Goal: Information Seeking & Learning: Learn about a topic

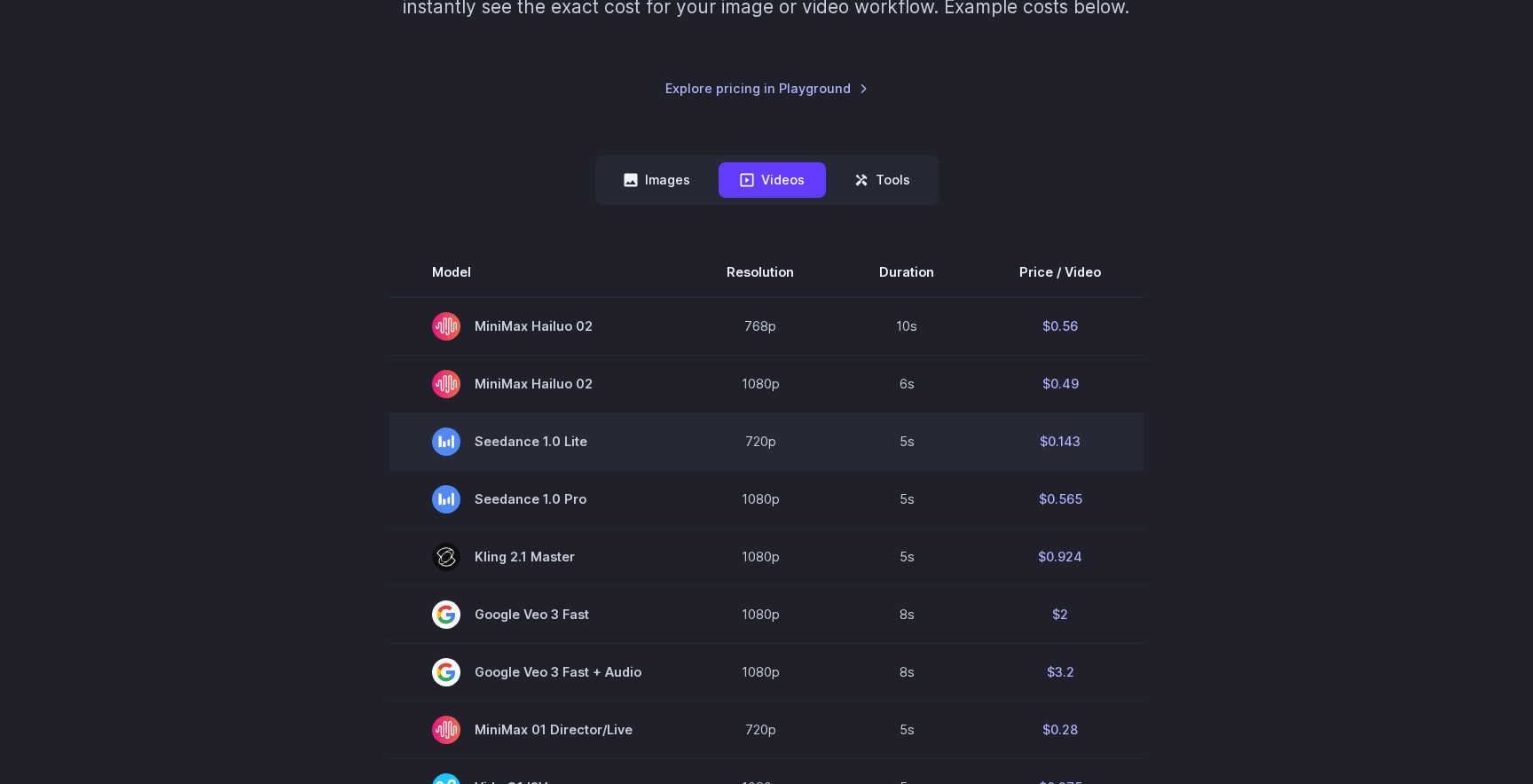
scroll to position [352, 0]
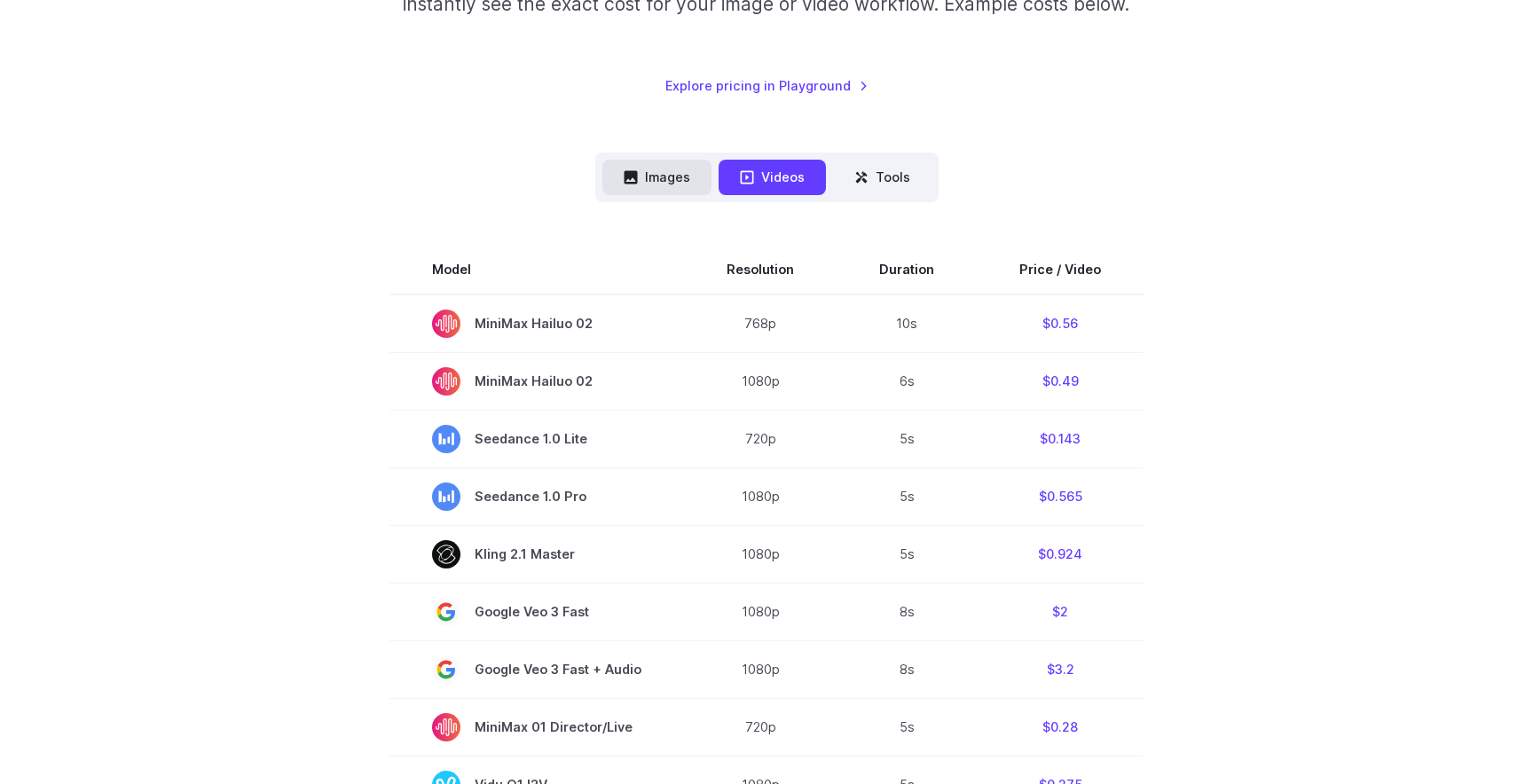
click at [637, 170] on icon at bounding box center [631, 178] width 14 height 14
click at [650, 177] on button "Images" at bounding box center [657, 177] width 110 height 35
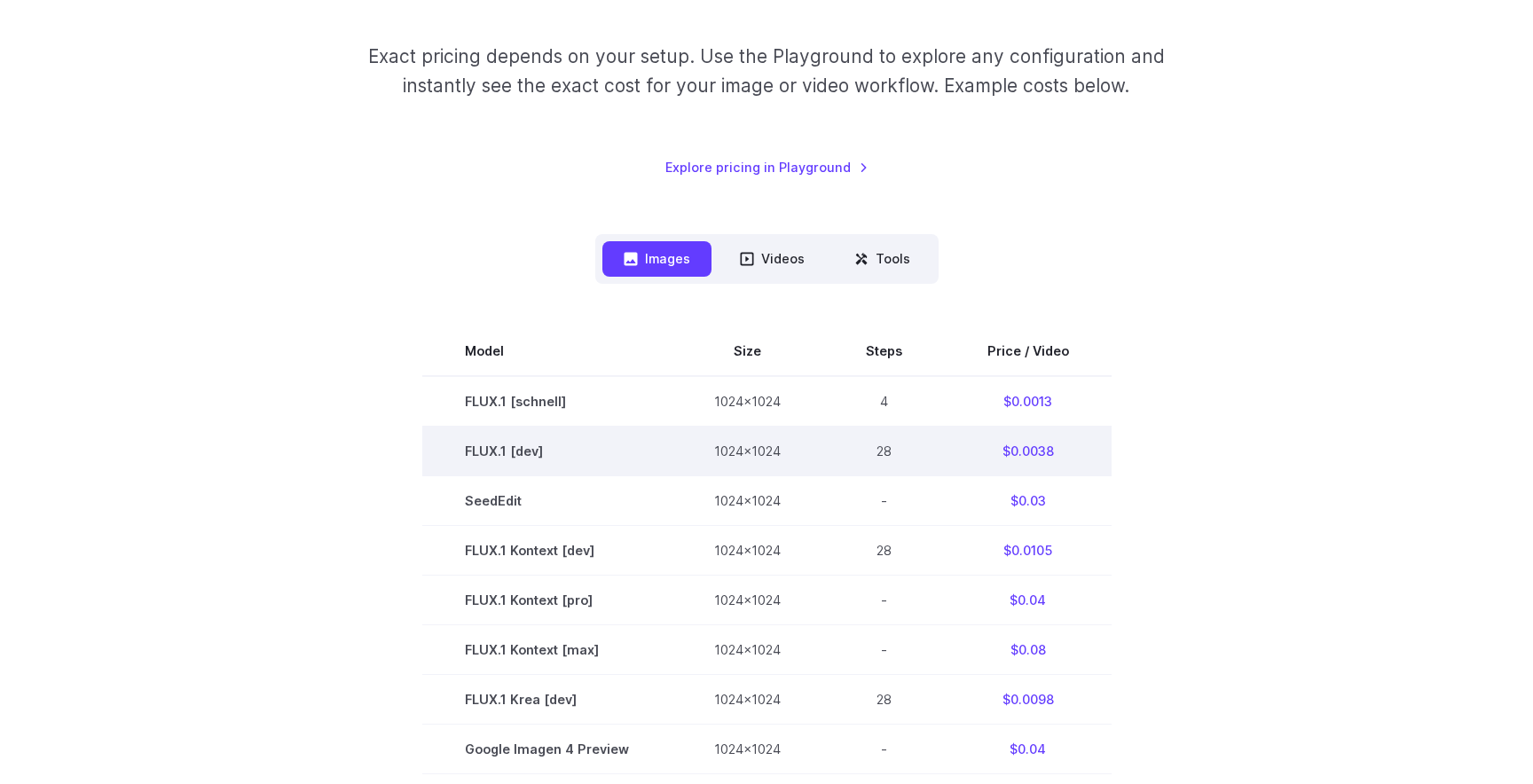
scroll to position [343, 0]
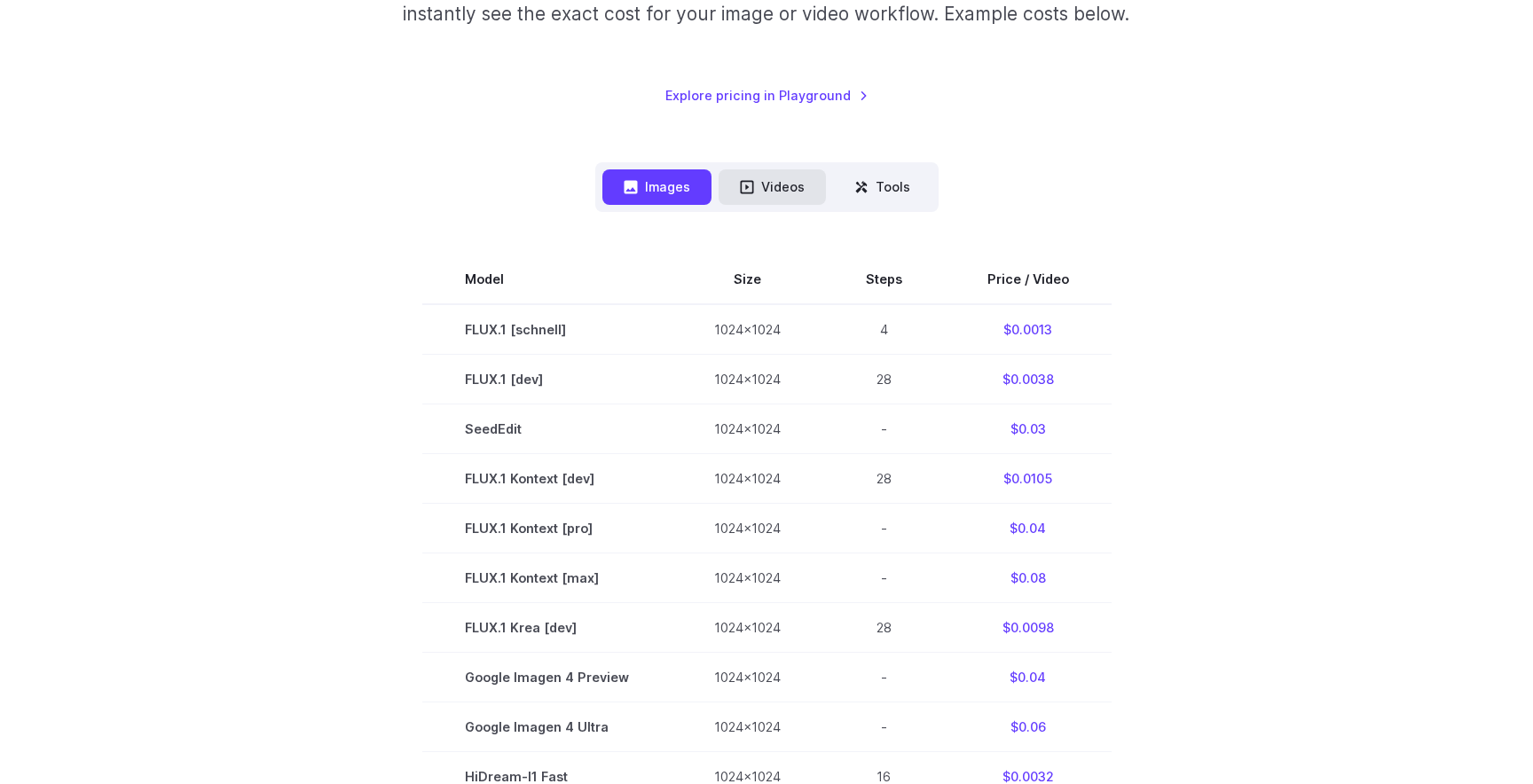
click at [765, 178] on button "Videos" at bounding box center [773, 187] width 108 height 35
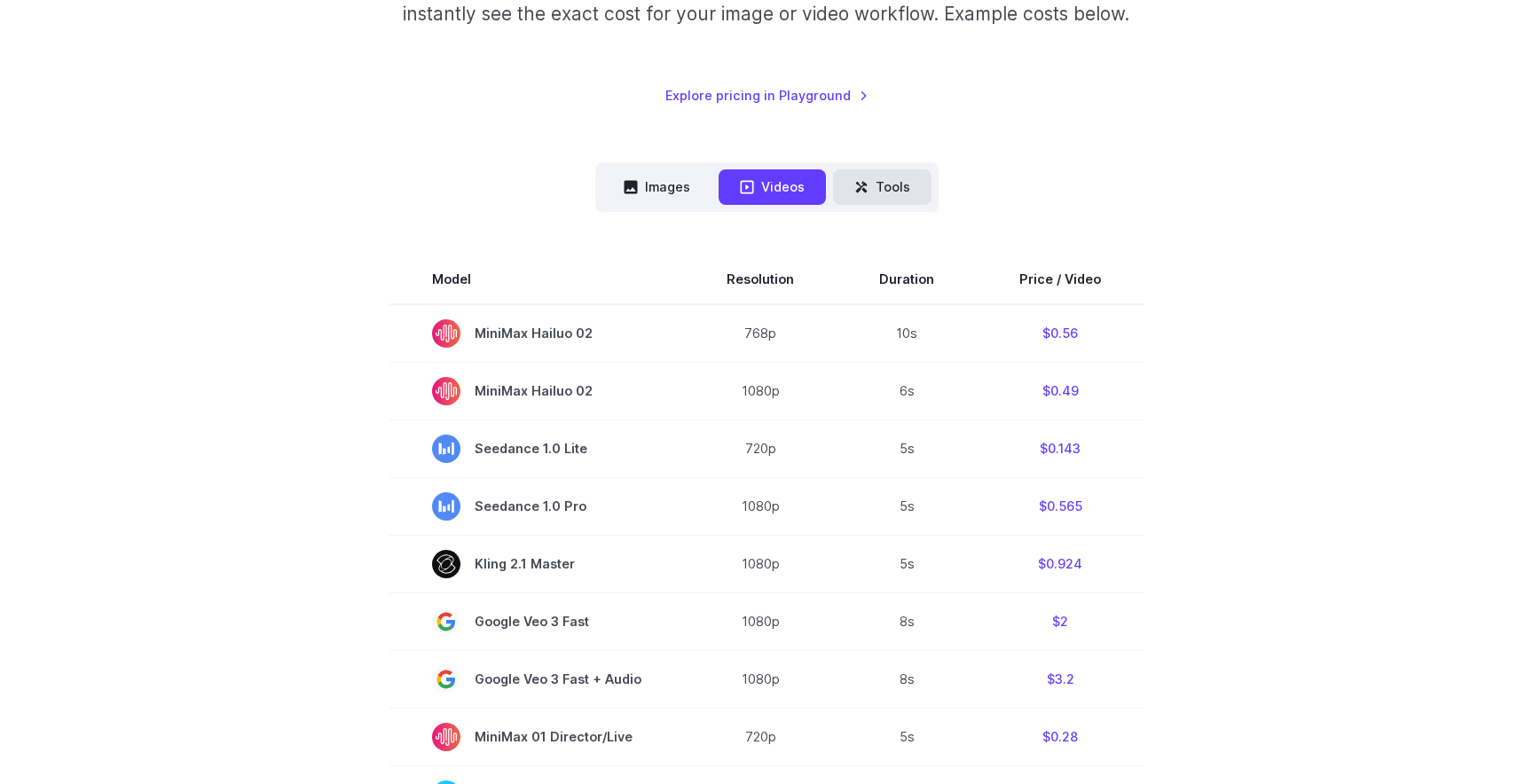
click at [886, 189] on button "Tools" at bounding box center [882, 187] width 99 height 35
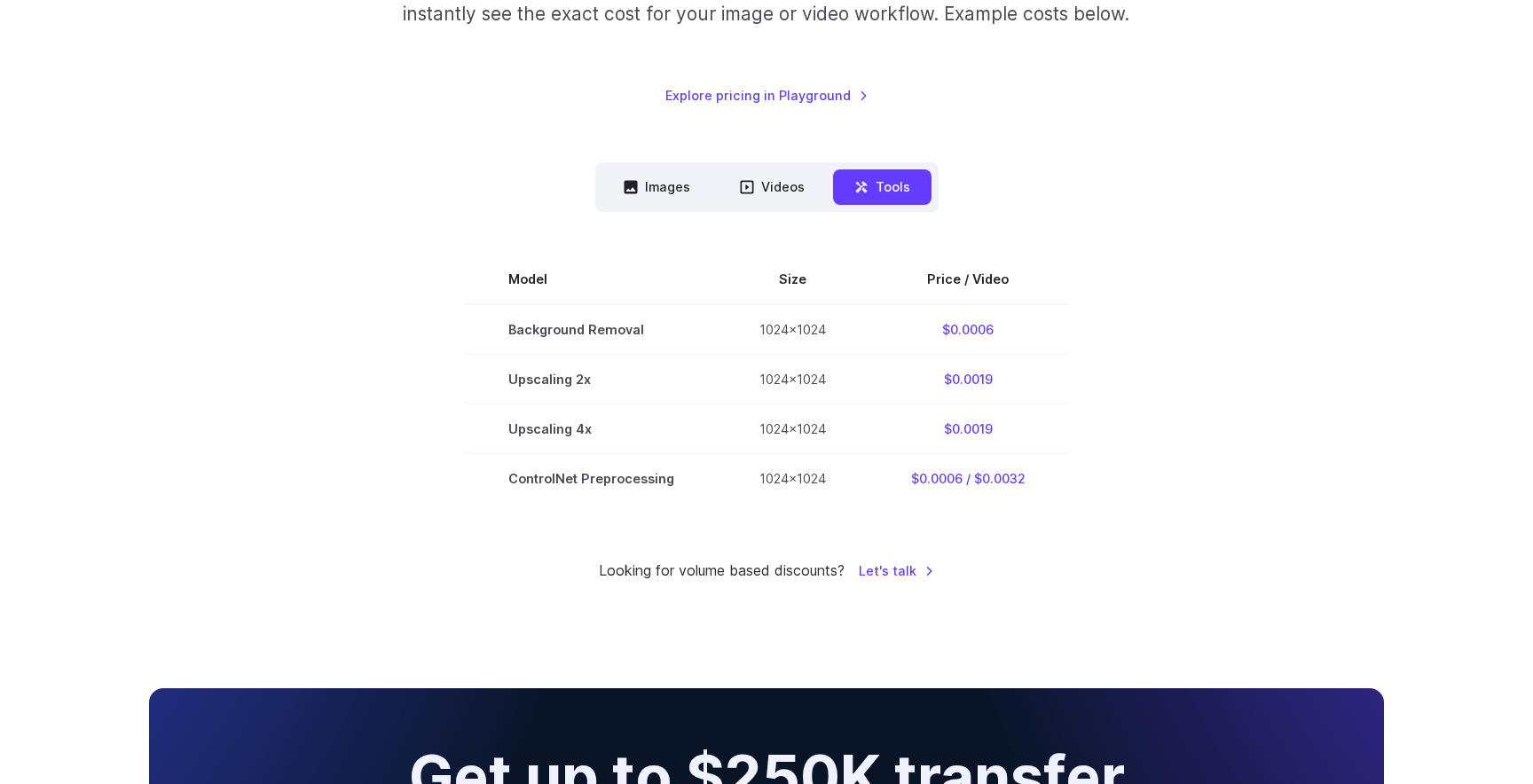
scroll to position [342, 0]
click at [670, 183] on button "Images" at bounding box center [657, 187] width 110 height 35
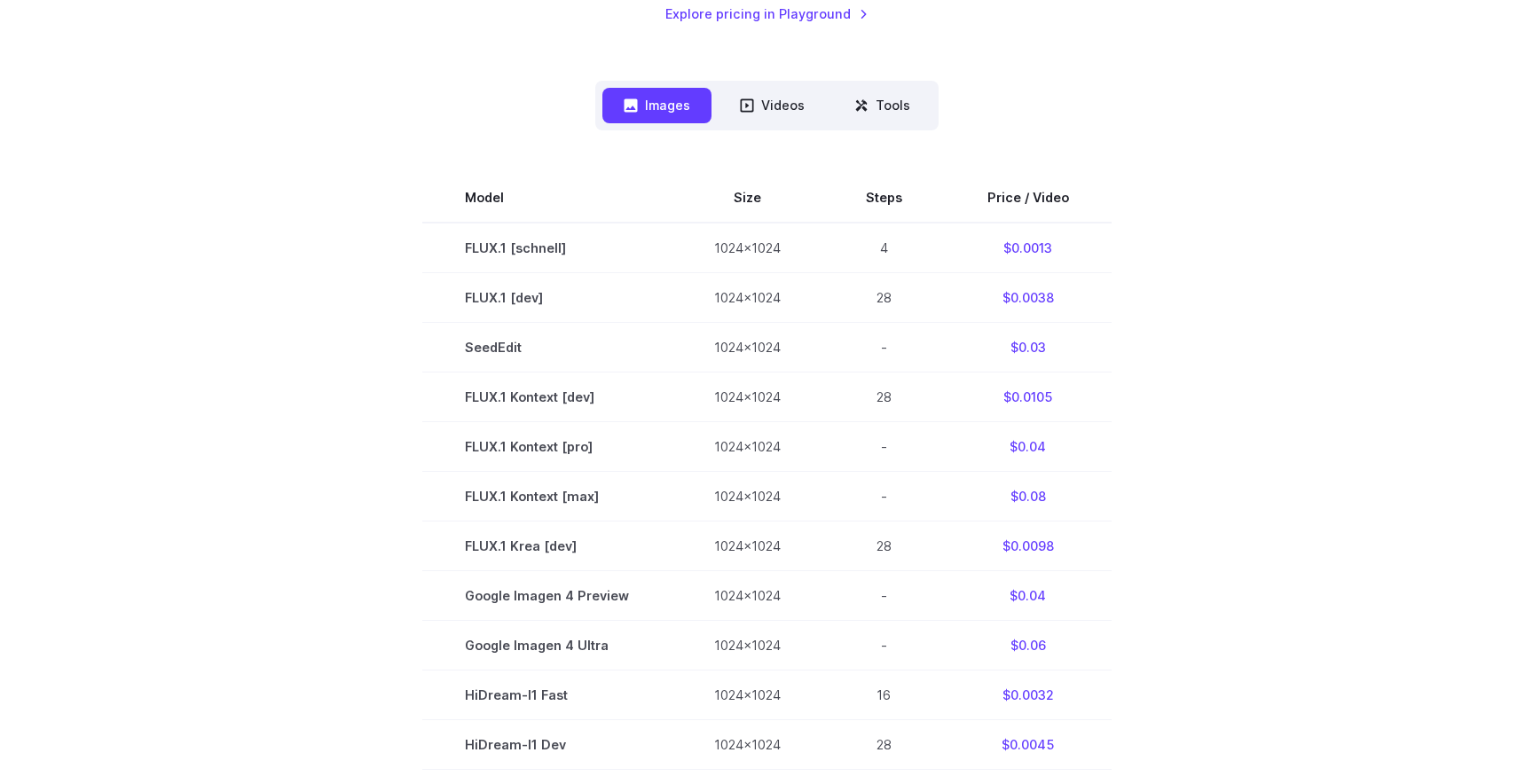
scroll to position [421, 0]
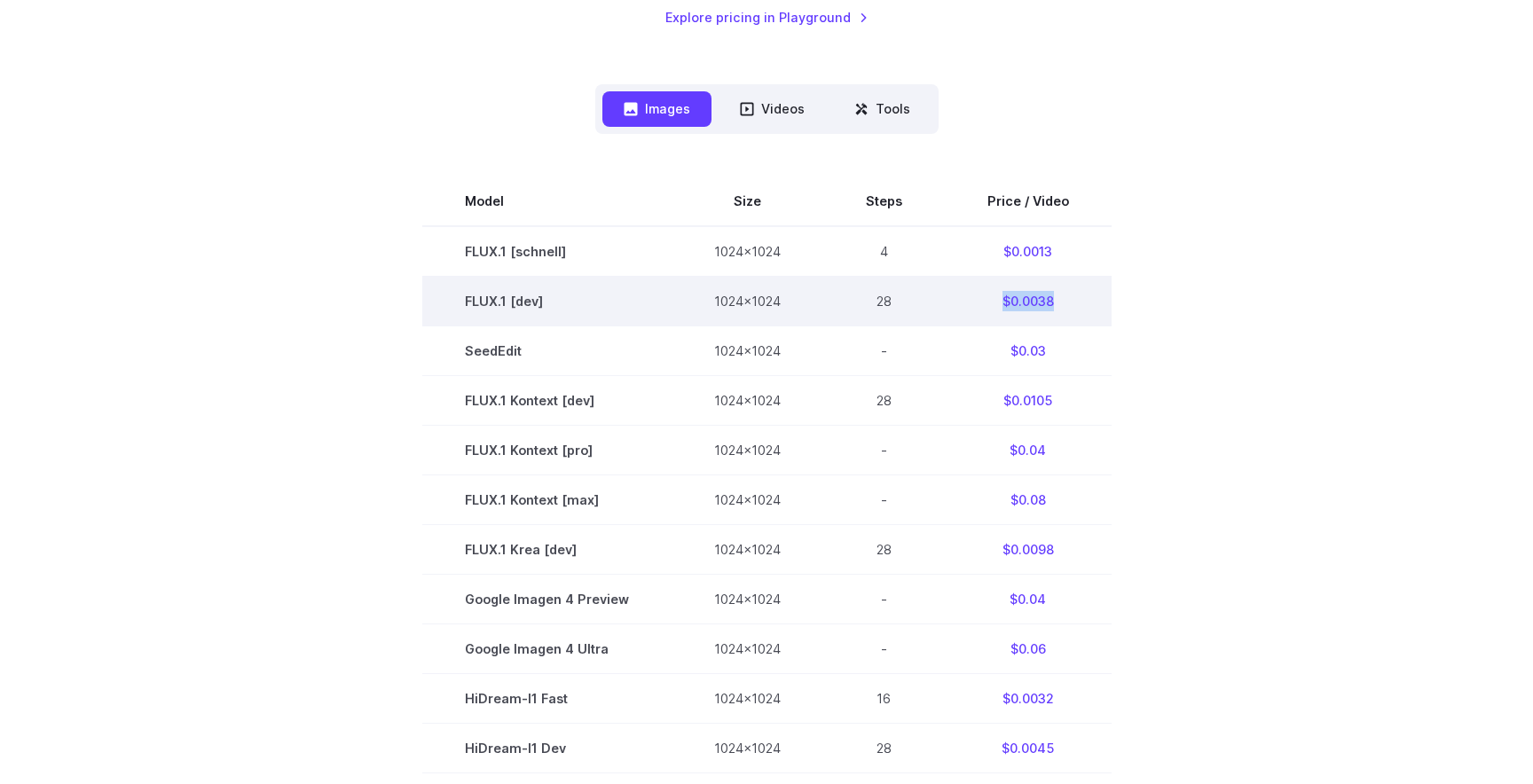
drag, startPoint x: 987, startPoint y: 300, endPoint x: 1064, endPoint y: 297, distance: 77.1
click at [1064, 297] on td "$0.0038" at bounding box center [1029, 300] width 167 height 49
copy td "$0.0038"
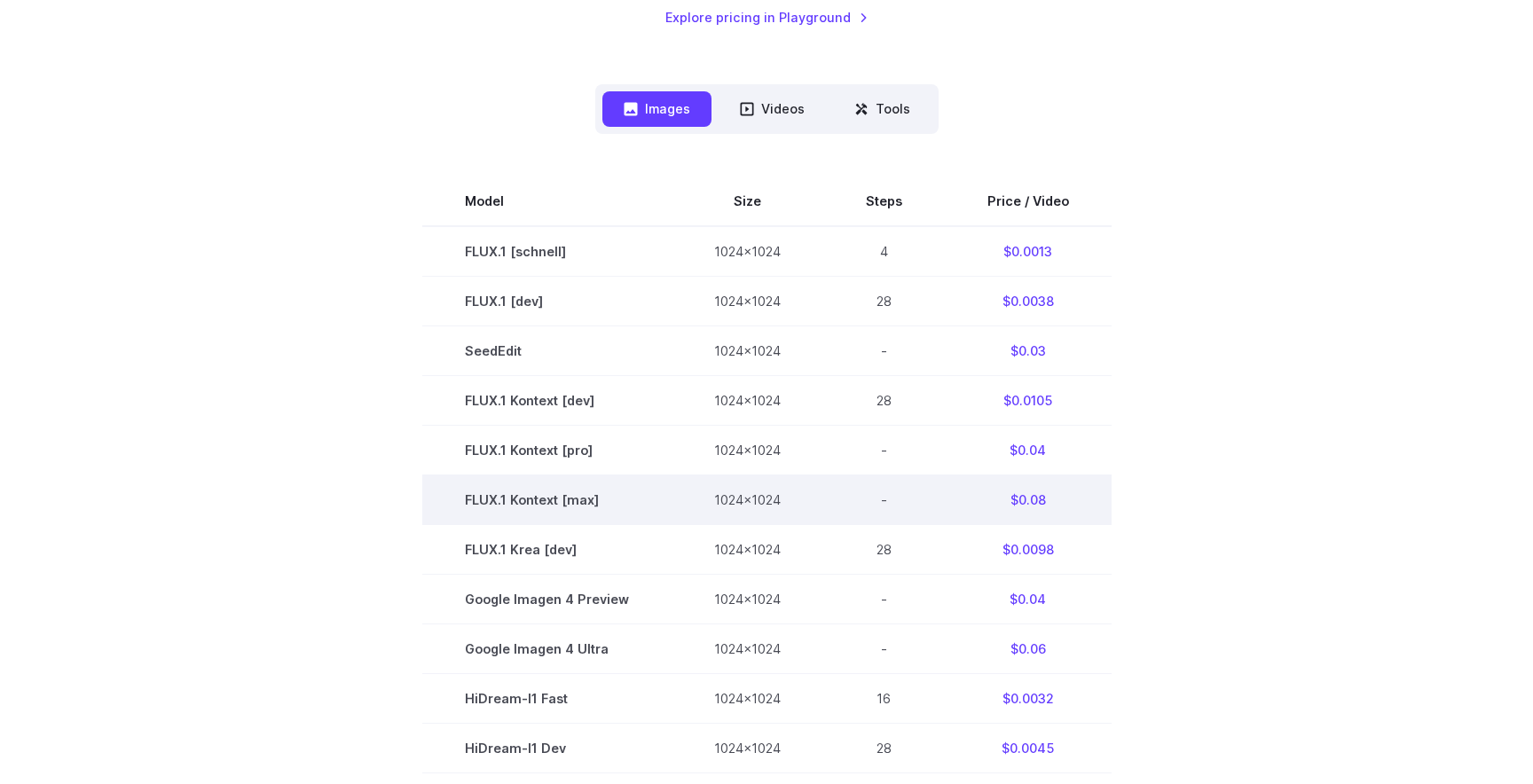
click at [1064, 483] on td "$0.08" at bounding box center [1029, 499] width 167 height 49
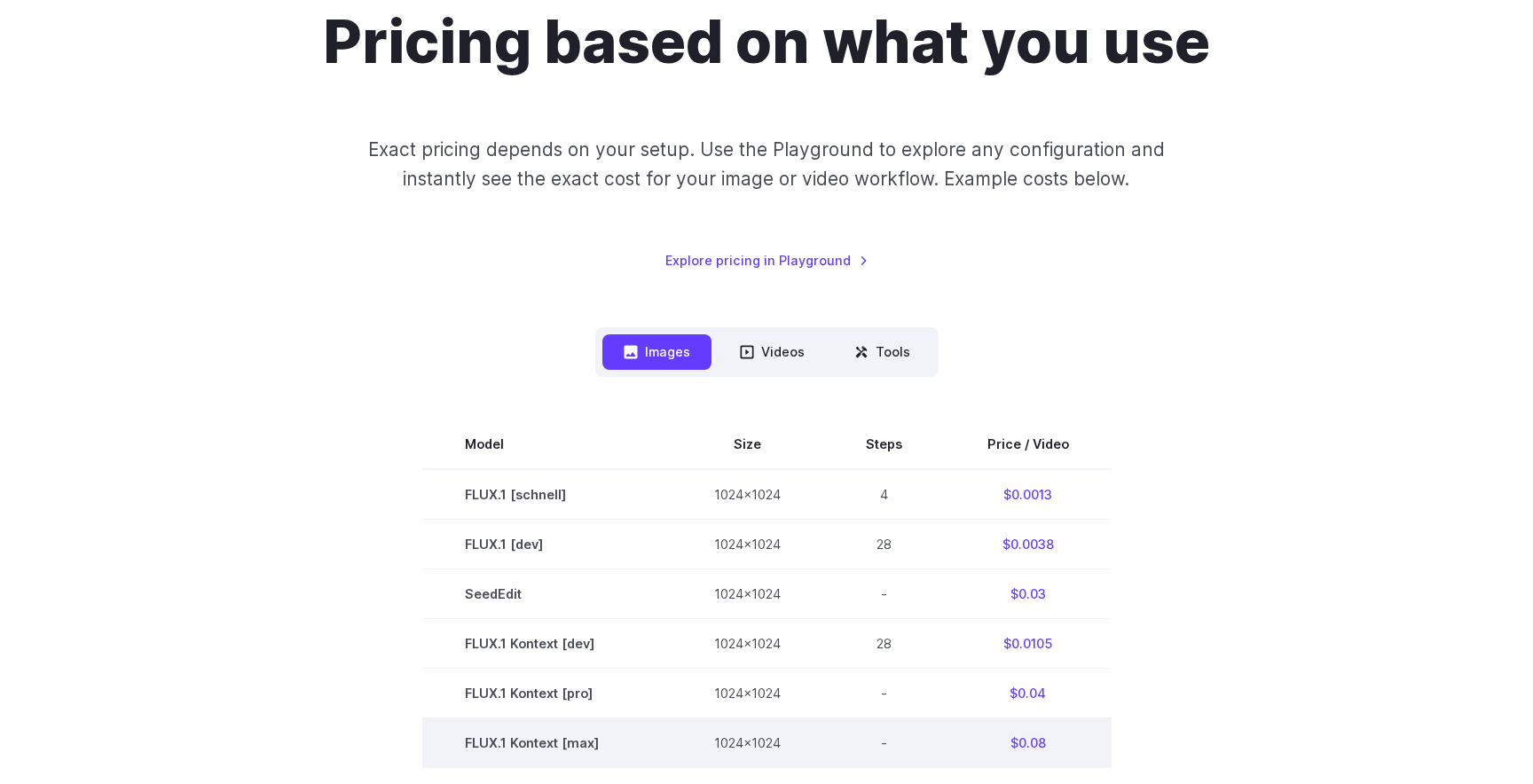
scroll to position [160, 0]
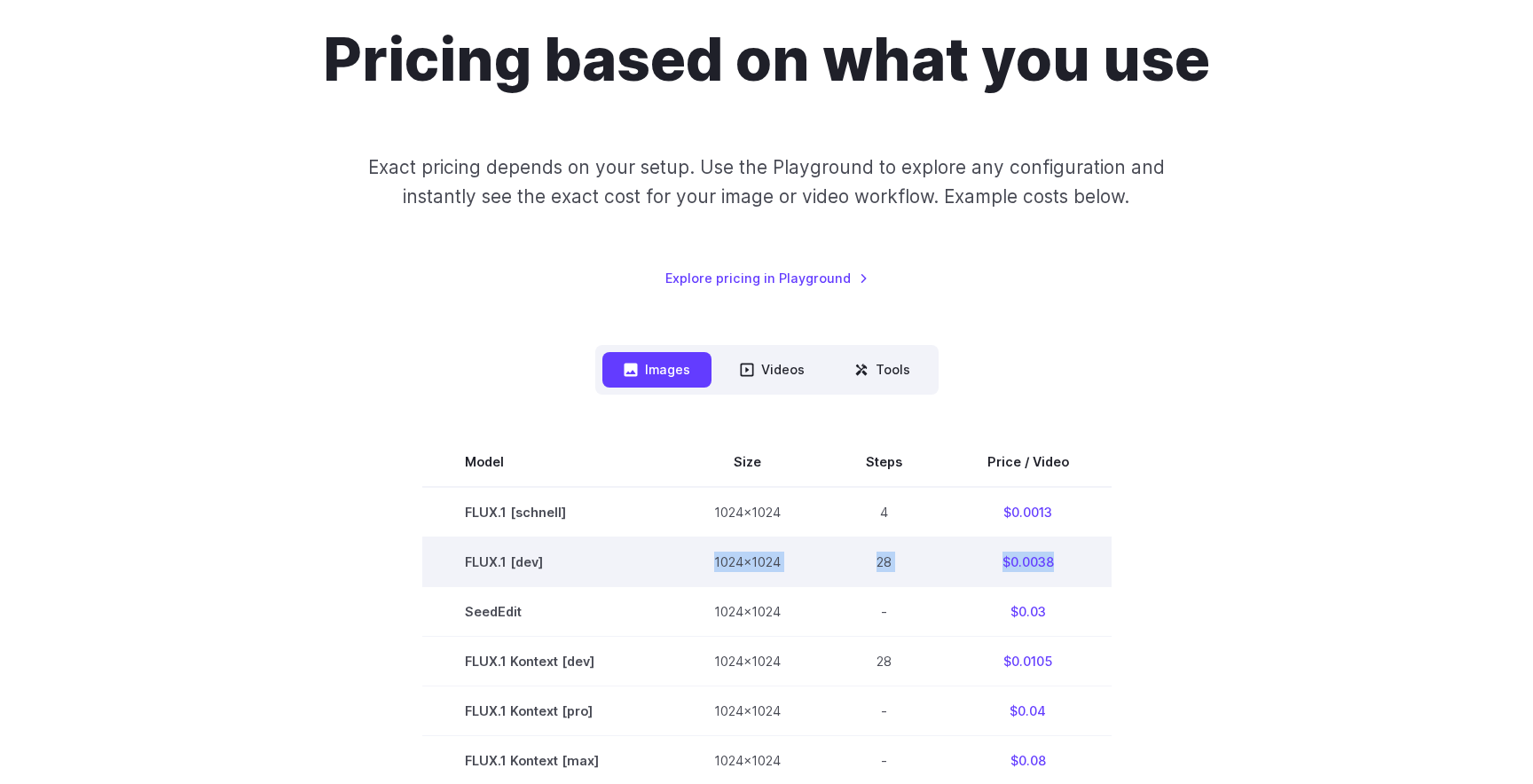
drag, startPoint x: 1073, startPoint y: 555, endPoint x: 704, endPoint y: 562, distance: 369.1
click at [704, 562] on tr "FLUX.1 [dev] 1024x1024 28 $0.0038" at bounding box center [767, 561] width 689 height 49
copy tr "1024x1024 28 $0.0038"
click at [682, 564] on td "1024x1024" at bounding box center [747, 561] width 152 height 49
drag, startPoint x: 696, startPoint y: 564, endPoint x: 784, endPoint y: 563, distance: 88.0
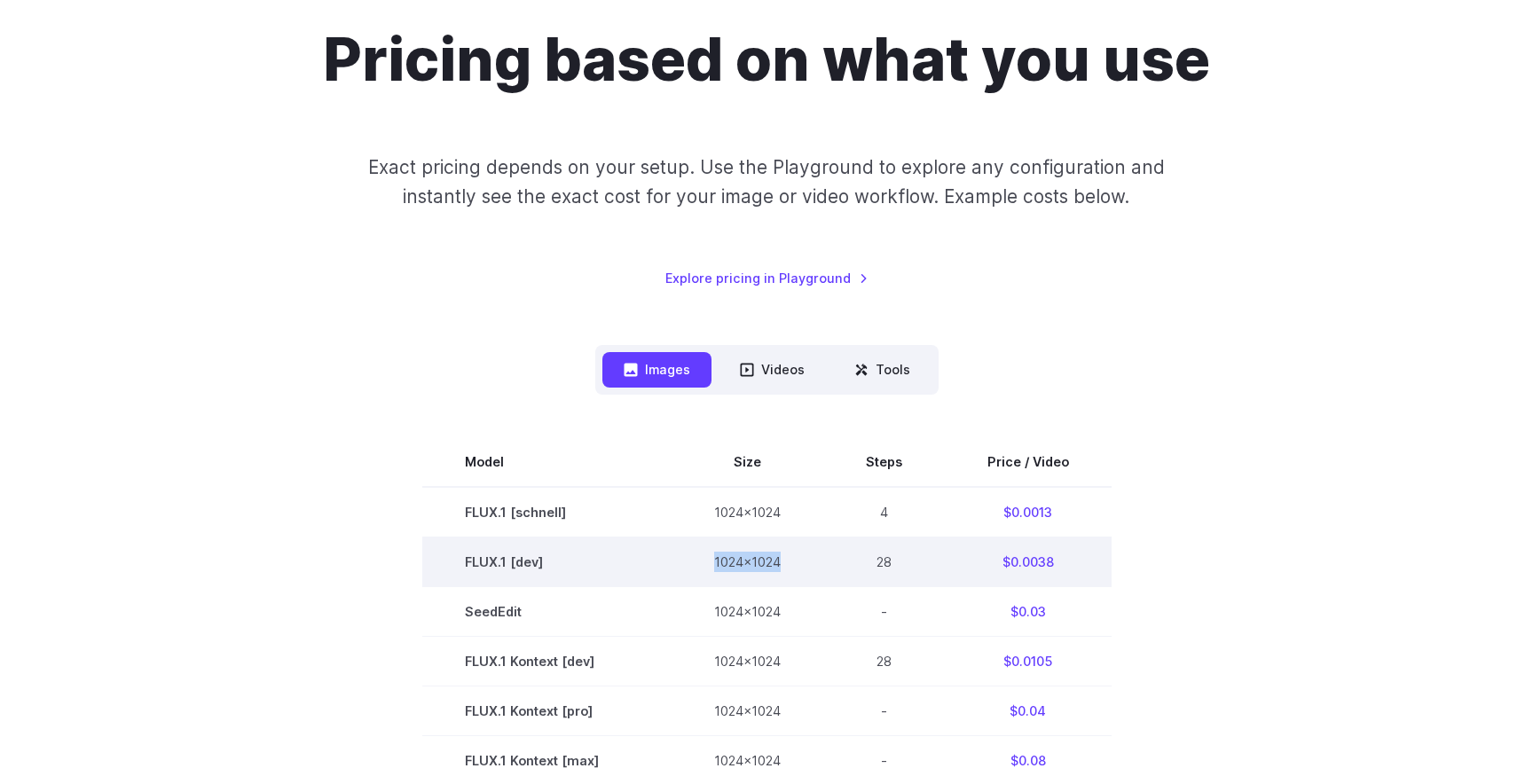
click at [784, 563] on td "1024x1024" at bounding box center [747, 561] width 152 height 49
copy td "1024x1024"
drag, startPoint x: 1067, startPoint y: 563, endPoint x: 995, endPoint y: 562, distance: 72.0
click at [995, 562] on td "$0.0038" at bounding box center [1029, 561] width 167 height 49
copy td "$0.0038"
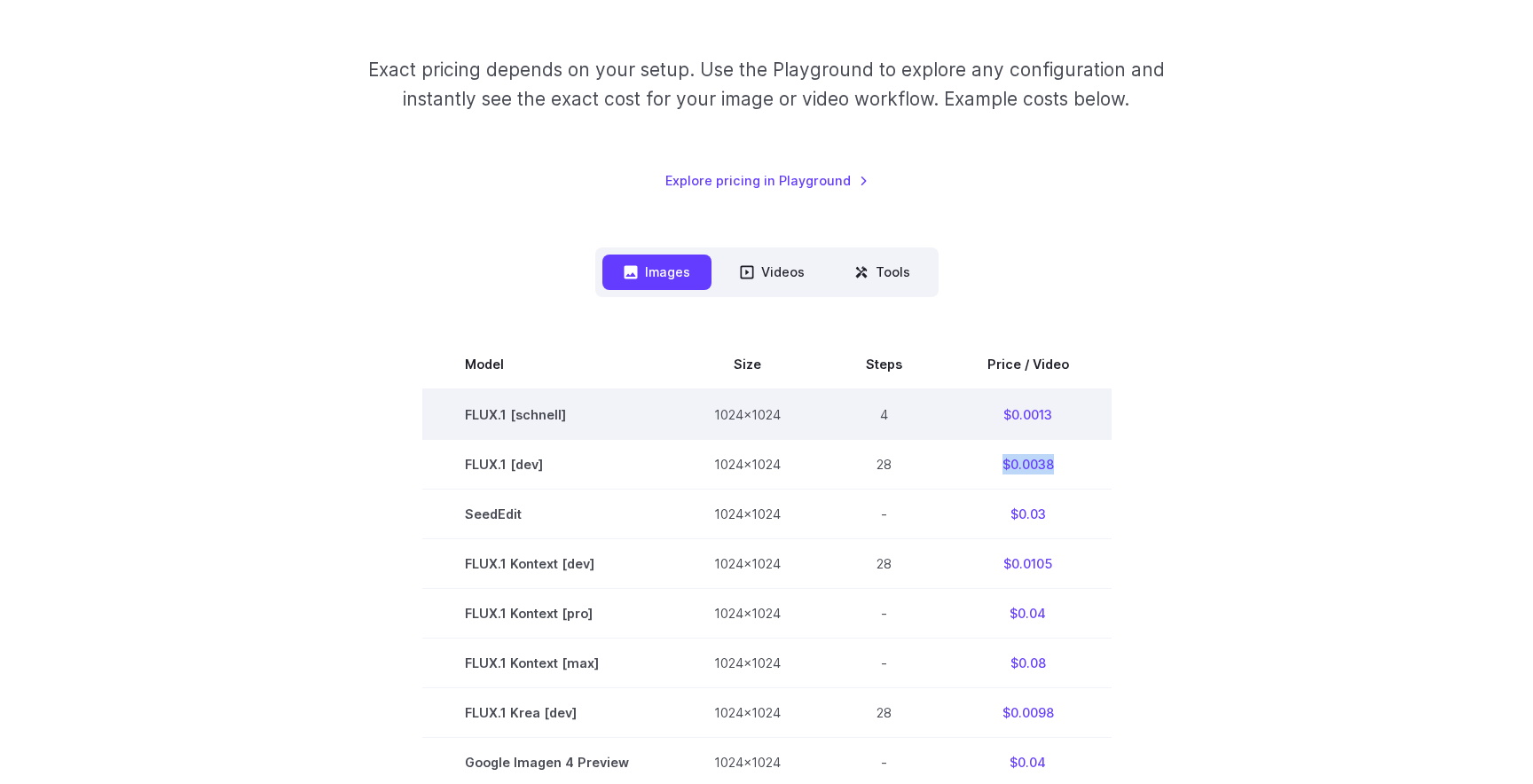
scroll to position [249, 0]
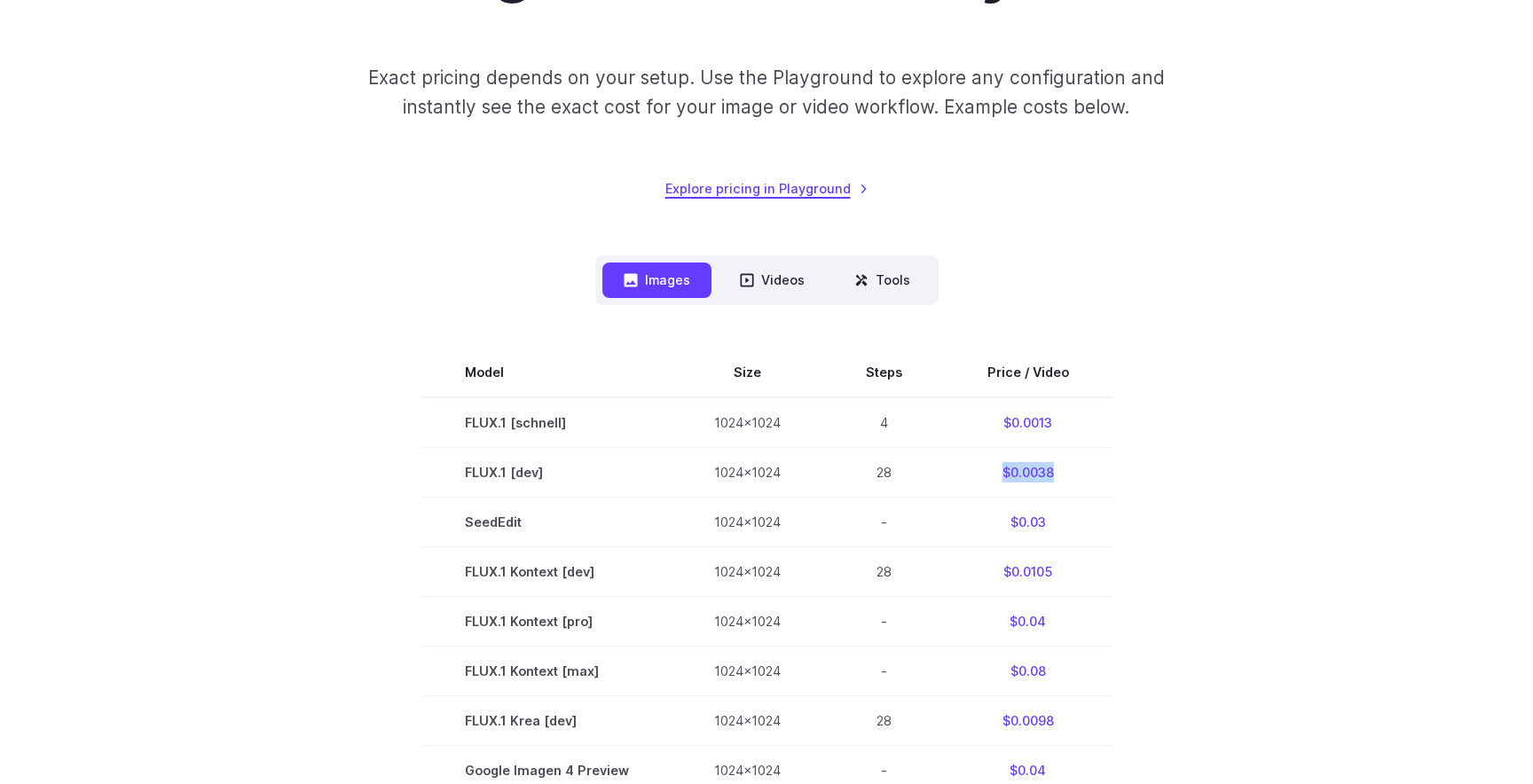
click at [736, 185] on link "Explore pricing in Playground" at bounding box center [766, 188] width 203 height 21
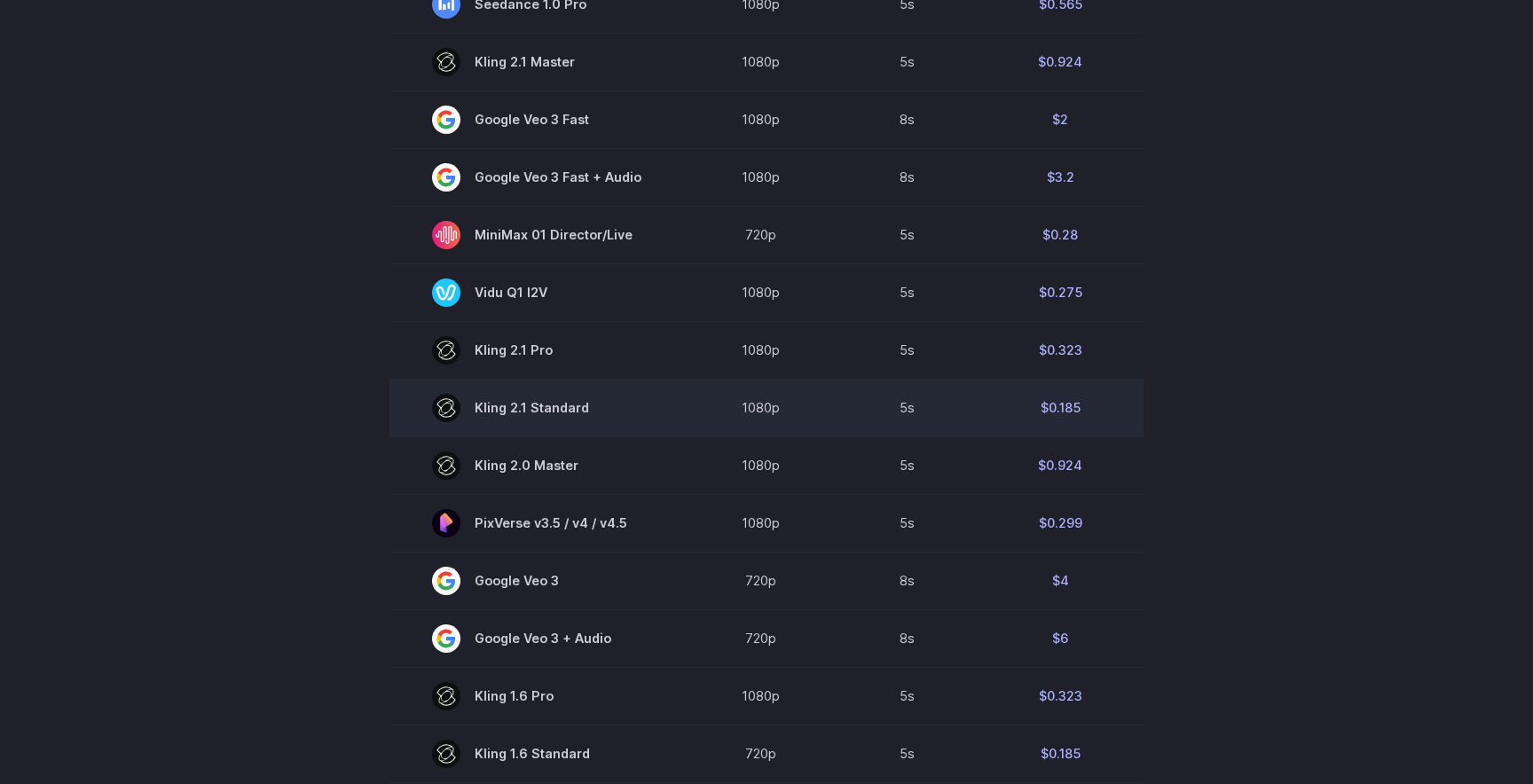
scroll to position [910, 0]
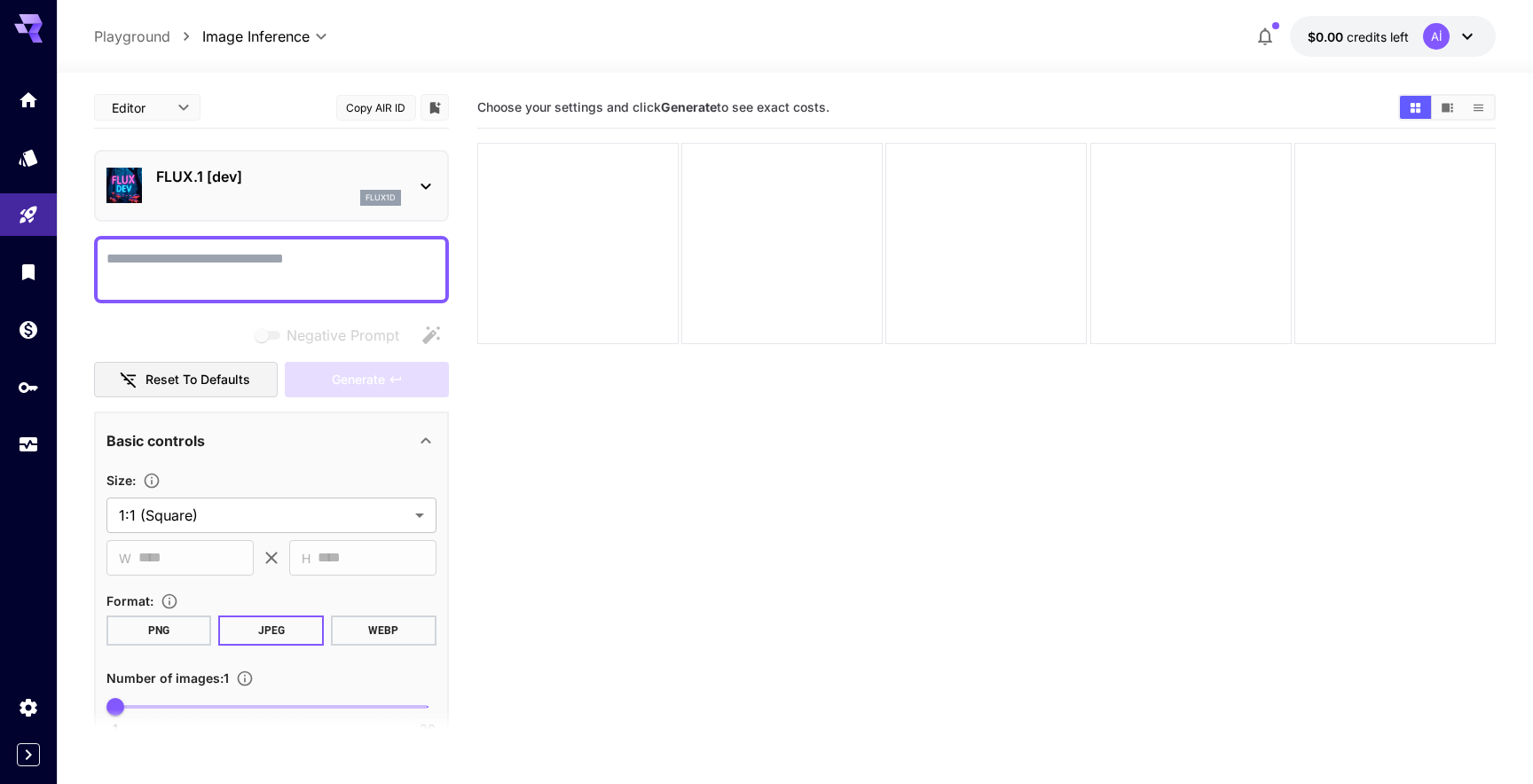
click at [269, 179] on p "FLUX.1 [dev]" at bounding box center [278, 177] width 245 height 22
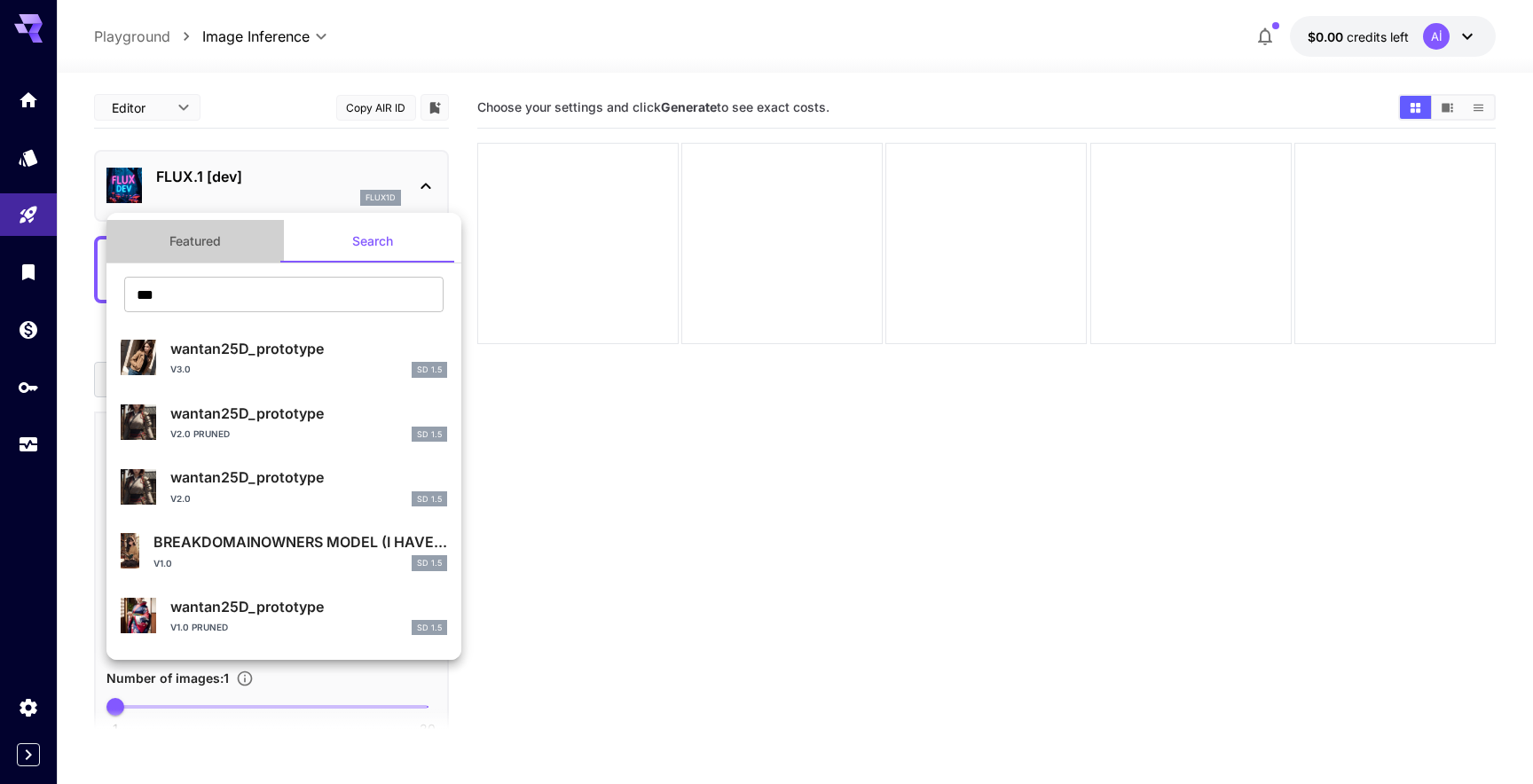
click at [199, 238] on button "Featured" at bounding box center [196, 240] width 178 height 42
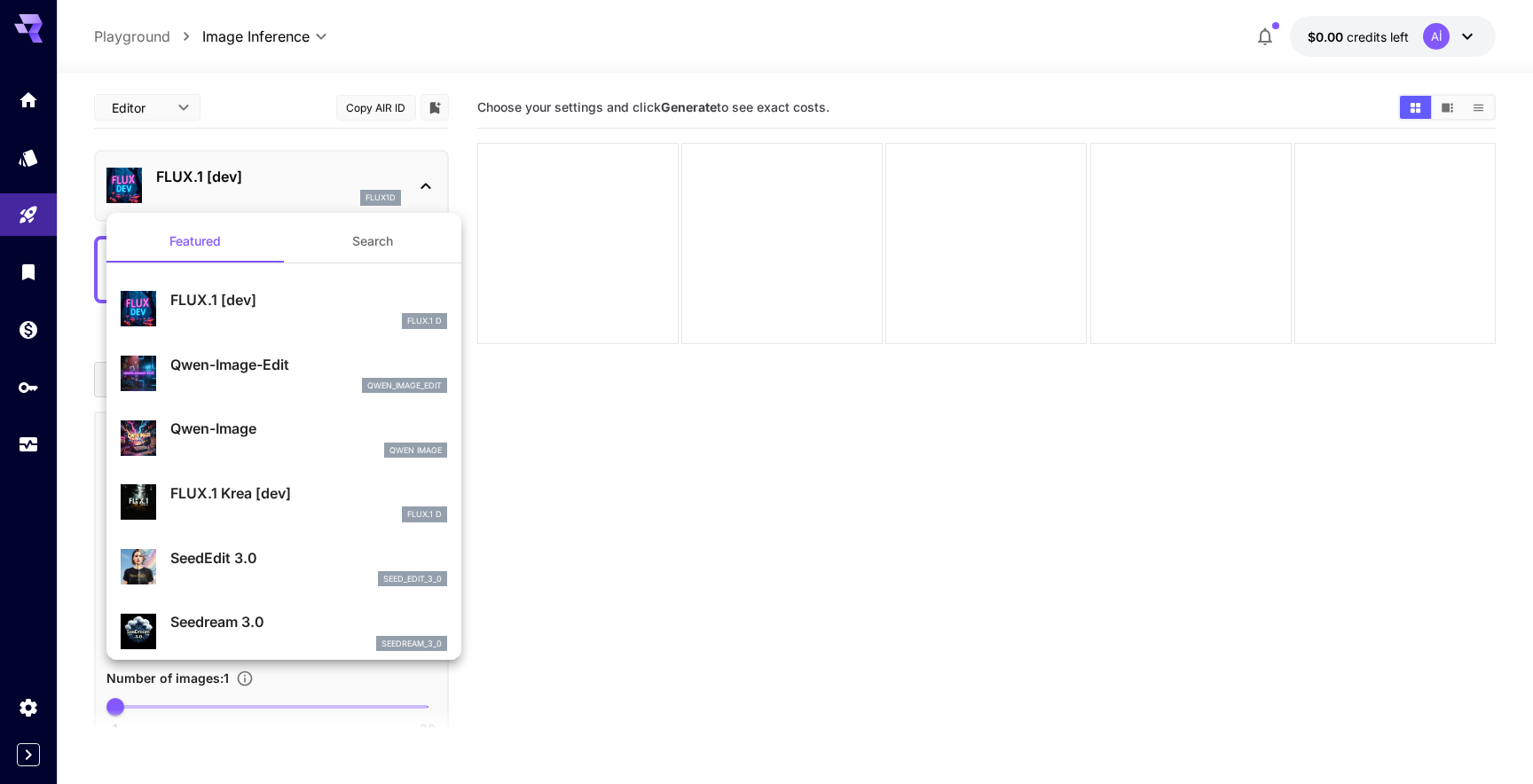
click at [11, 105] on div at bounding box center [766, 392] width 1533 height 784
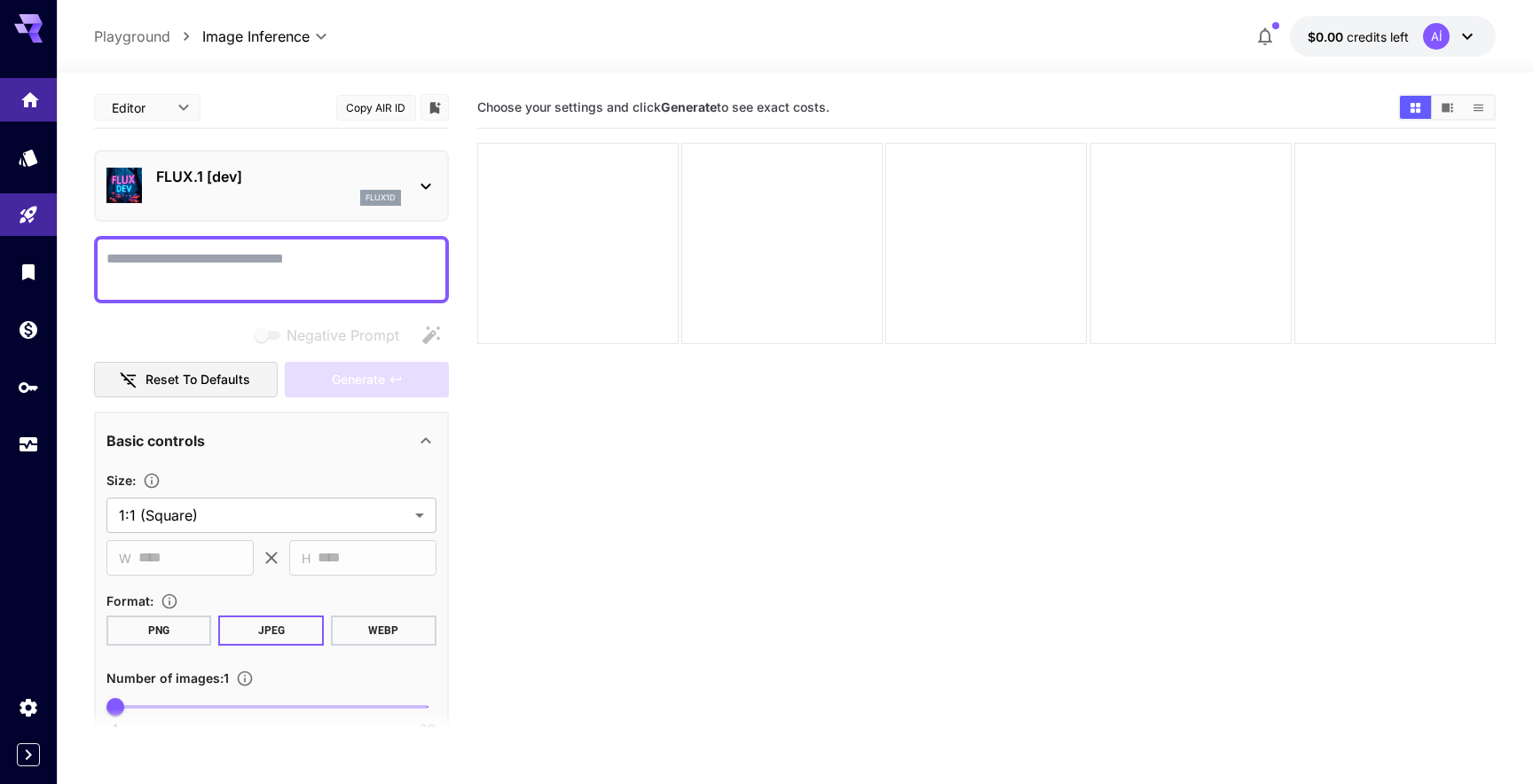
click at [31, 101] on div "Featured Search FLUX.1 [dev] FLUX.1 D Qwen-Image-Edit qwen_image_edit Qwen-Imag…" at bounding box center [177, 266] width 355 height 532
click at [34, 102] on icon "Home" at bounding box center [31, 94] width 18 height 15
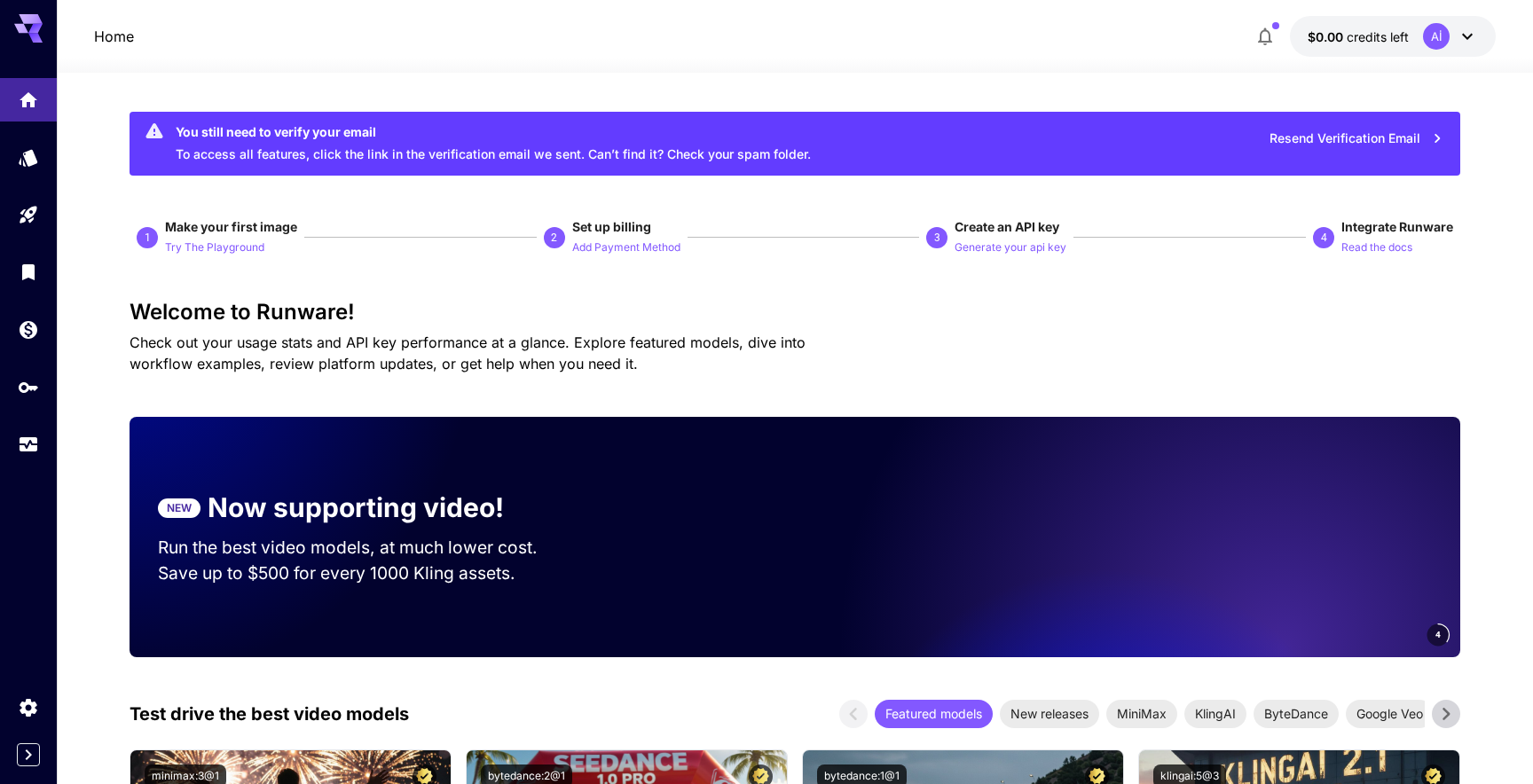
click at [740, 45] on div "Home $0.00 credits left Aİ" at bounding box center [795, 36] width 1403 height 40
click at [18, 176] on link at bounding box center [28, 157] width 57 height 43
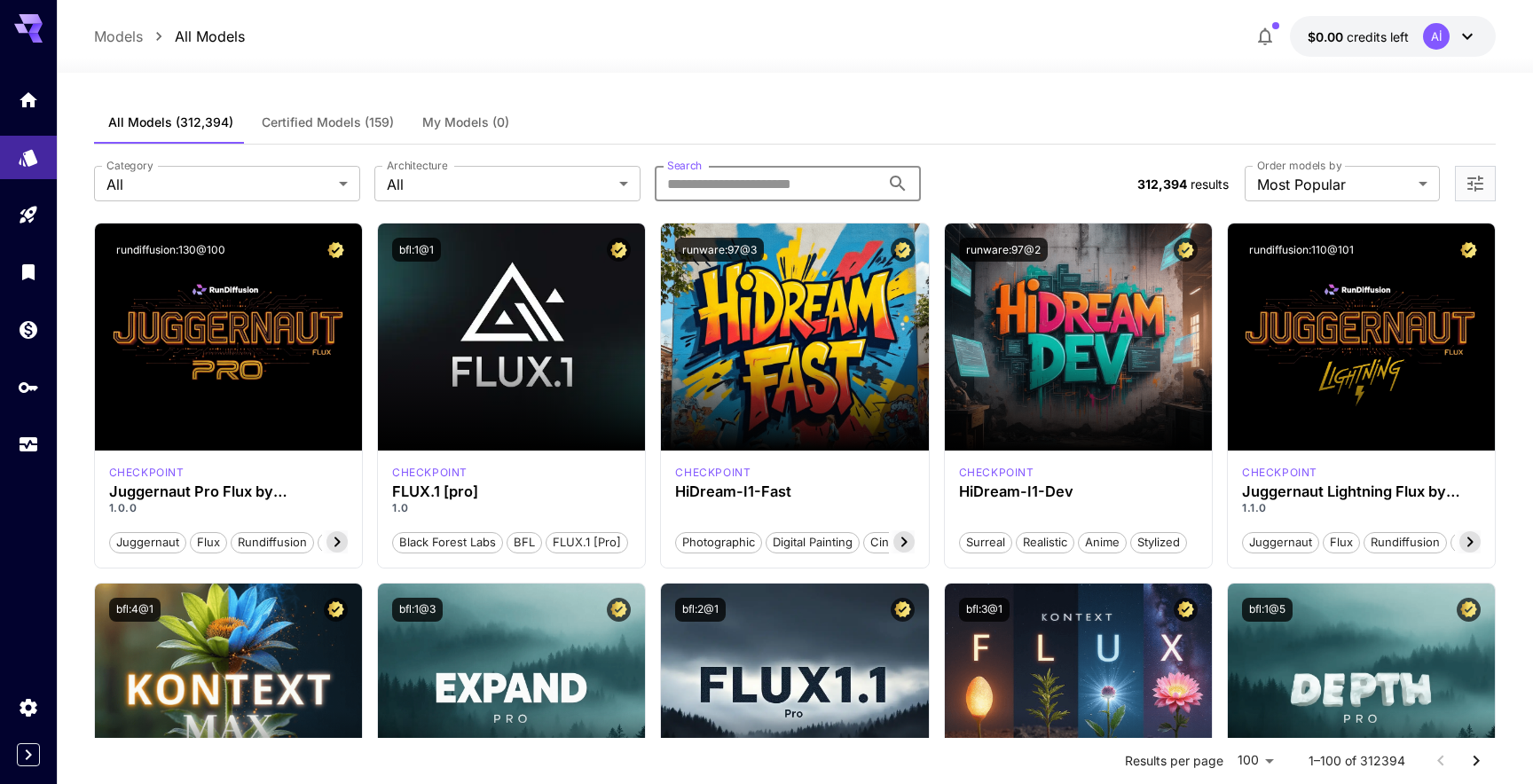
click at [827, 179] on input "Search" at bounding box center [767, 184] width 225 height 36
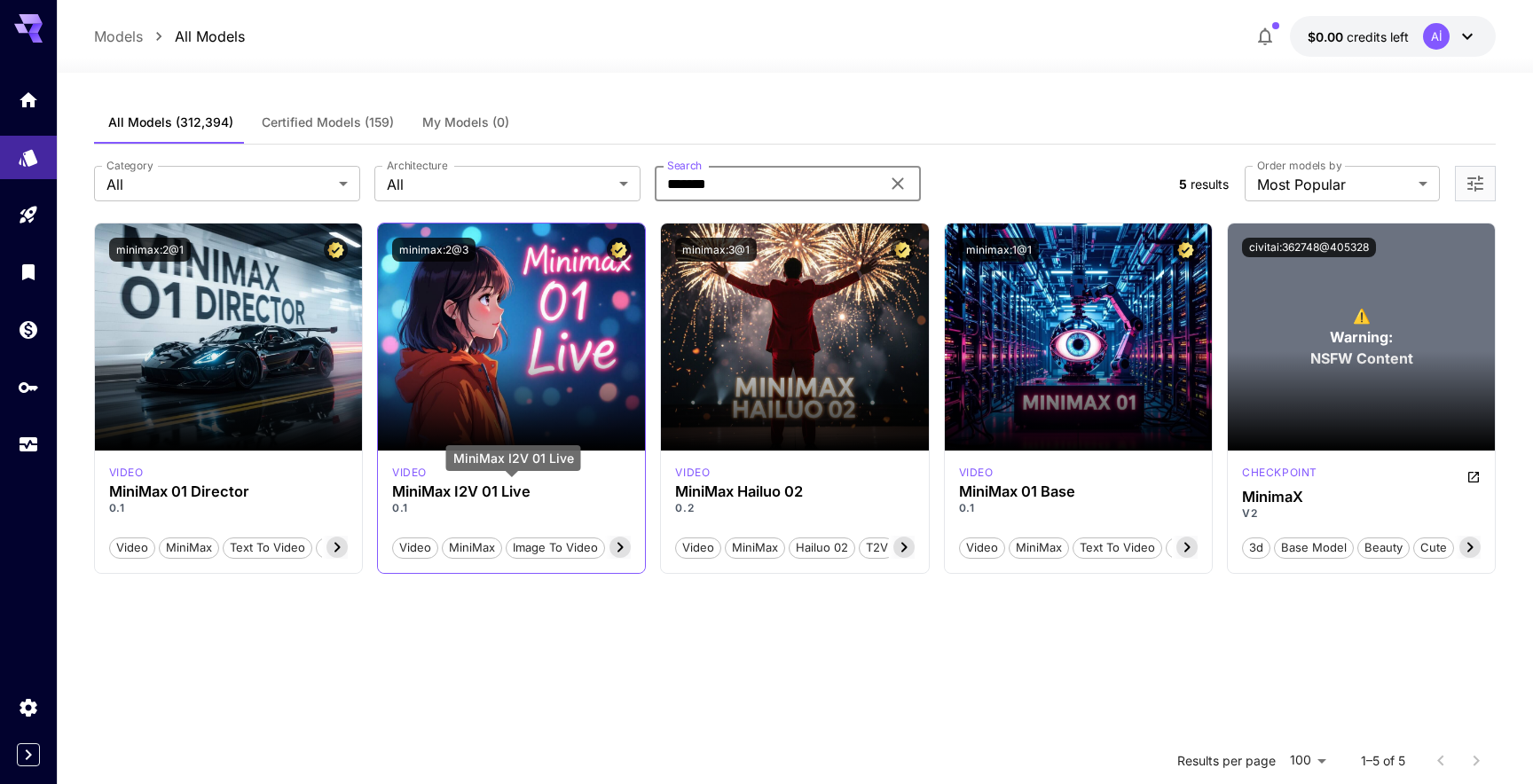
type input "*******"
click at [556, 492] on h3 "MiniMax I2V 01 Live" at bounding box center [512, 492] width 239 height 17
click at [433, 492] on h3 "MiniMax I2V 01 Live" at bounding box center [512, 492] width 239 height 17
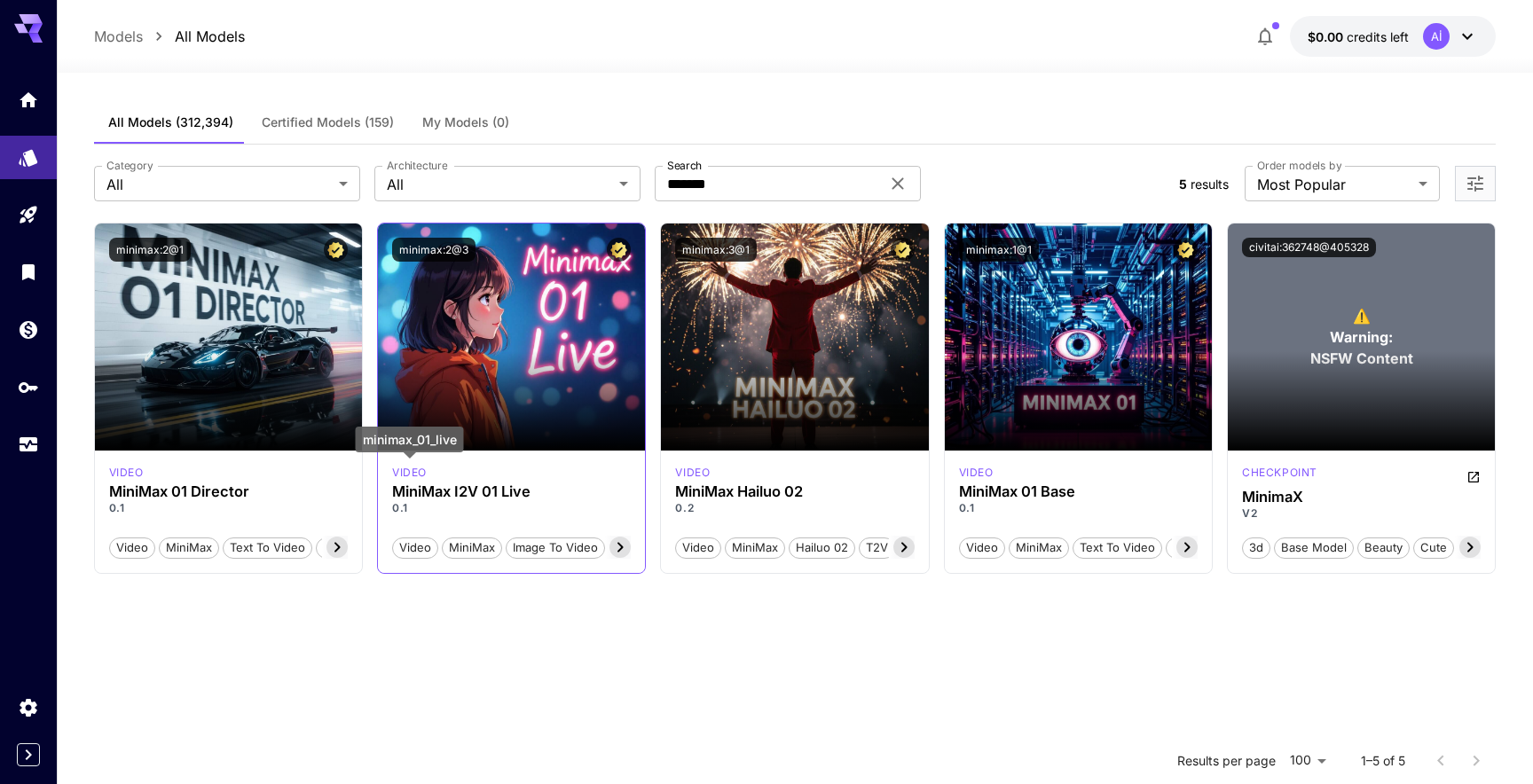
click at [416, 469] on p "video" at bounding box center [409, 473] width 35 height 16
click at [625, 546] on icon at bounding box center [620, 547] width 22 height 22
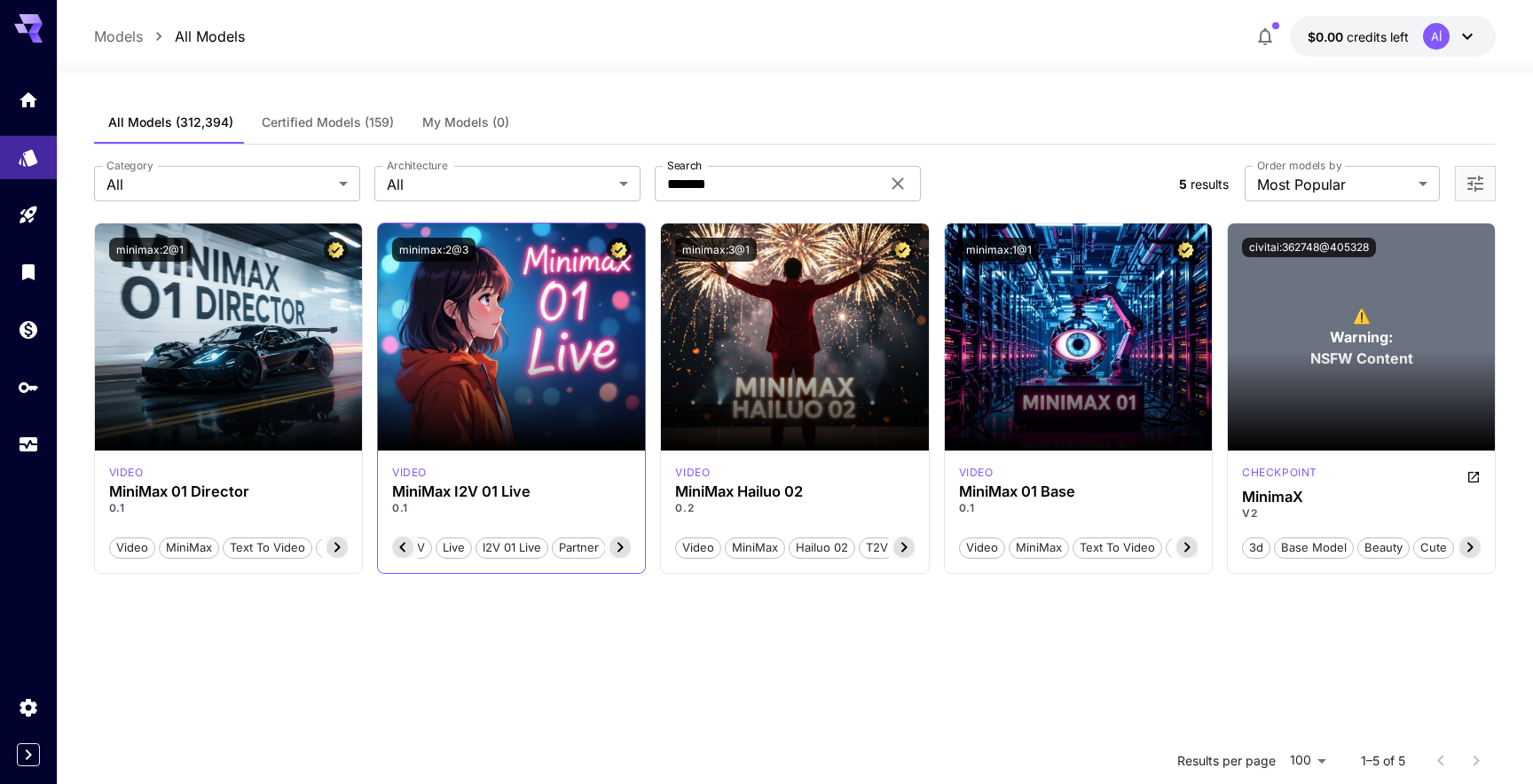
drag, startPoint x: 552, startPoint y: 481, endPoint x: 540, endPoint y: 471, distance: 15.6
click at [551, 480] on div "video MiniMax I2V 01 Live 0.1 Video MiniMax Image To Video I2V Live I2V 01 Live…" at bounding box center [512, 511] width 267 height 122
click at [465, 261] on button "minimax:2@3" at bounding box center [434, 249] width 83 height 24
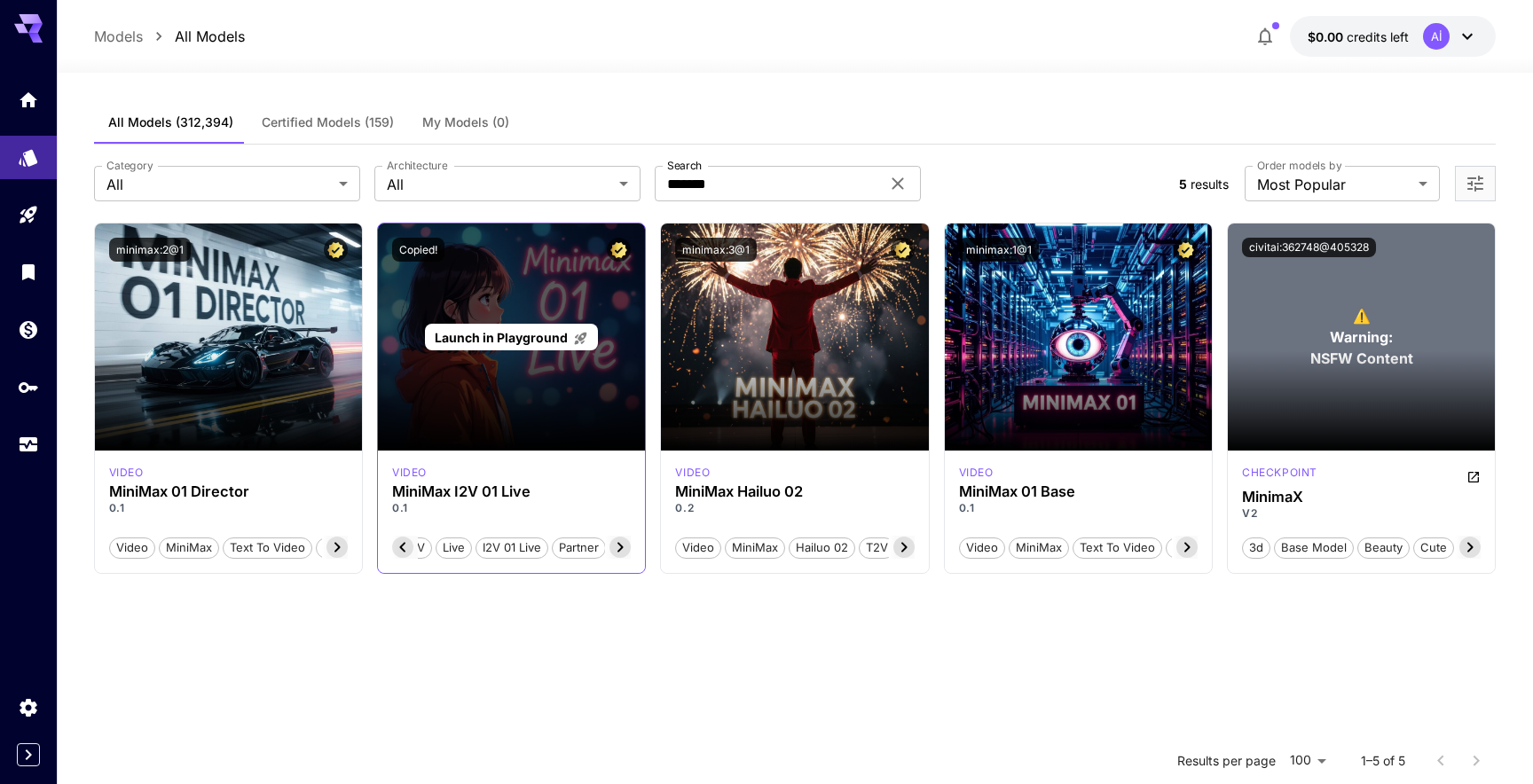
click at [601, 298] on div "Launch in Playground" at bounding box center [512, 336] width 267 height 227
click at [584, 337] on icon at bounding box center [581, 338] width 15 height 15
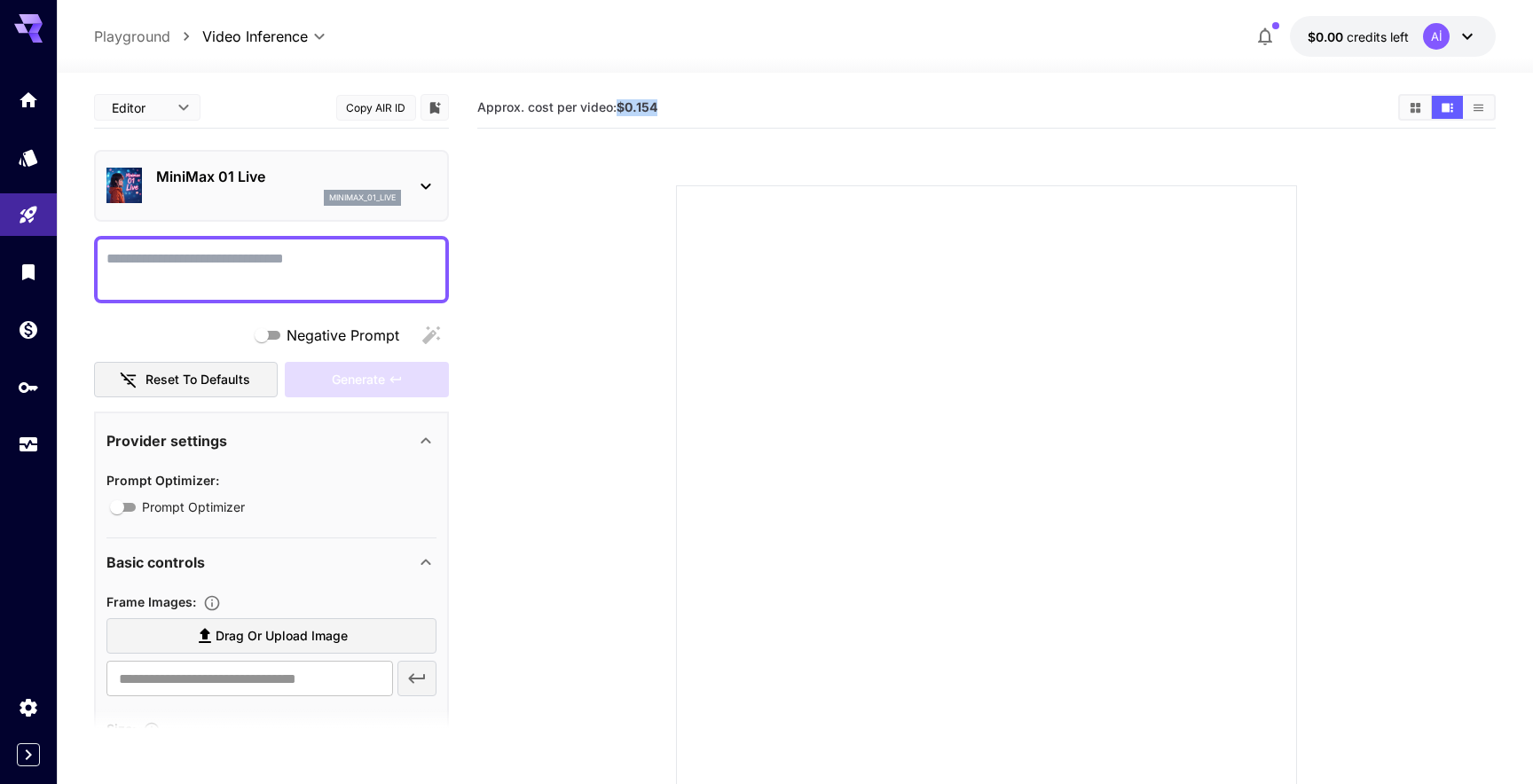
drag, startPoint x: 660, startPoint y: 106, endPoint x: 618, endPoint y: 103, distance: 42.1
click at [618, 103] on section "Approx. cost per video: $0.154" at bounding box center [931, 108] width 907 height 17
copy b "$0.154"
click at [364, 174] on p "MiniMax 01 Live" at bounding box center [278, 177] width 245 height 22
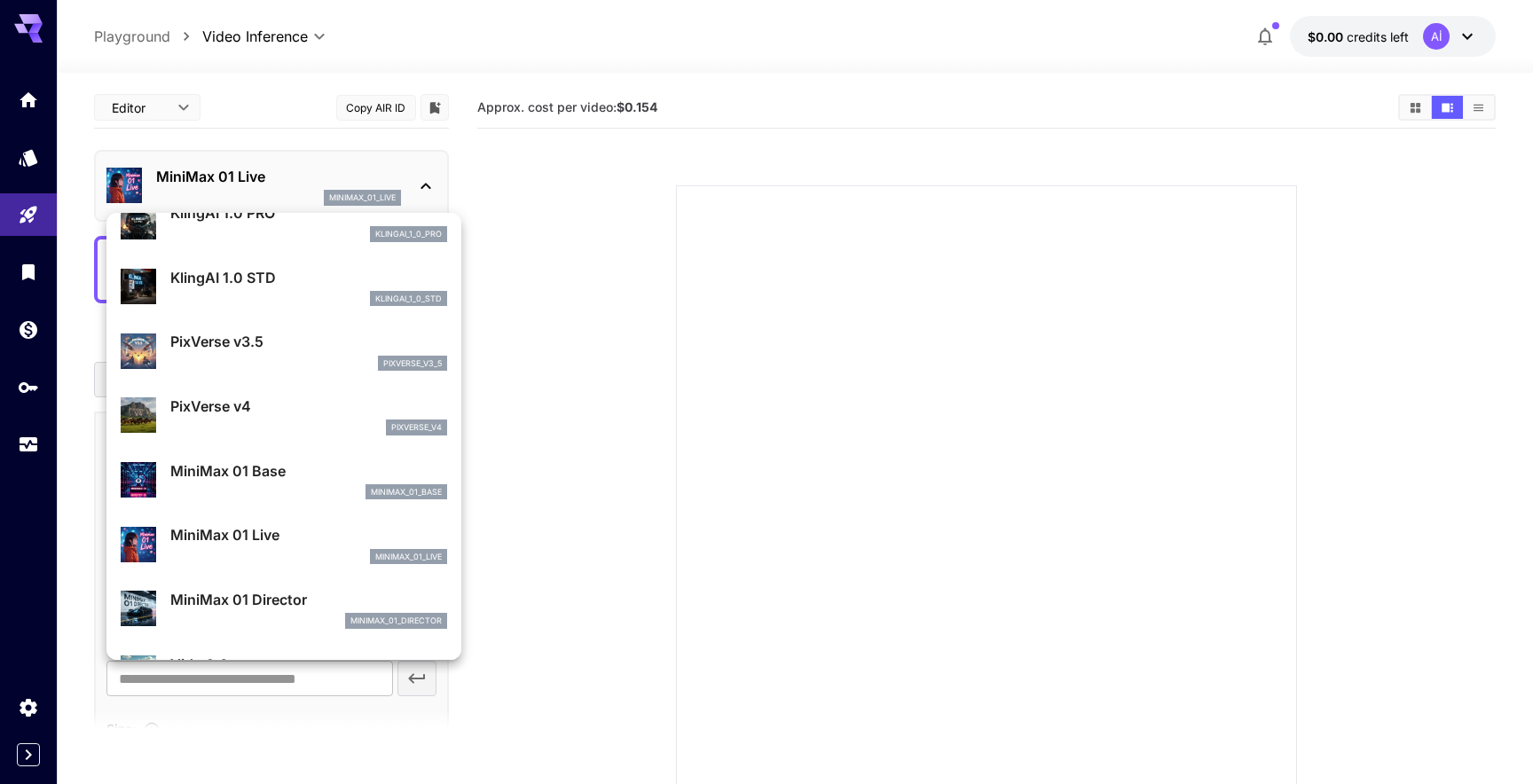
scroll to position [1058, 0]
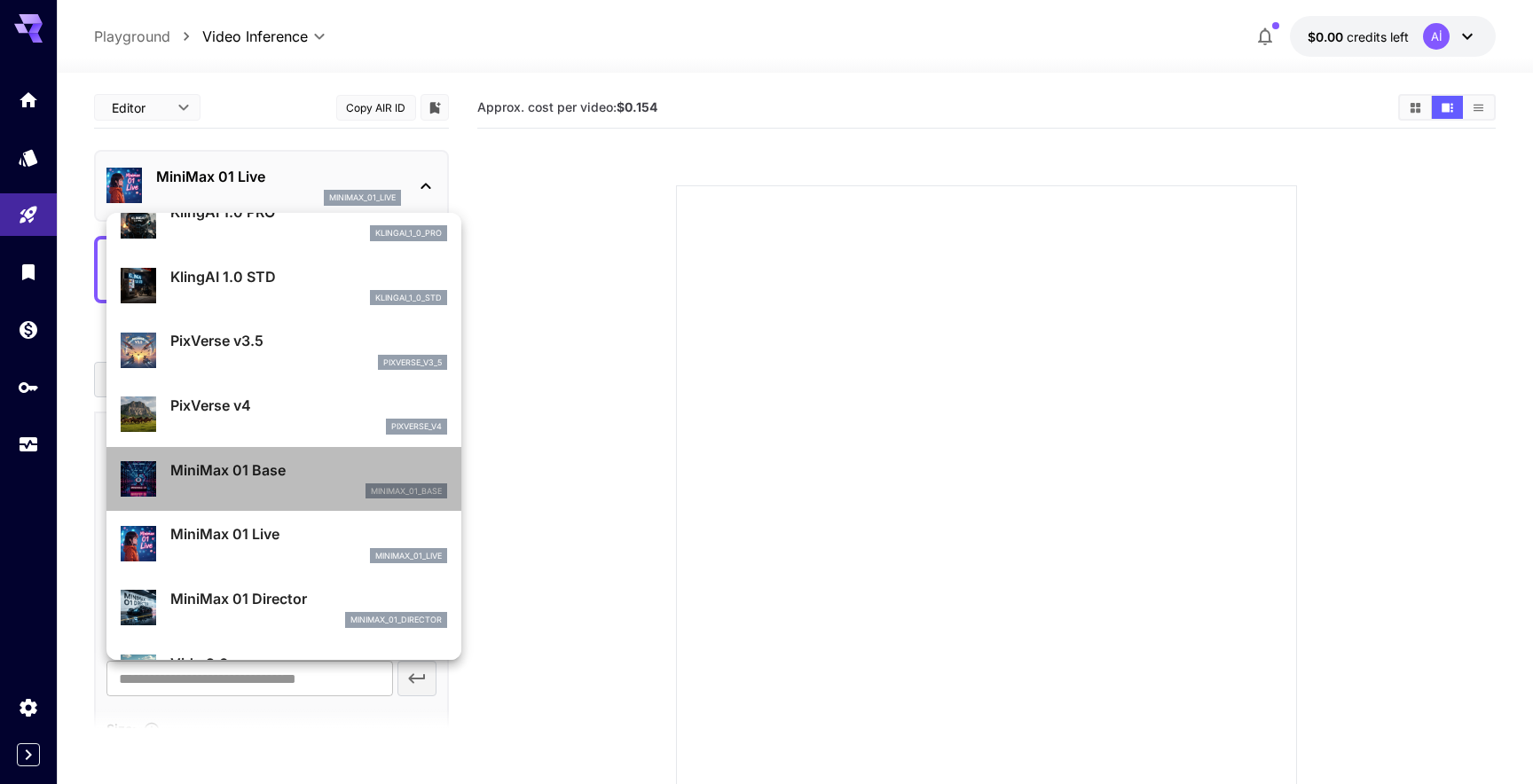
click at [300, 480] on p "MiniMax 01 Base" at bounding box center [309, 470] width 276 height 22
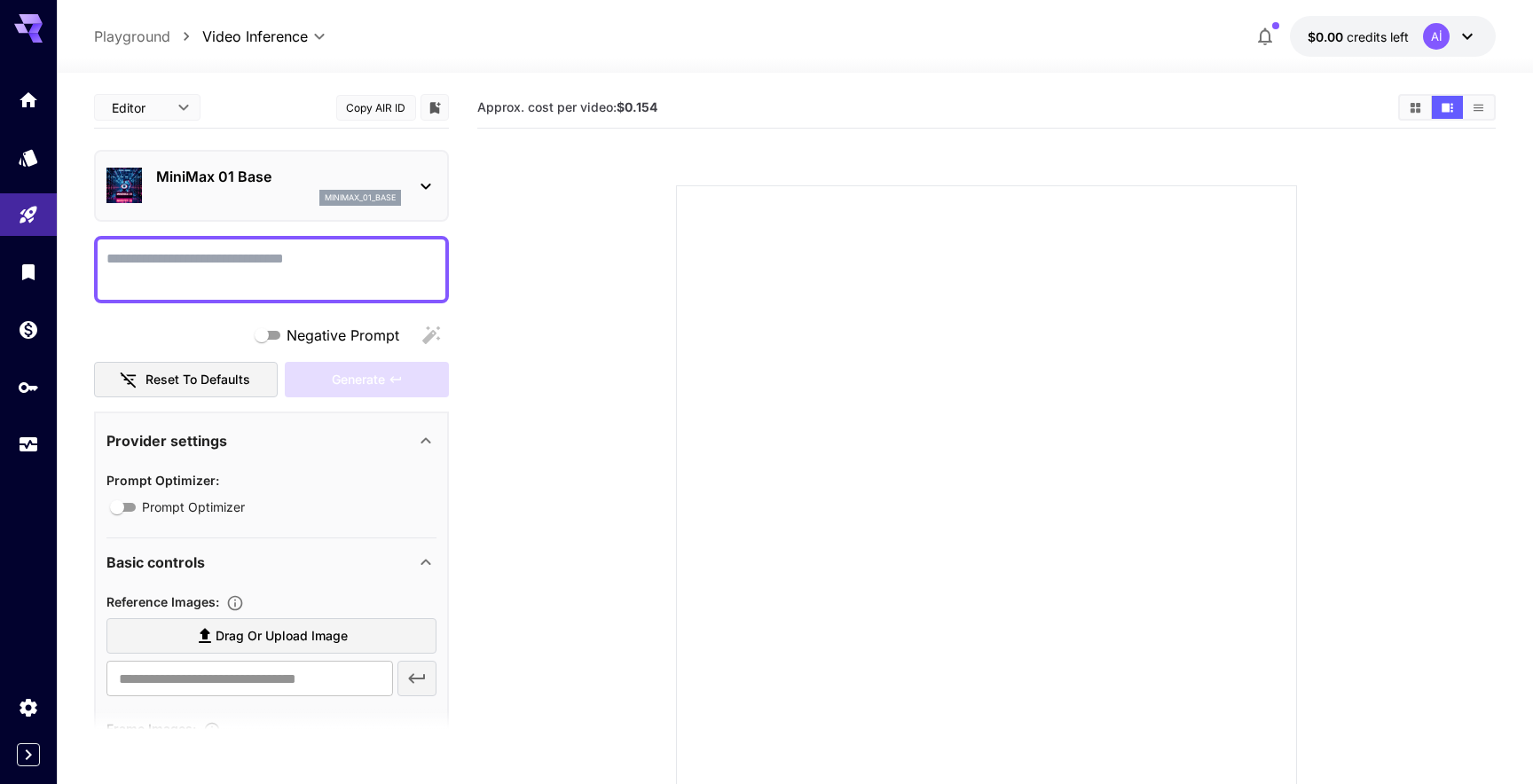
click at [401, 192] on div "MiniMax 01 Base minimax_01_base" at bounding box center [272, 186] width 330 height 54
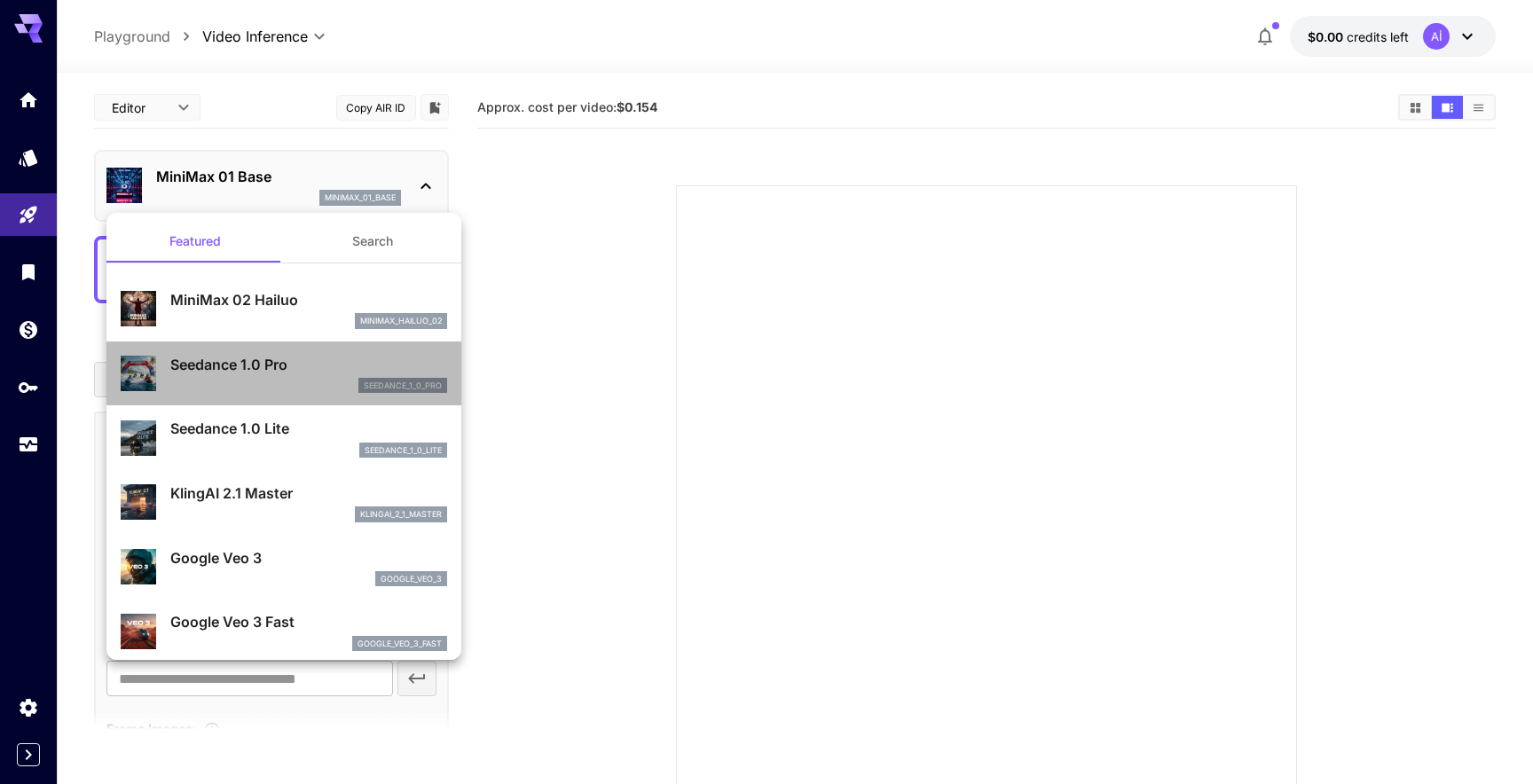
click at [309, 370] on p "Seedance 1.0 Pro" at bounding box center [309, 364] width 276 height 22
type input "**********"
type input "***"
type input "*"
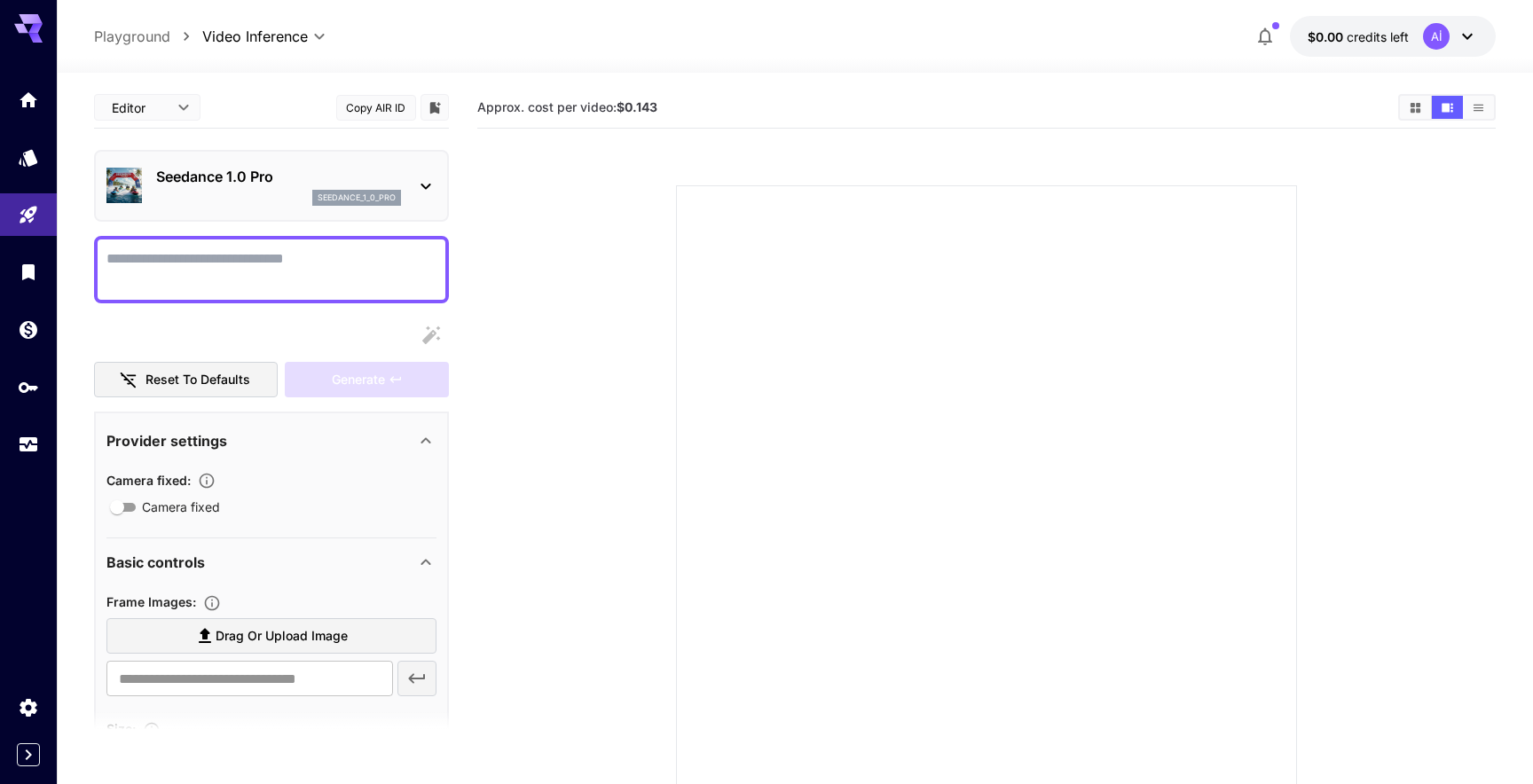
click at [266, 179] on p "Seedance 1.0 Pro" at bounding box center [278, 177] width 245 height 22
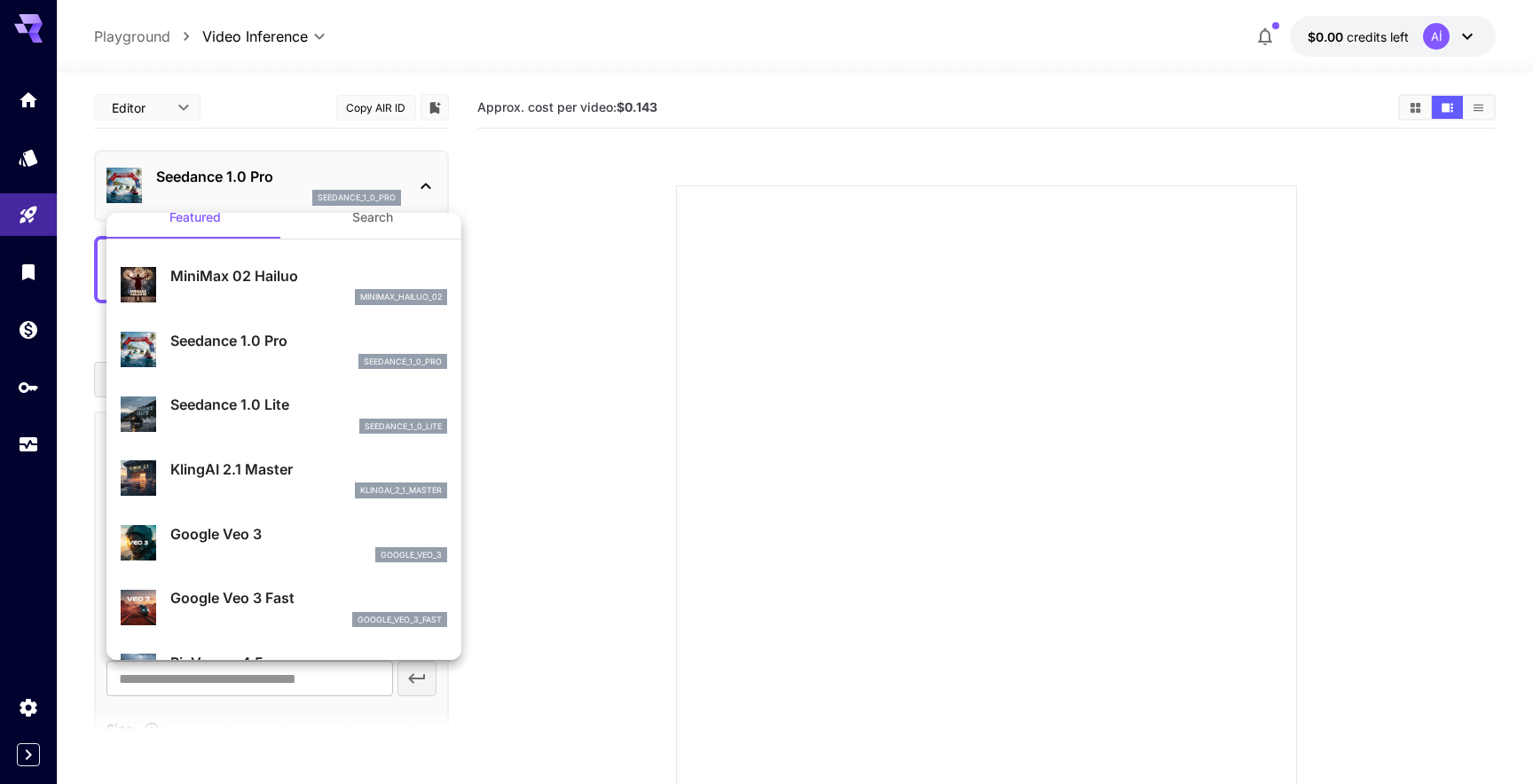
scroll to position [26, 0]
click at [329, 551] on div "google_veo_3" at bounding box center [309, 553] width 276 height 16
type input "**********"
type input "****"
type input "***"
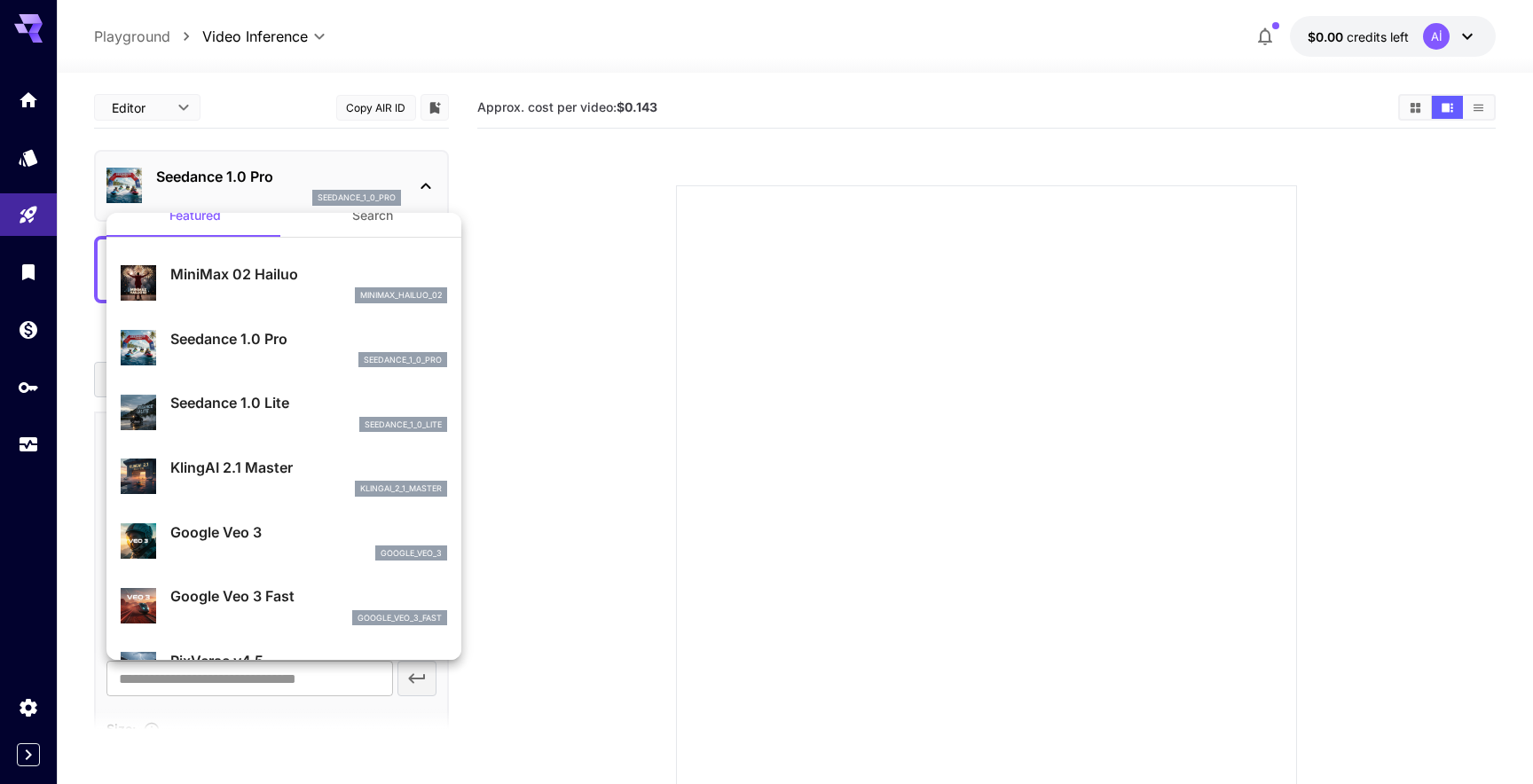
type input "*"
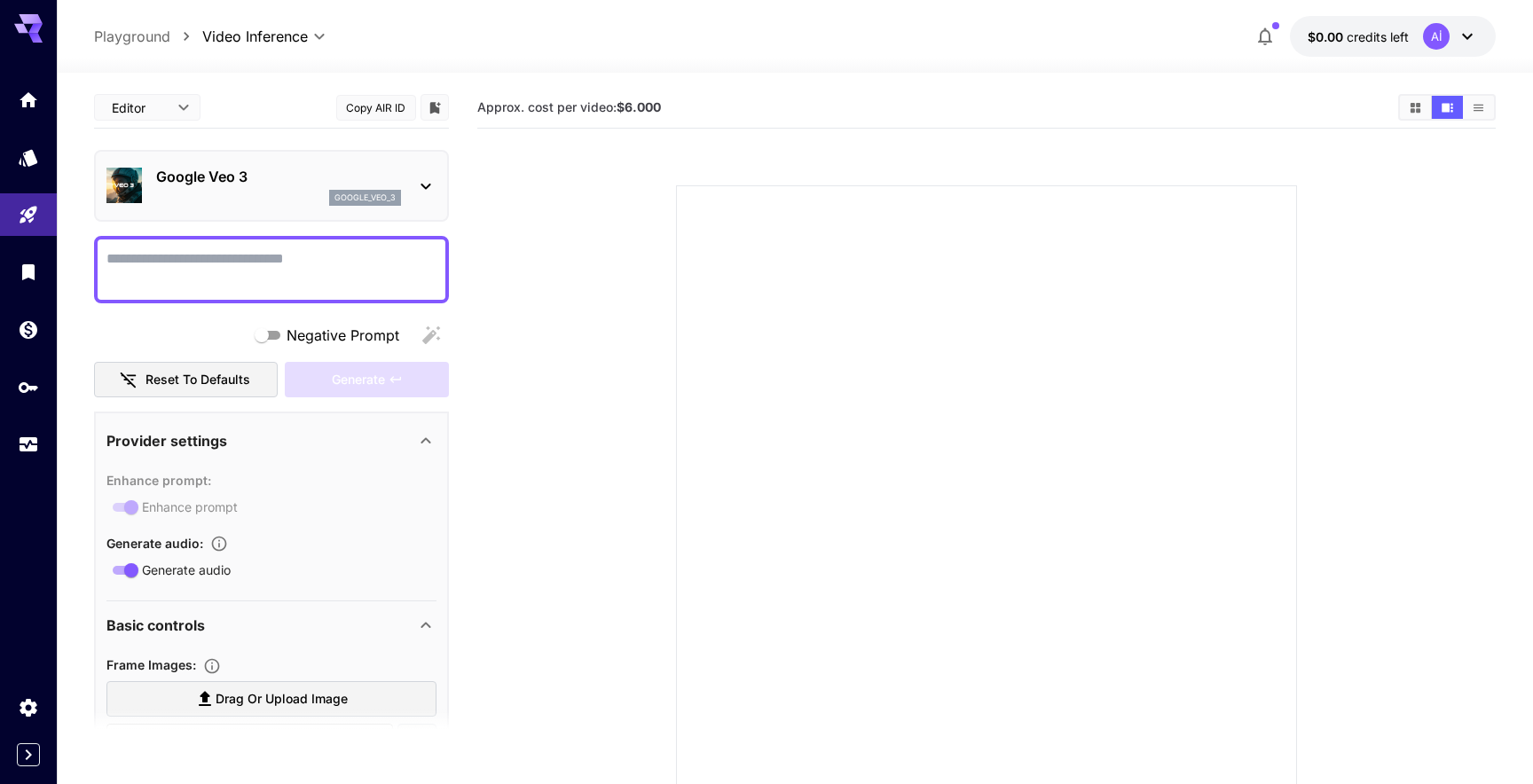
click at [263, 195] on div "google_veo_3" at bounding box center [278, 198] width 245 height 16
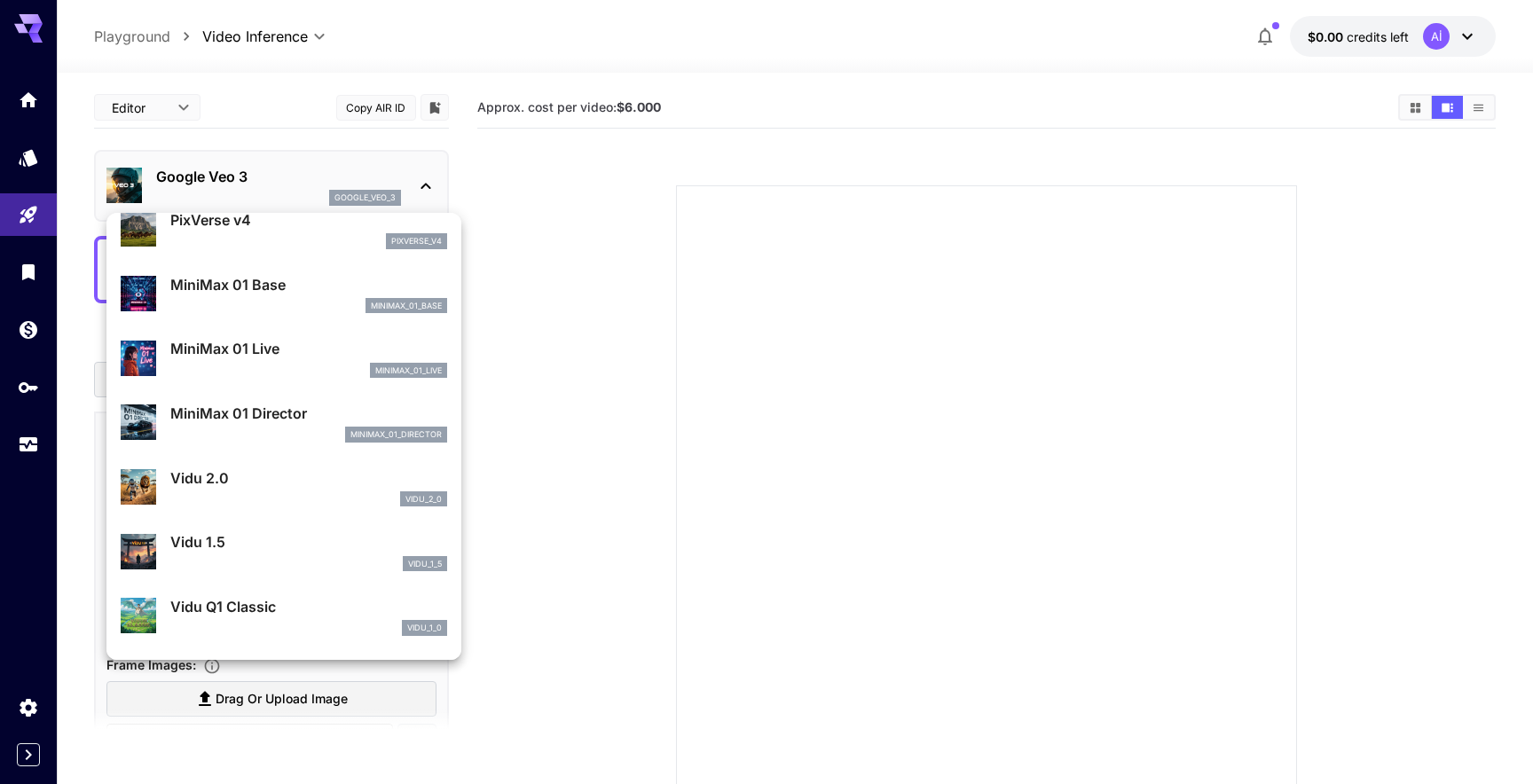
scroll to position [1233, 0]
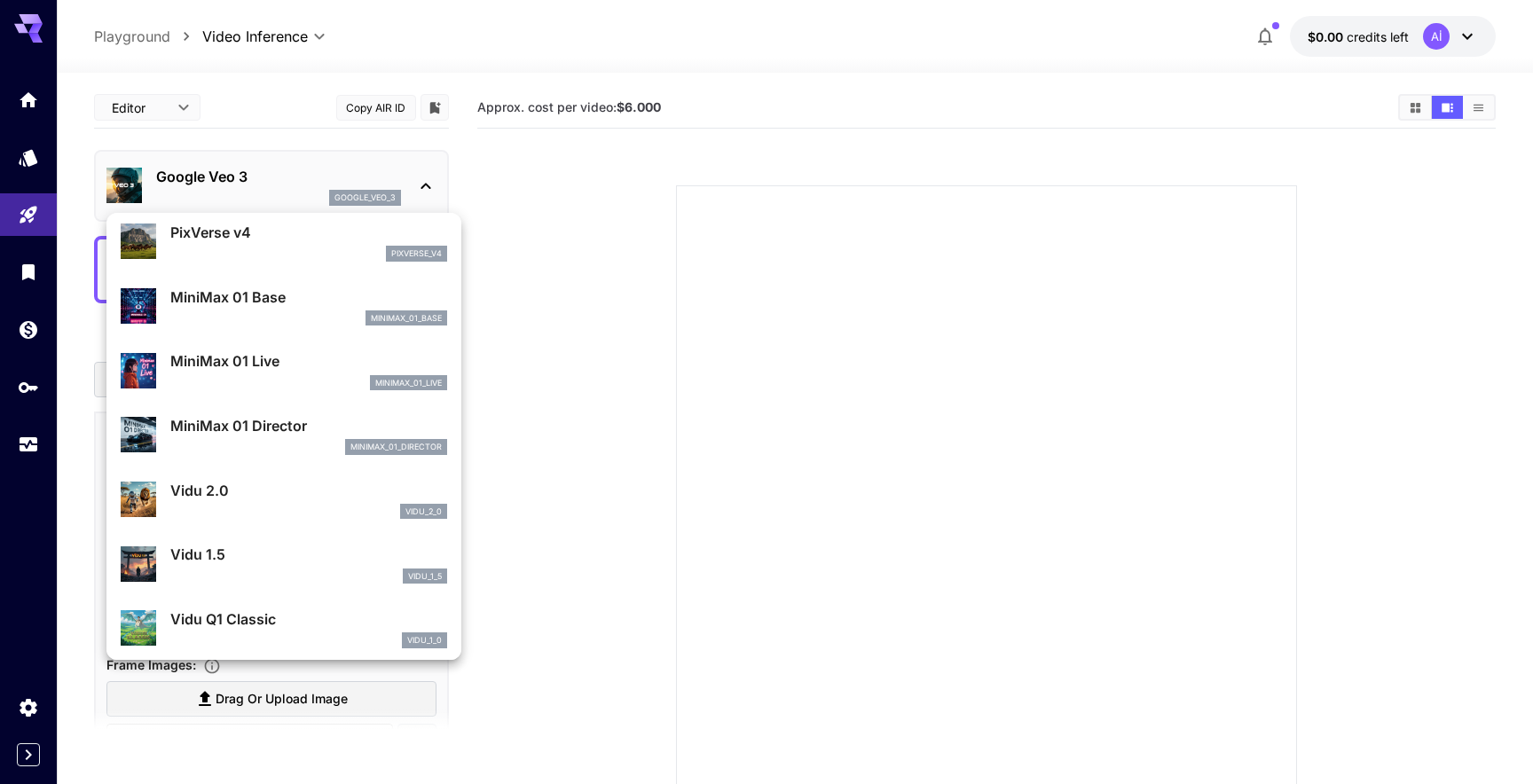
click at [283, 304] on p "MiniMax 01 Base" at bounding box center [309, 297] width 276 height 22
type input "**********"
type input "****"
type input "***"
type input "*"
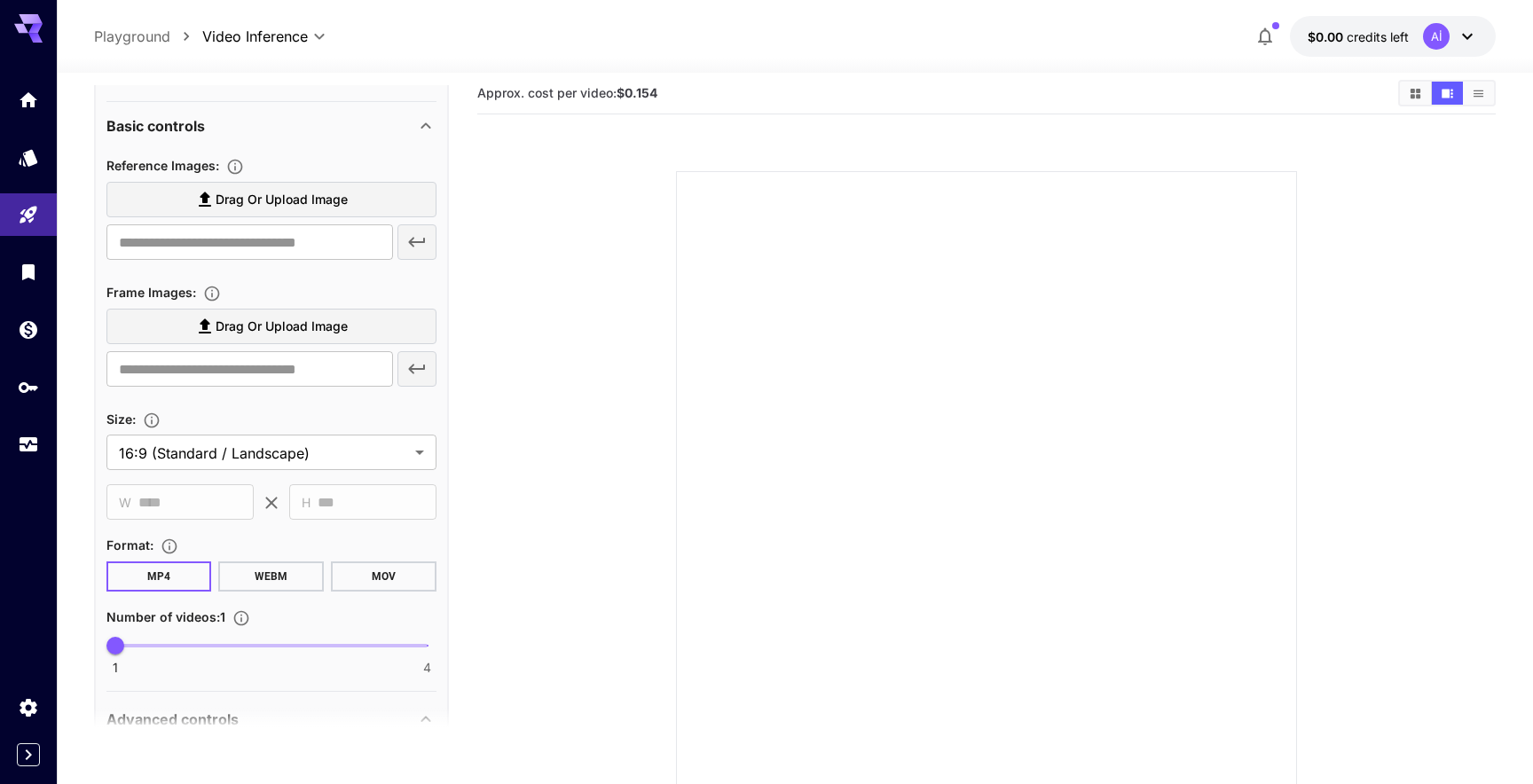
scroll to position [0, 0]
drag, startPoint x: 661, startPoint y: 111, endPoint x: 629, endPoint y: 113, distance: 32.1
click at [628, 114] on section "Approx. cost per video: $0.154" at bounding box center [931, 108] width 907 height 17
copy b "0.154"
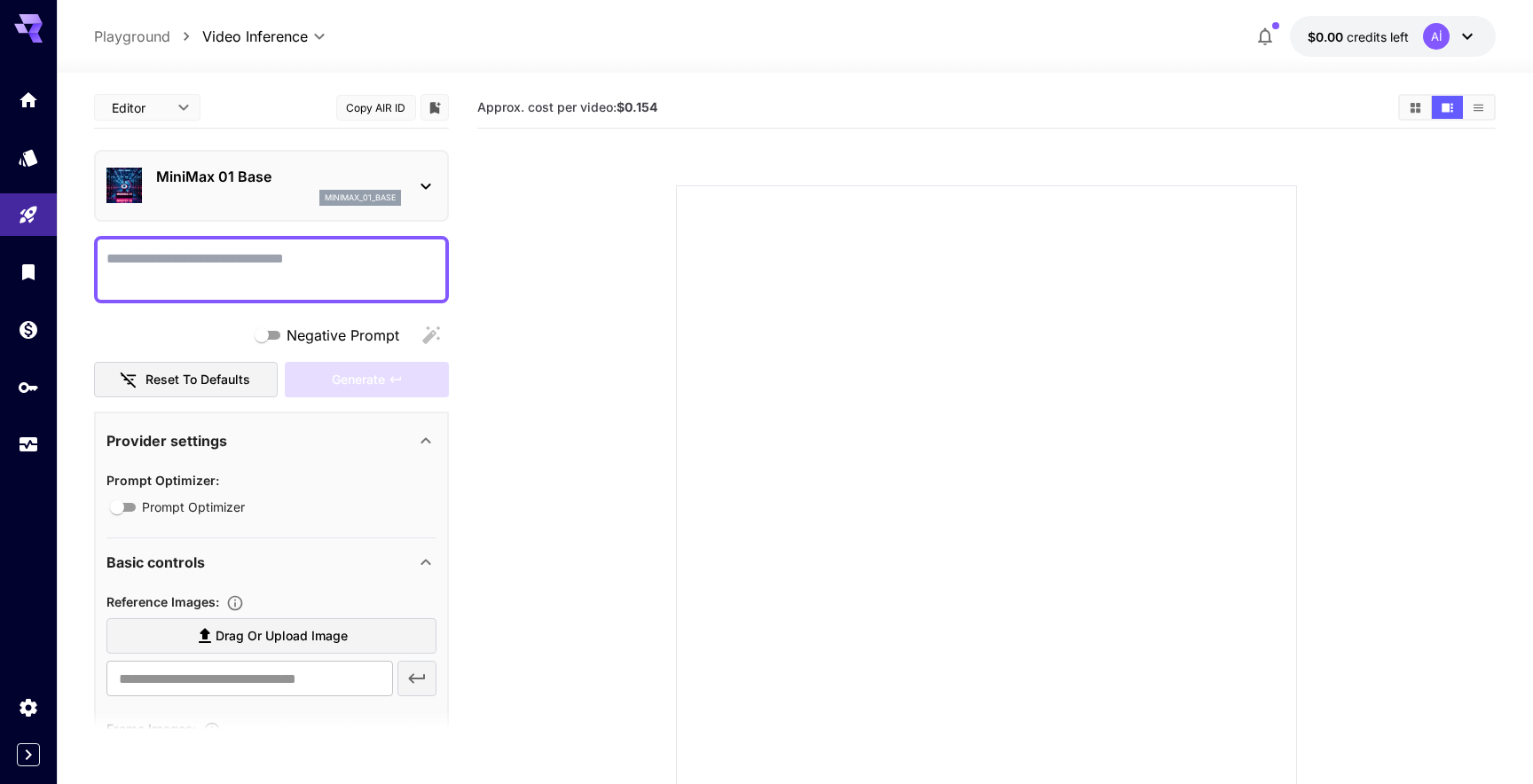
scroll to position [7, 0]
click at [236, 172] on p "MiniMax 01 Base" at bounding box center [278, 175] width 245 height 22
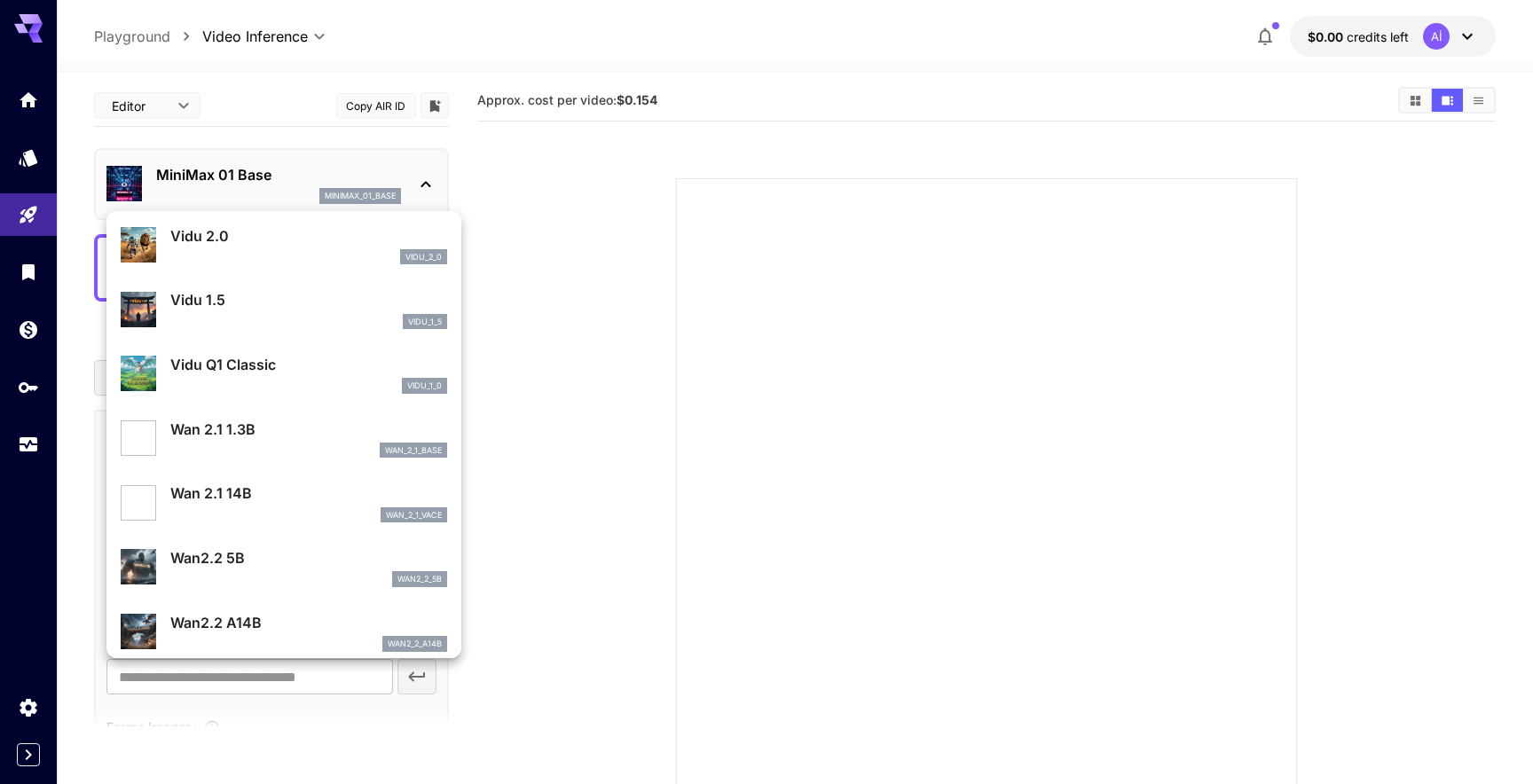
scroll to position [1500, 0]
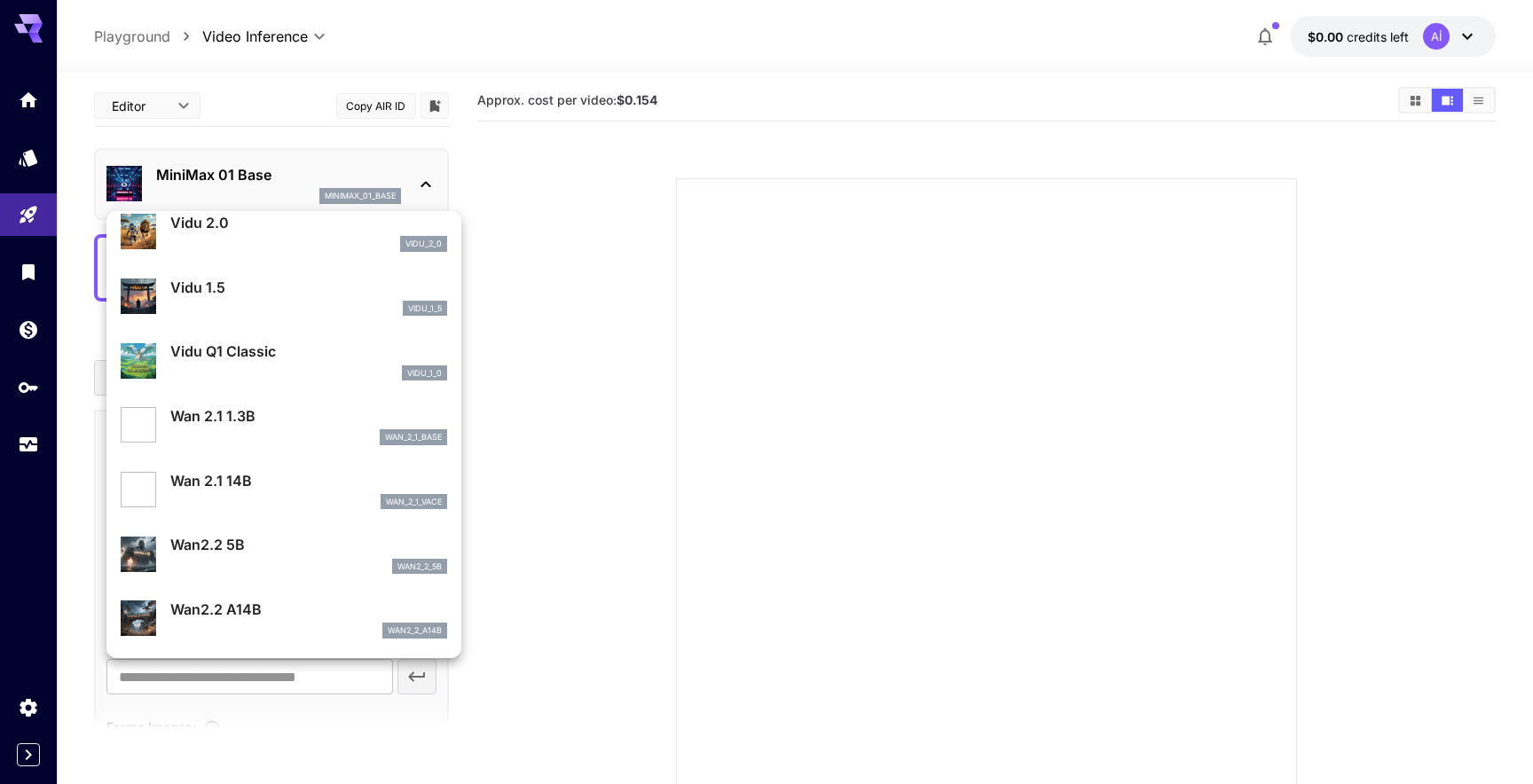
click at [283, 437] on div "wan_2_1_base" at bounding box center [309, 438] width 276 height 16
type input "**********"
type input "***"
type input "*"
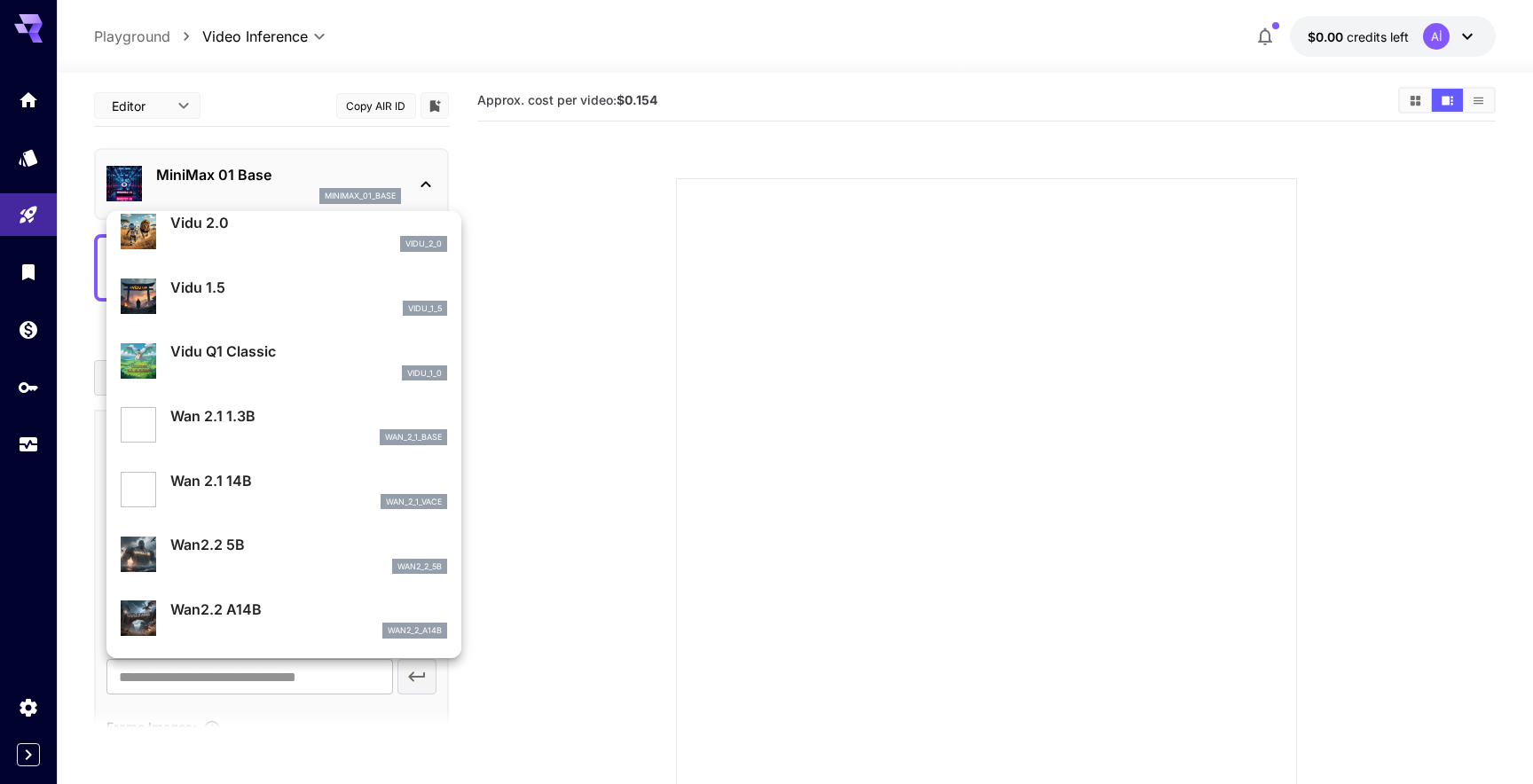
type input "**"
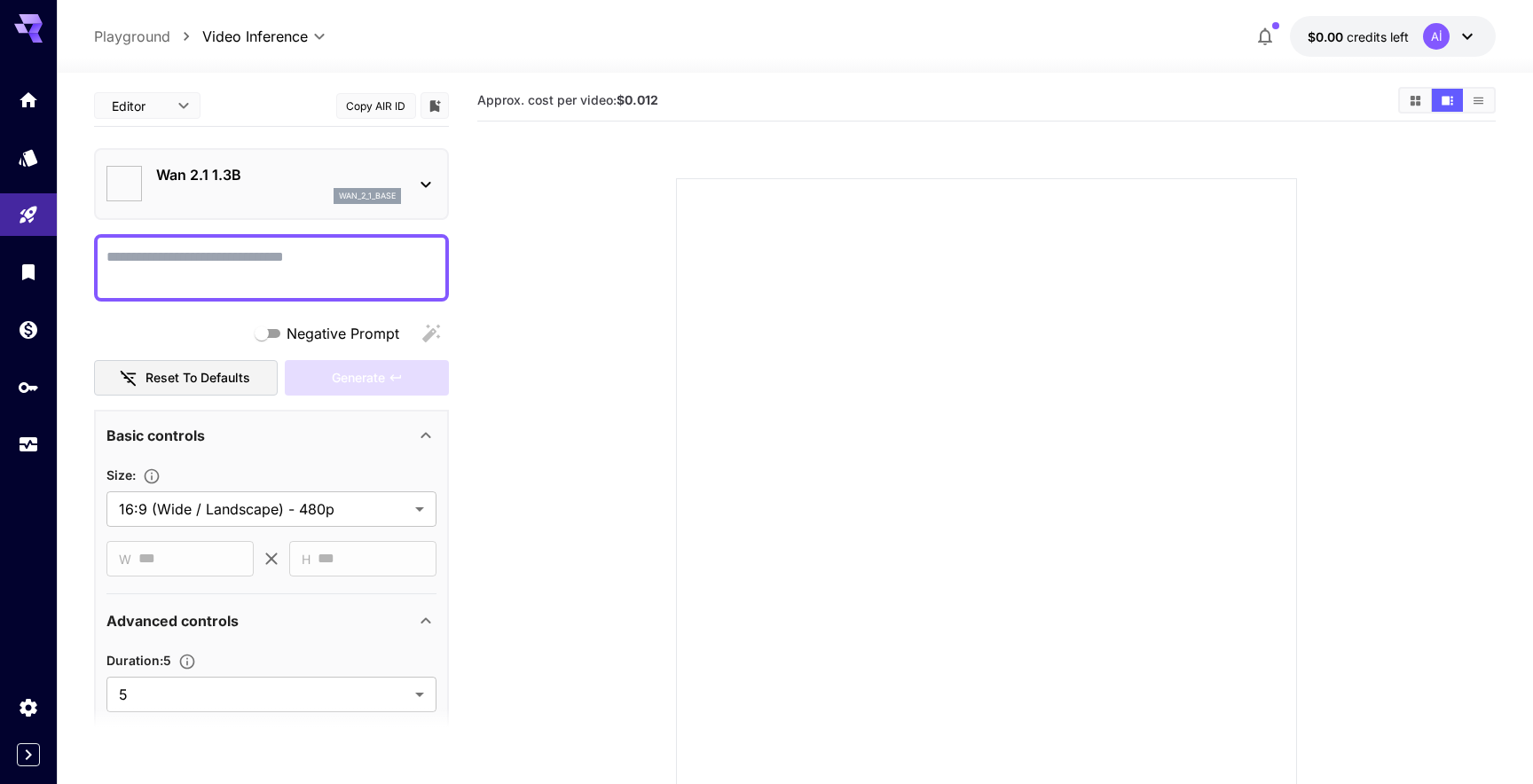
scroll to position [0, 0]
click at [223, 284] on textarea "Negative Prompt" at bounding box center [272, 269] width 330 height 42
click at [247, 178] on p "Wan 2.1 1.3B" at bounding box center [278, 177] width 245 height 22
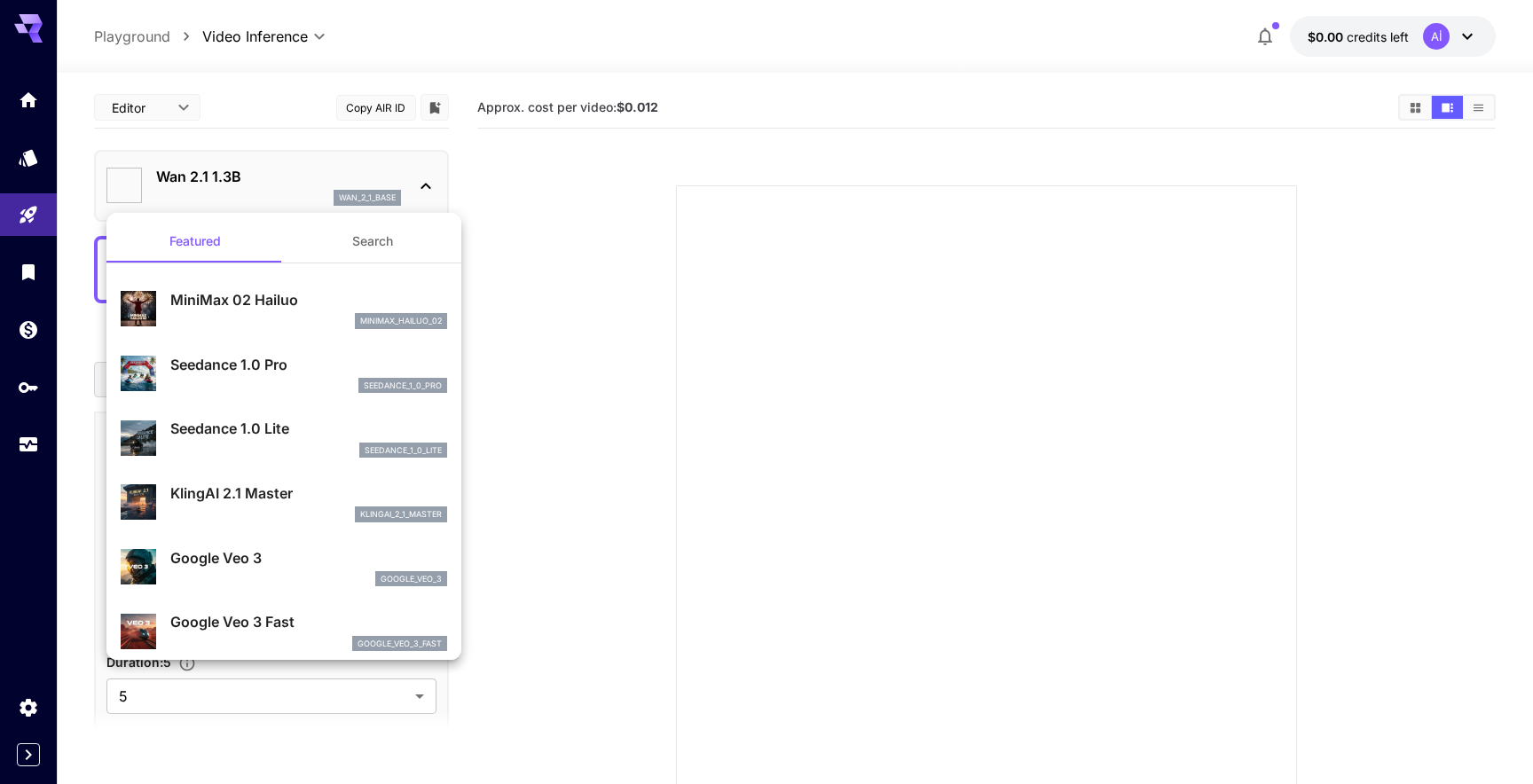
click at [350, 278] on li "MiniMax 02 Hailuo minimax_hailuo_02" at bounding box center [284, 309] width 355 height 65
type input "**********"
type input "***"
type input "*"
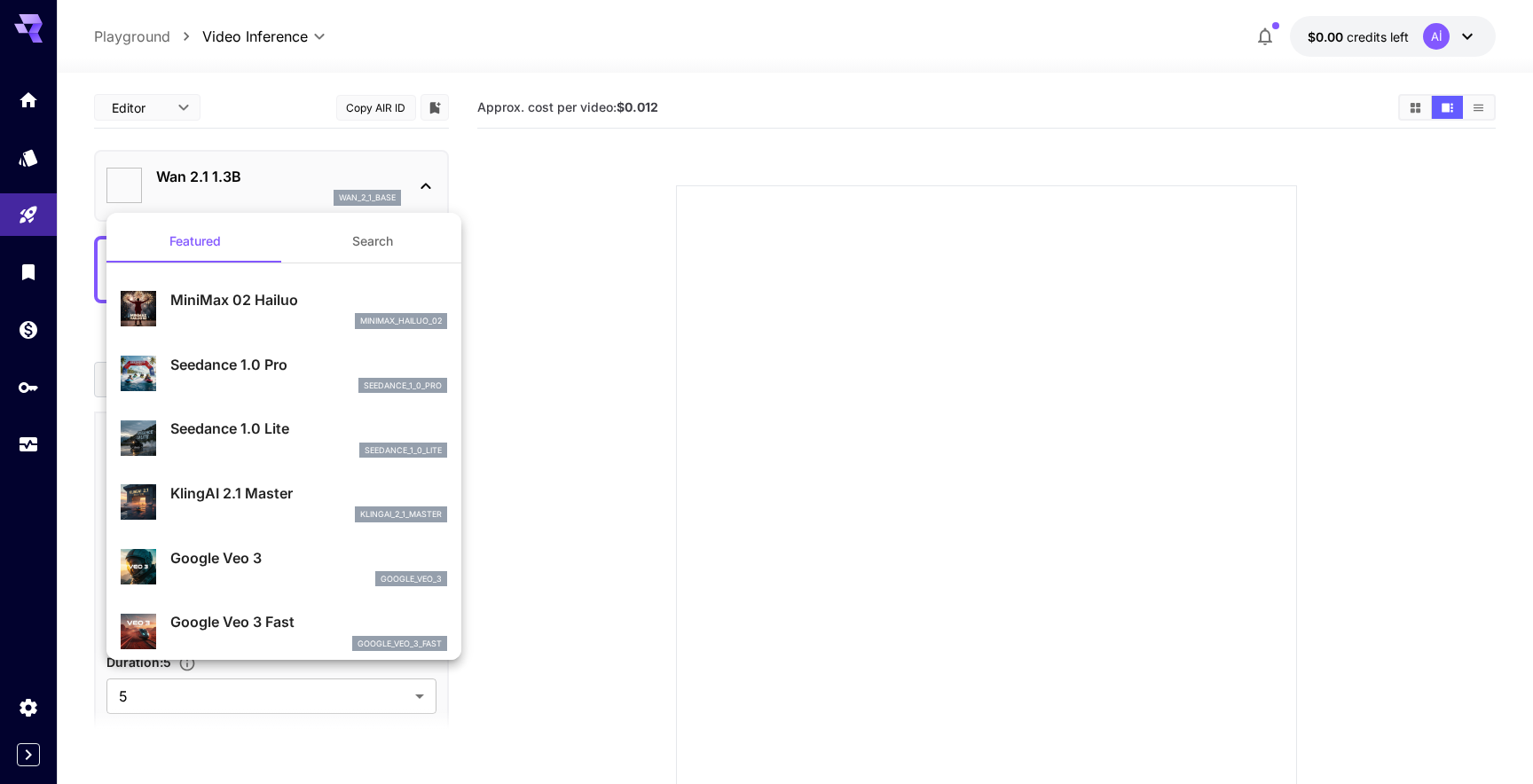
type input "**"
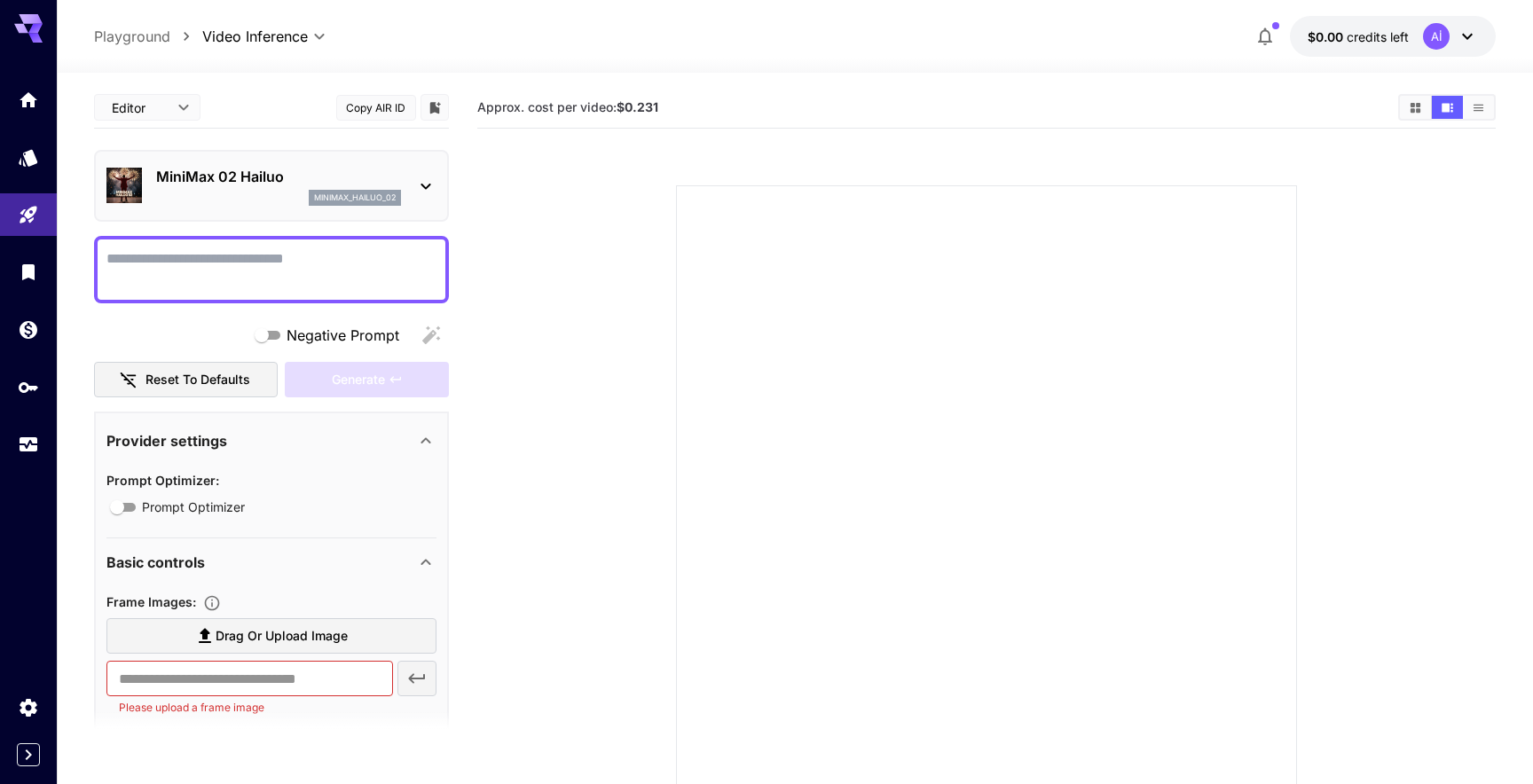
click at [1143, 478] on div at bounding box center [986, 496] width 621 height 621
click at [900, 464] on div at bounding box center [986, 496] width 621 height 621
click at [262, 192] on div "minimax_hailuo_02" at bounding box center [278, 198] width 245 height 16
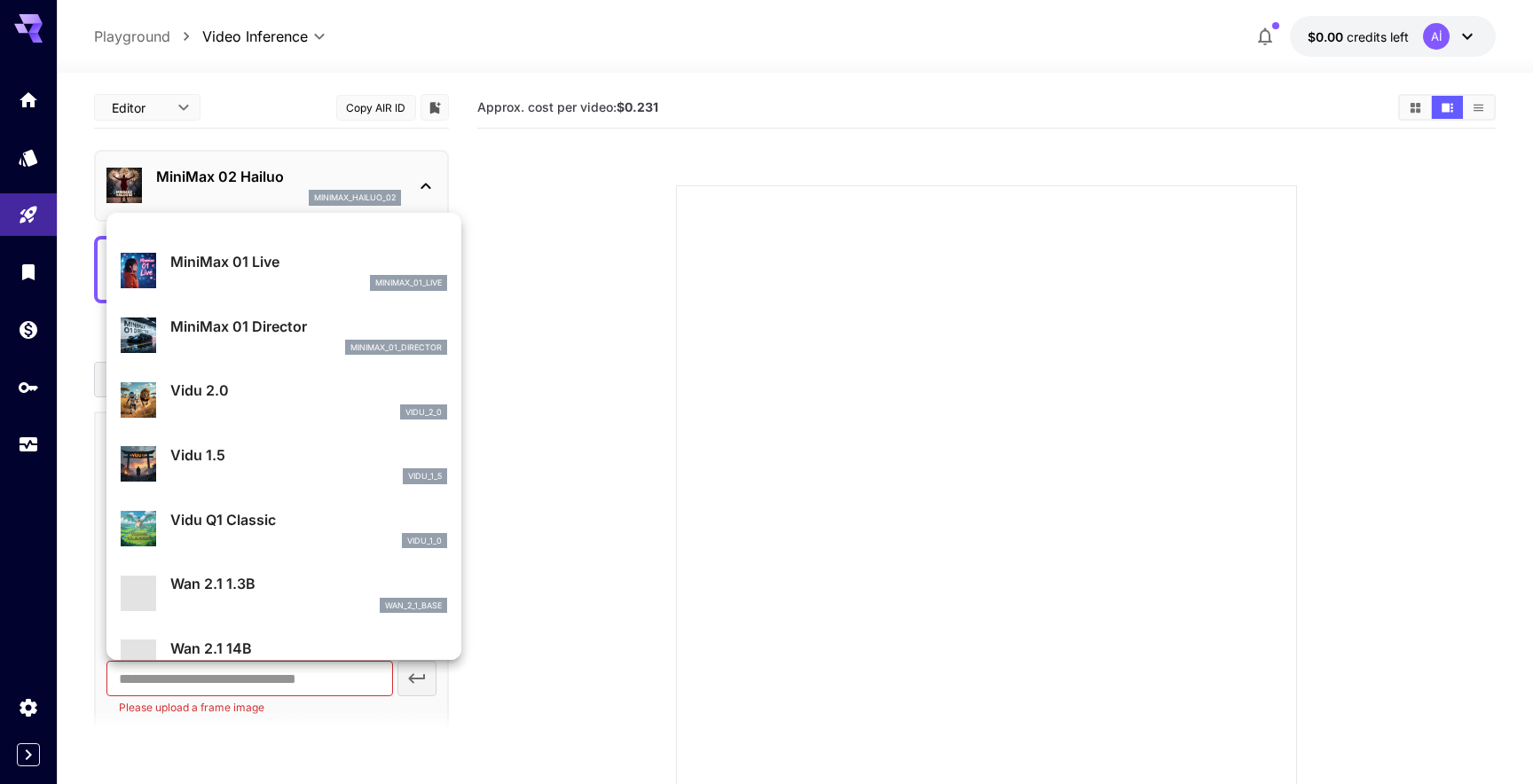
scroll to position [1500, 0]
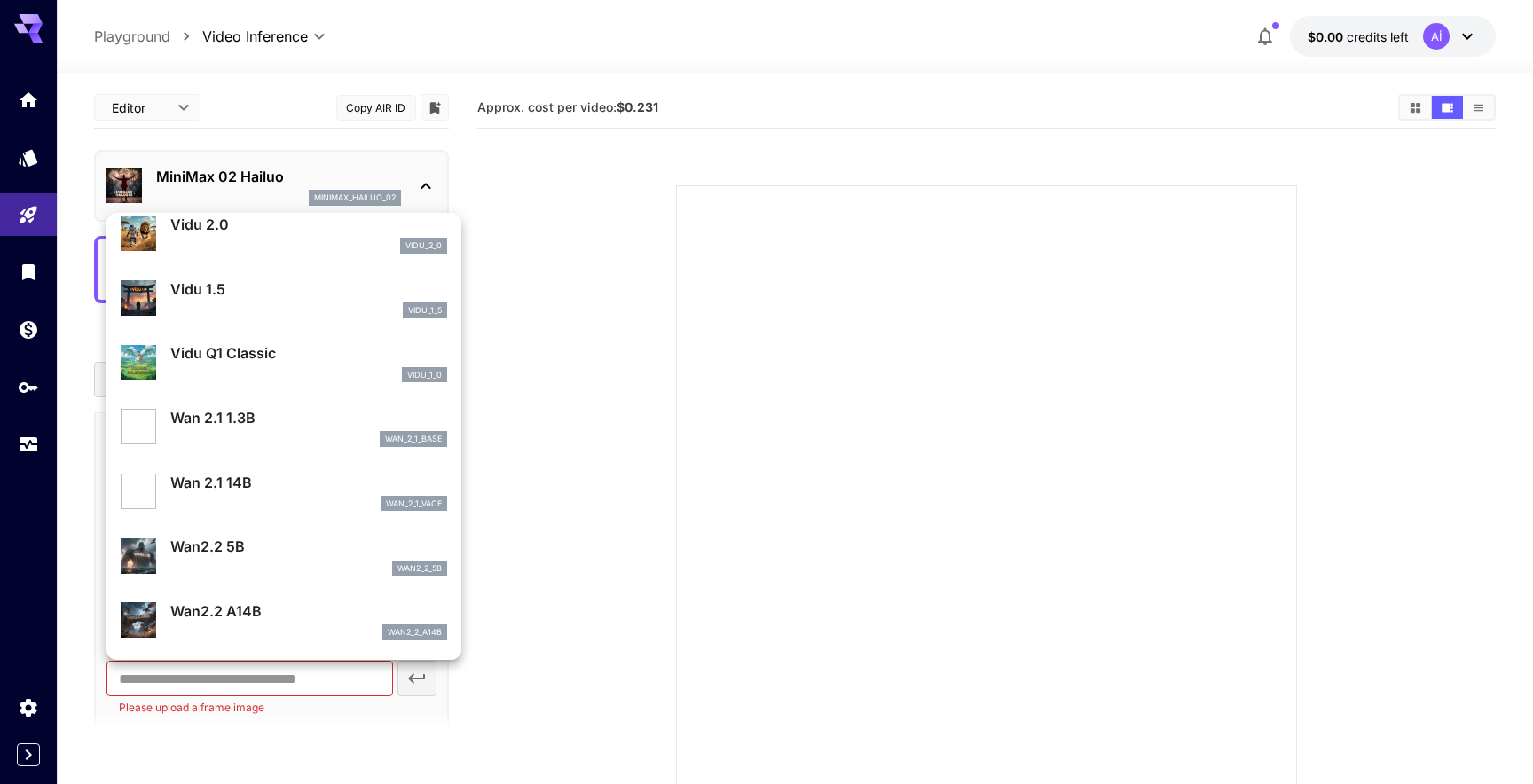
click at [267, 492] on p "Wan 2.1 14B" at bounding box center [309, 483] width 276 height 22
type input "**********"
type input "***"
type input "*"
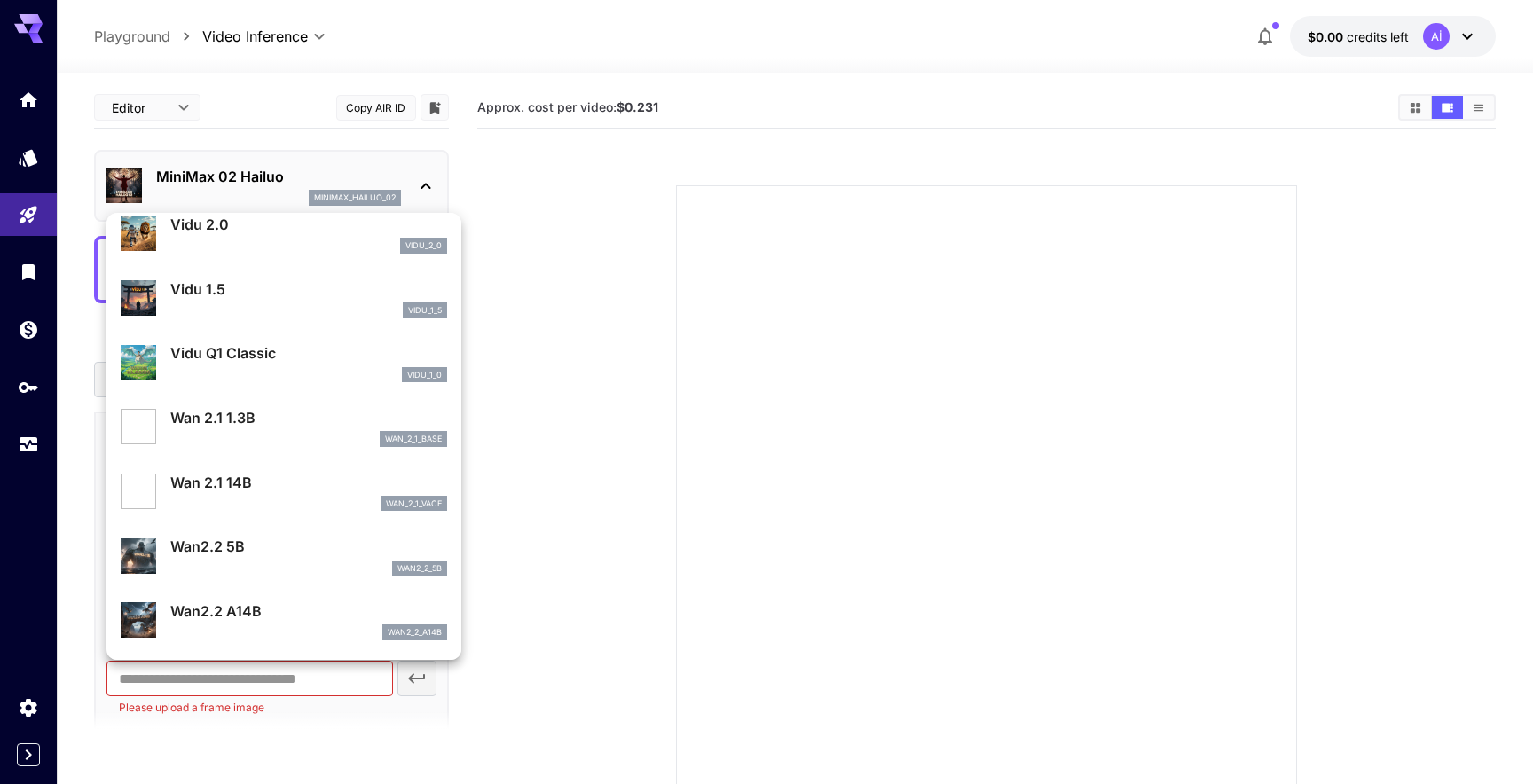
type input "**"
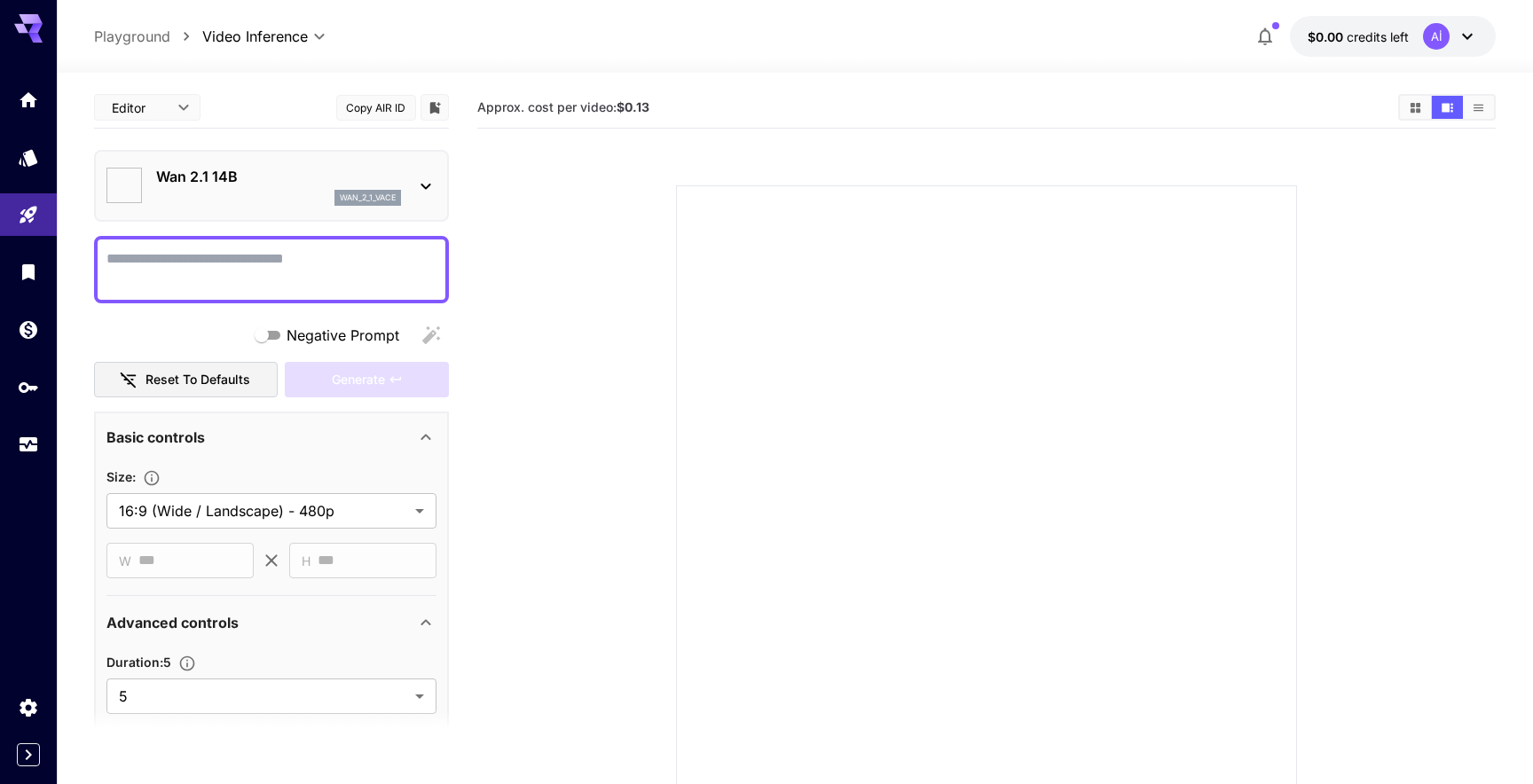
click at [212, 274] on textarea "Negative Prompt" at bounding box center [272, 269] width 330 height 42
click at [257, 179] on p "Wan 2.1 14B" at bounding box center [278, 177] width 245 height 22
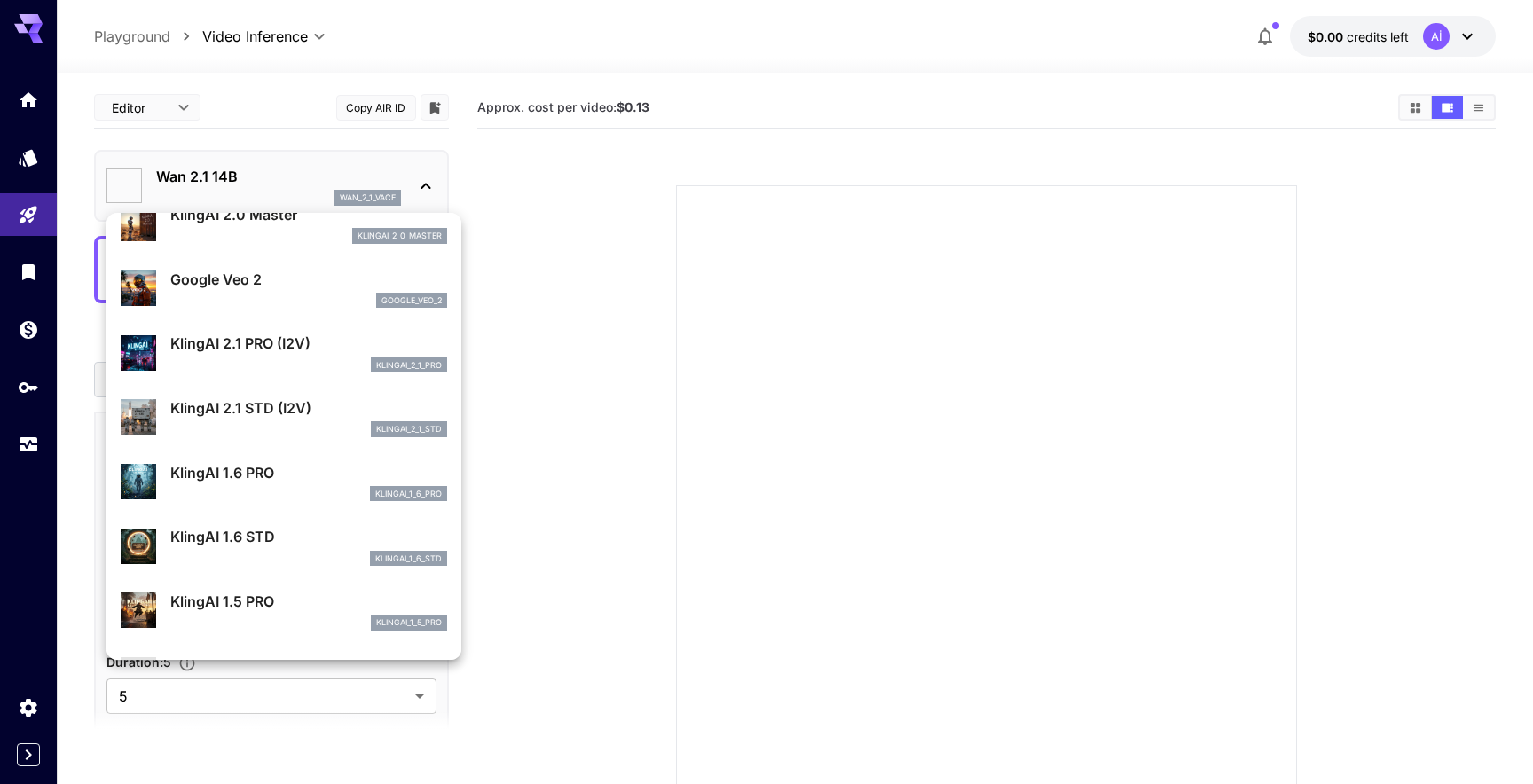
scroll to position [639, 0]
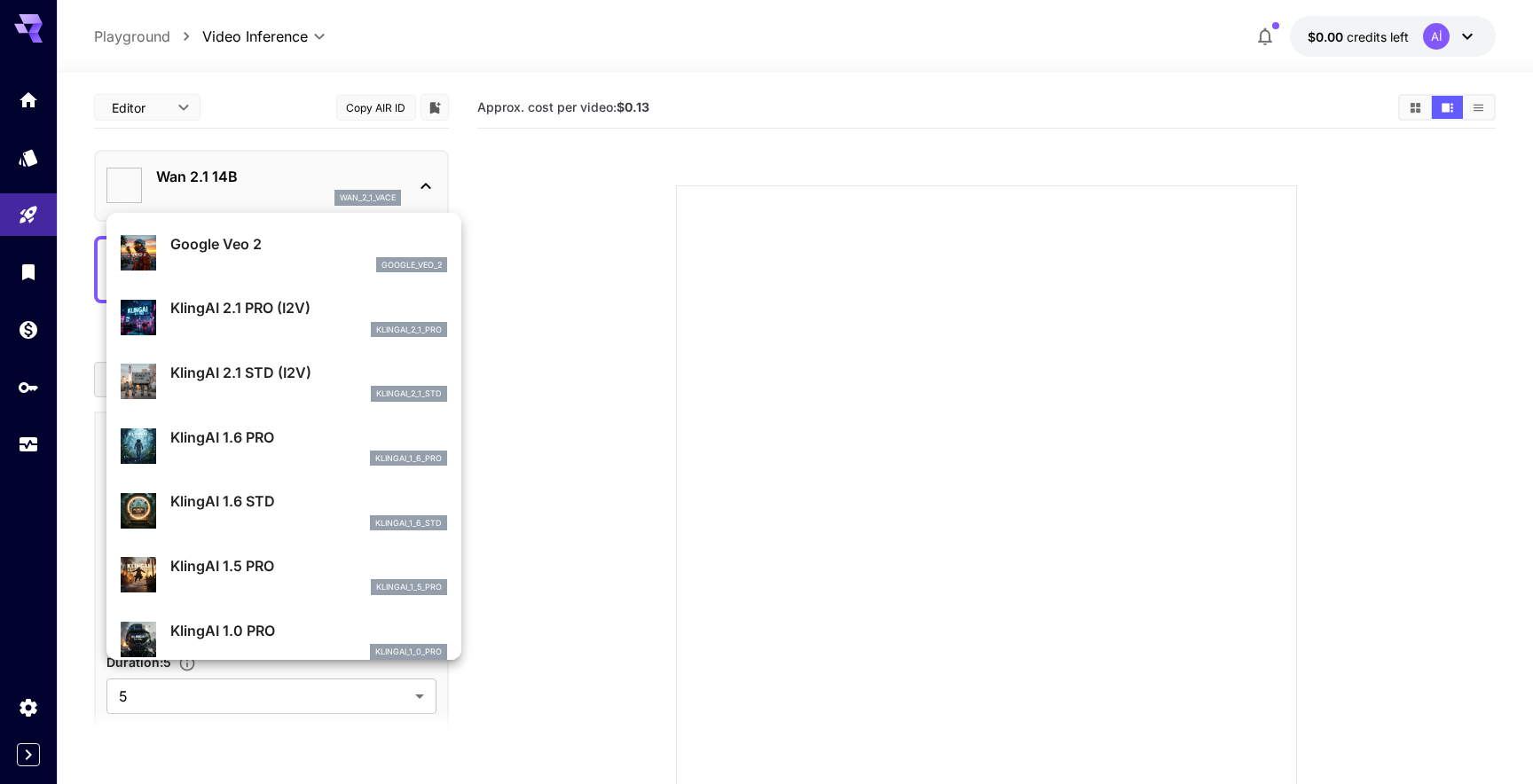
click at [161, 34] on div at bounding box center [766, 392] width 1533 height 784
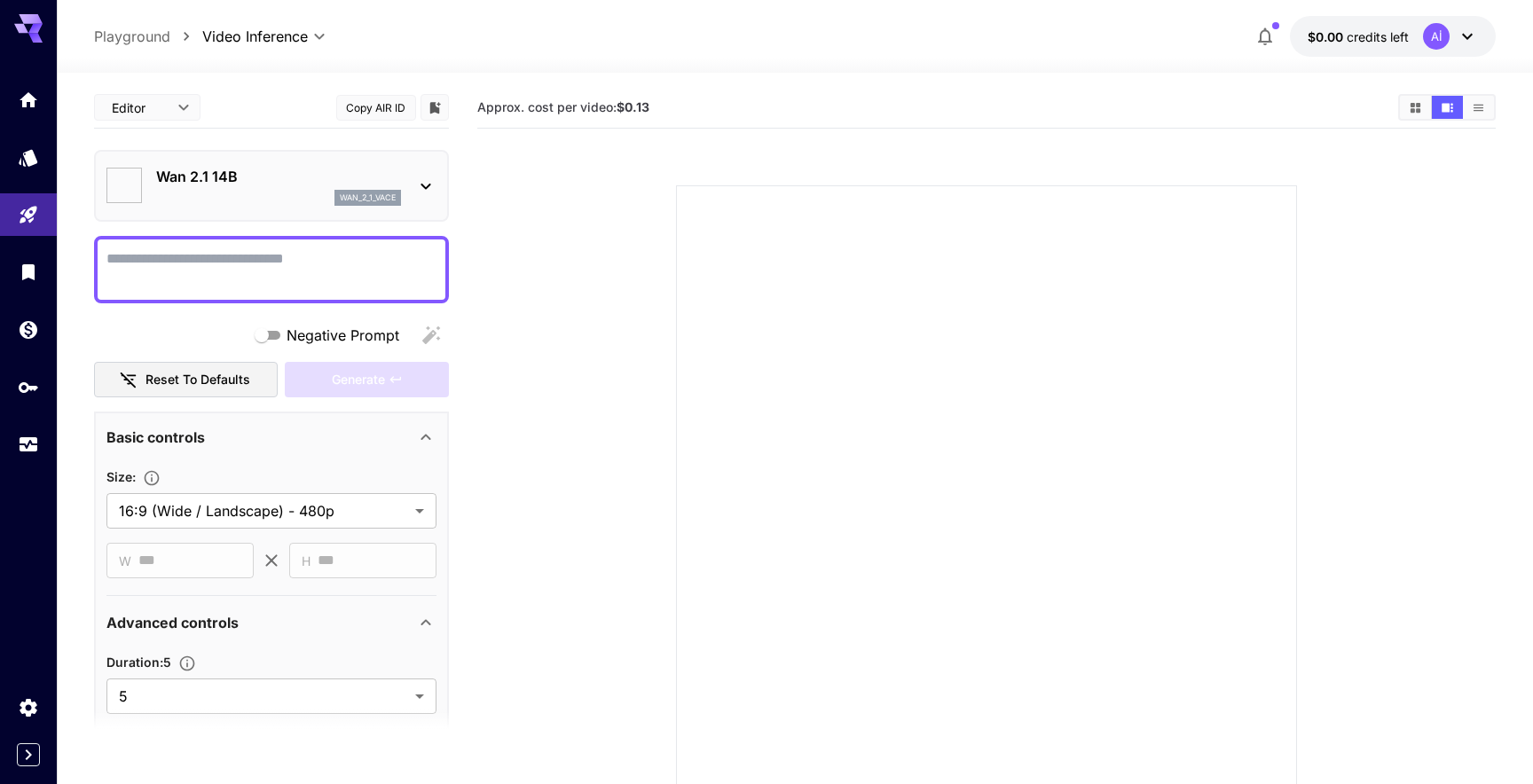
click at [139, 39] on p "Playground" at bounding box center [132, 37] width 76 height 22
type input "**********"
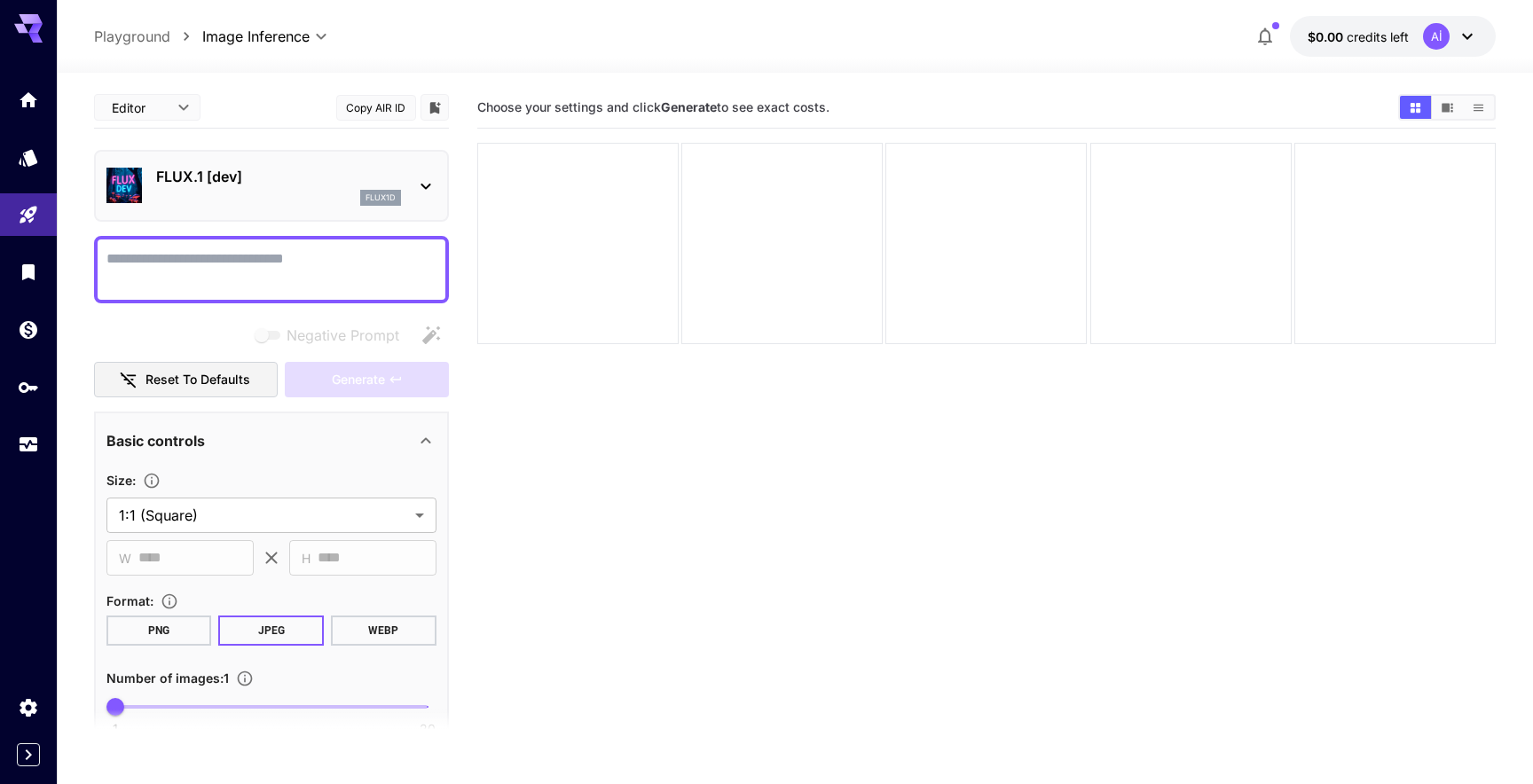
click at [308, 184] on p "FLUX.1 [dev]" at bounding box center [278, 177] width 245 height 22
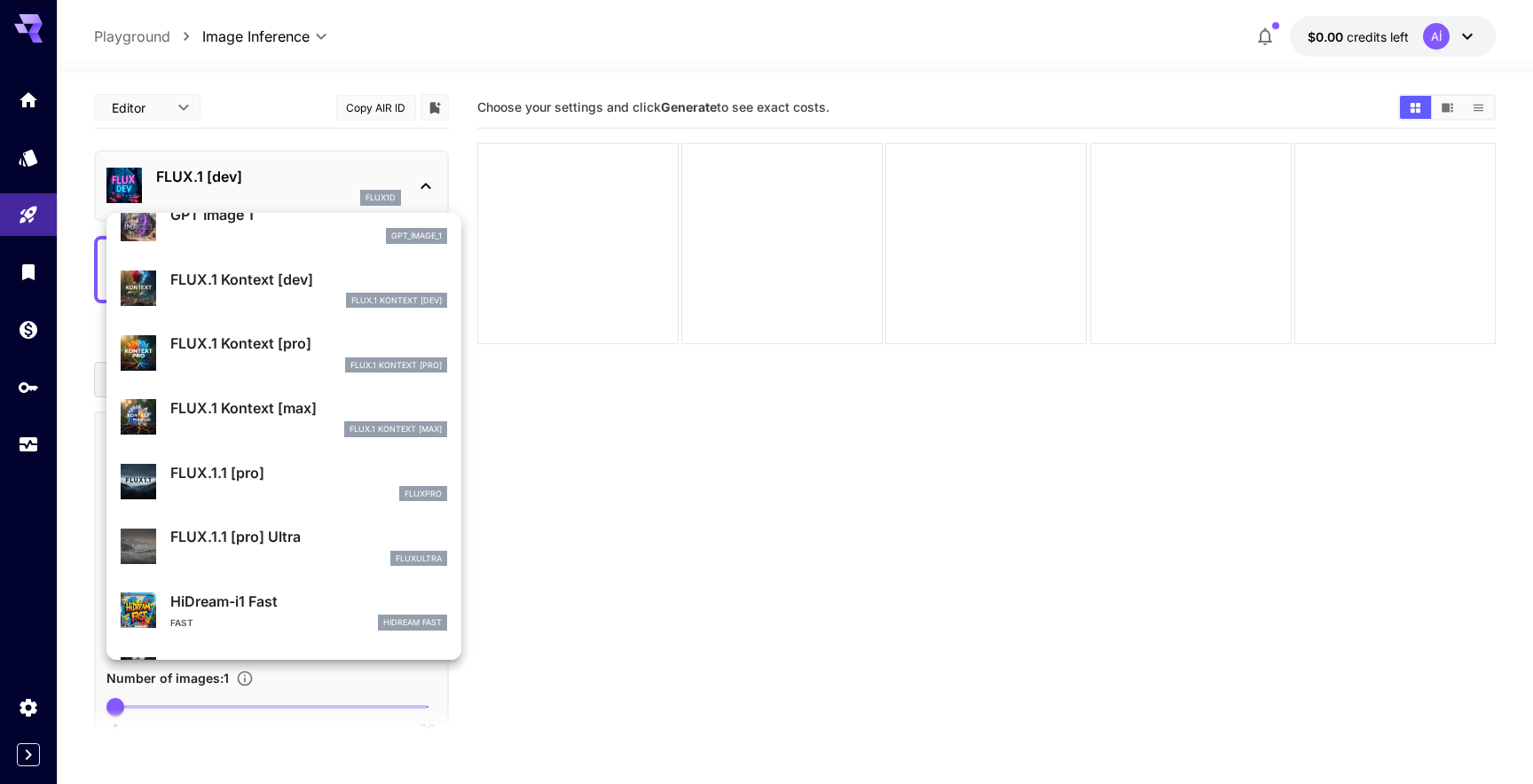
scroll to position [997, 0]
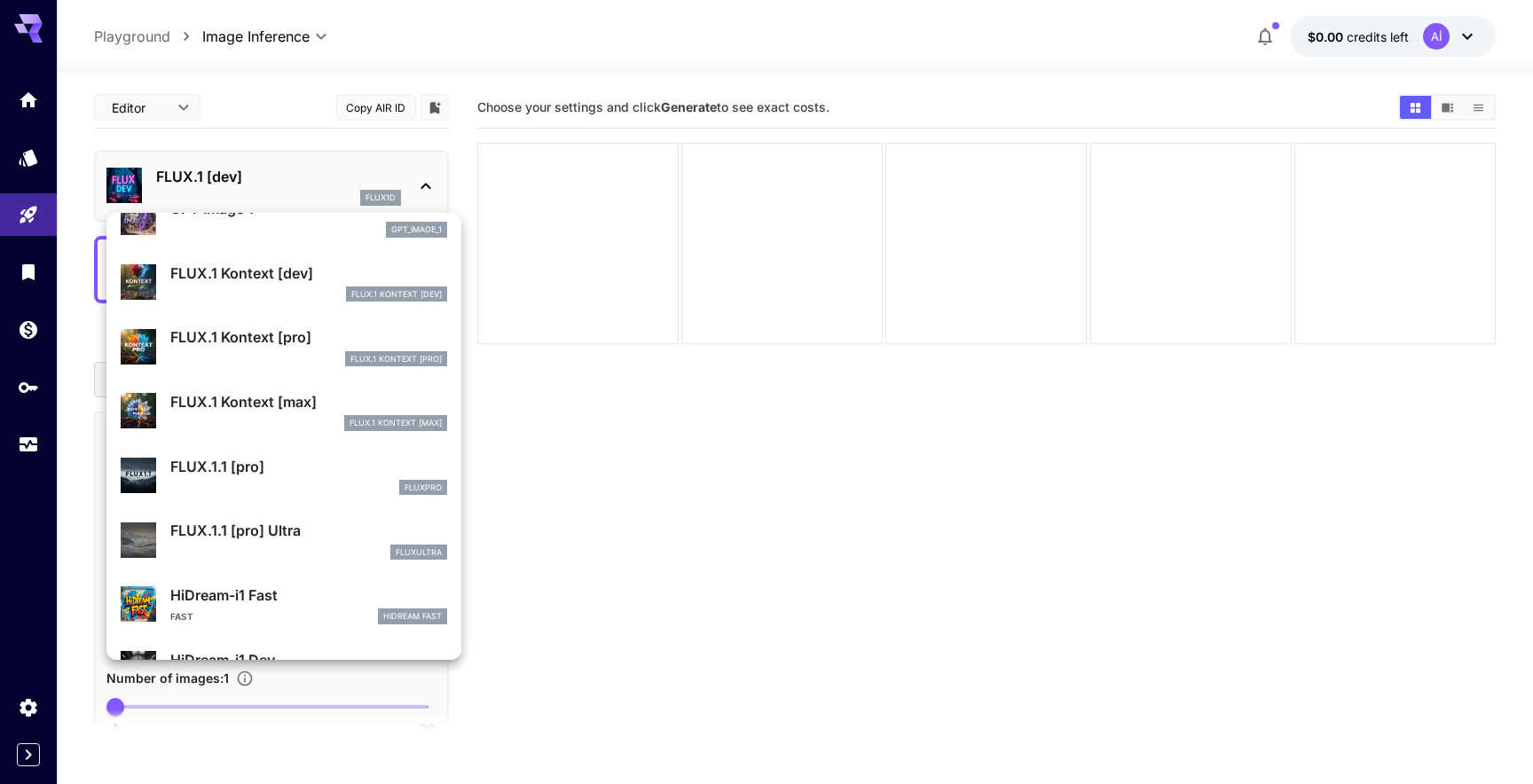
click at [305, 475] on p "FLUX.1.1 [pro]" at bounding box center [309, 466] width 276 height 22
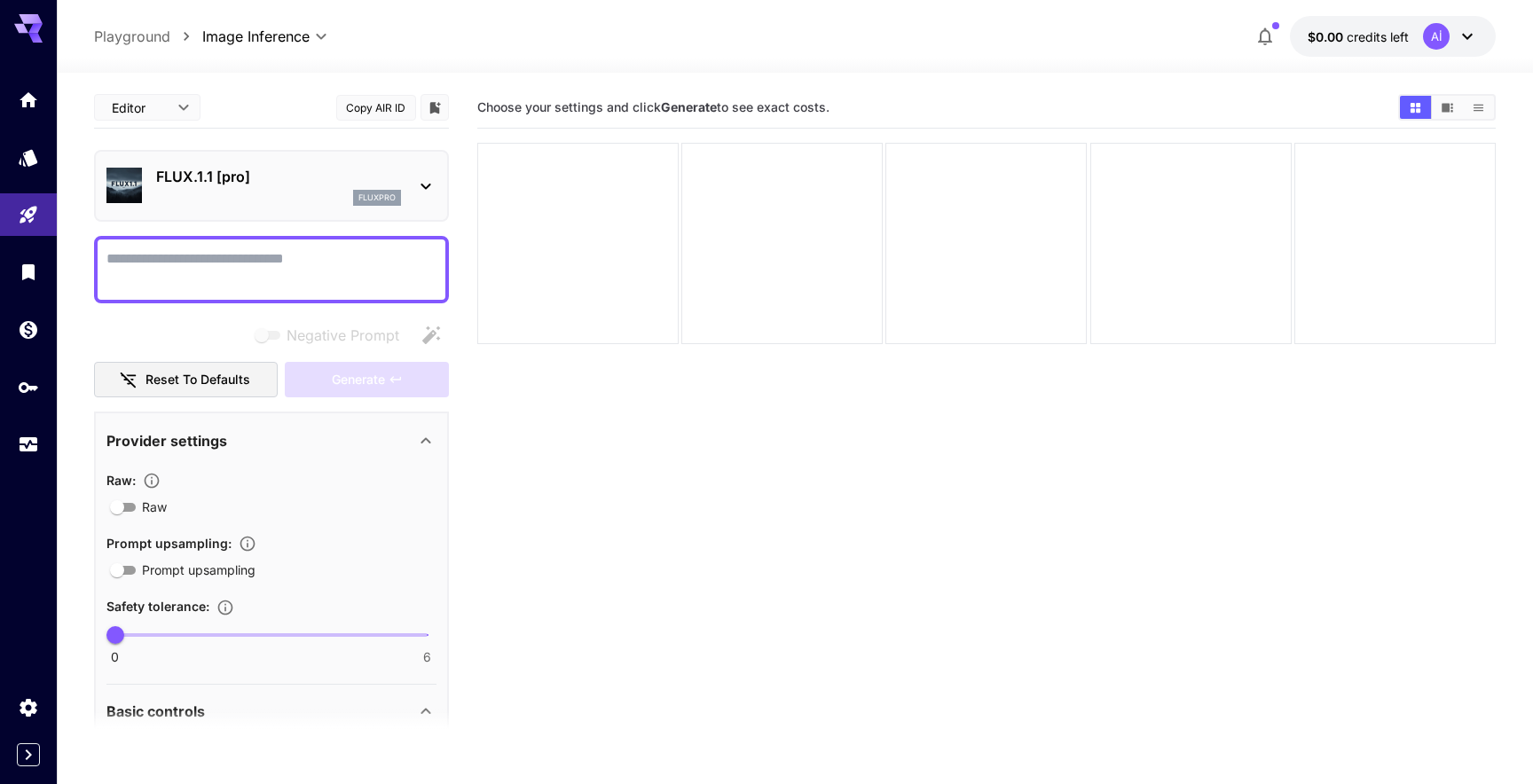
click at [766, 105] on span "Choose your settings and click Generate to see exact costs." at bounding box center [653, 107] width 352 height 15
click at [197, 267] on textarea "Negative Prompt" at bounding box center [272, 269] width 330 height 42
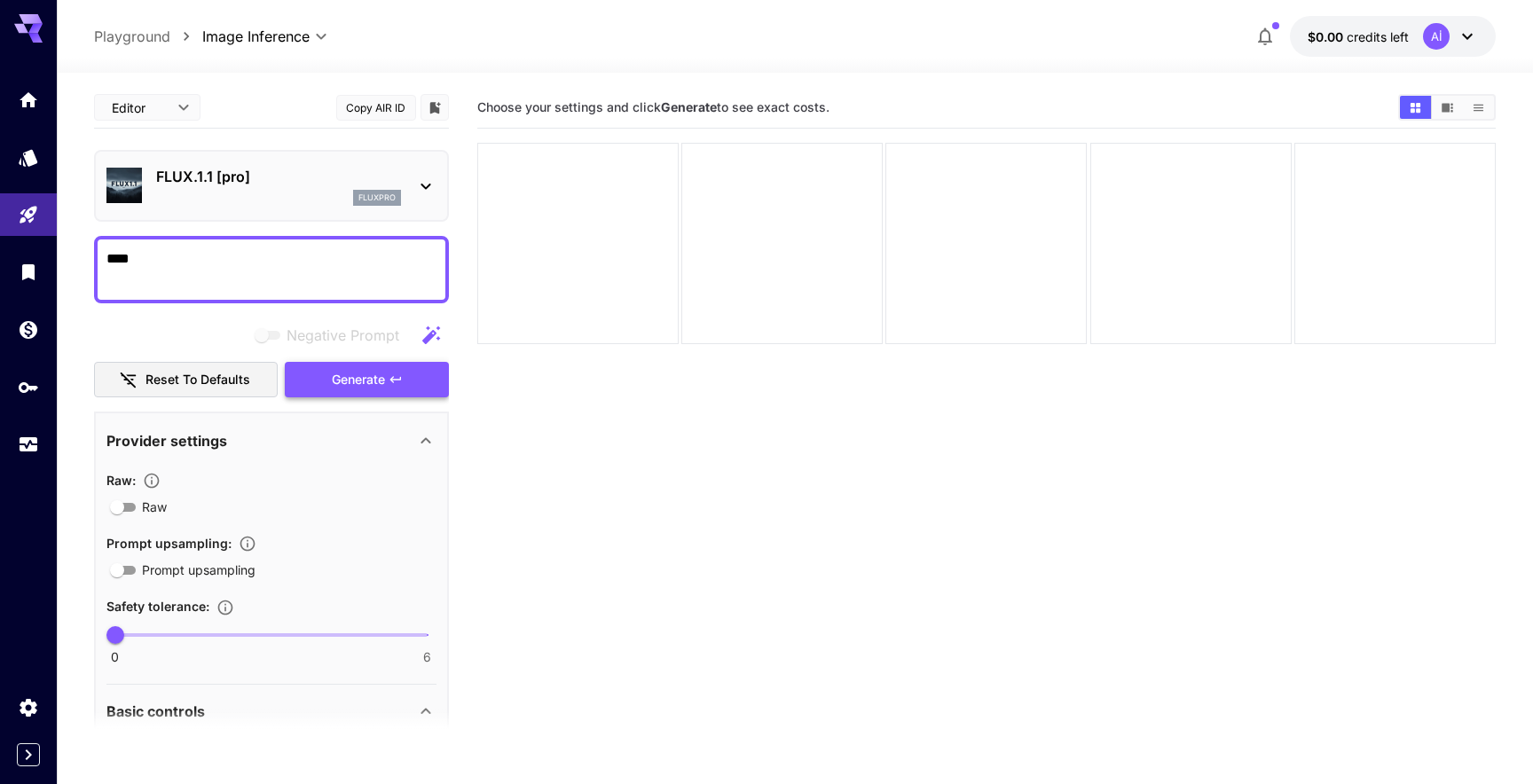
type textarea "****"
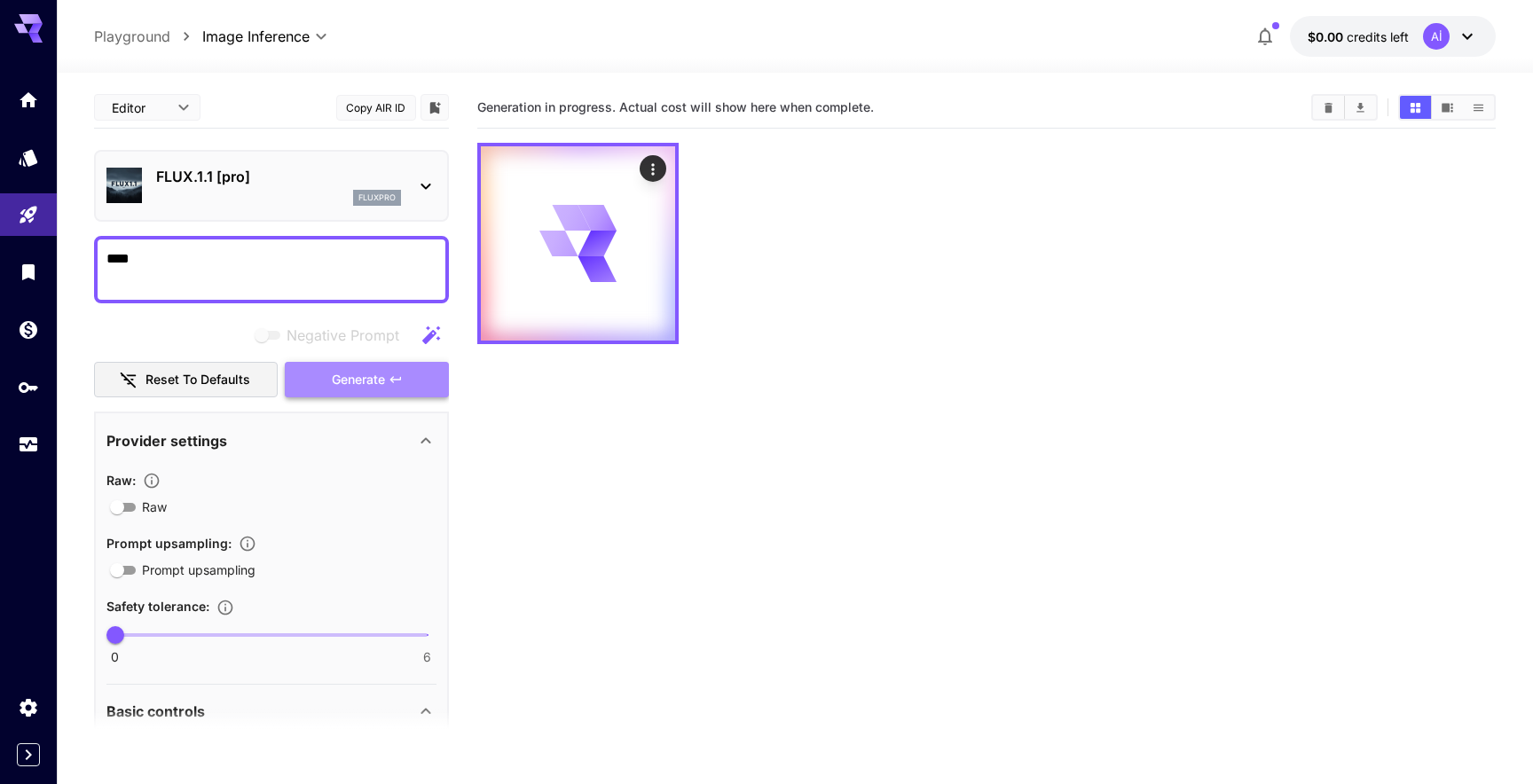
click at [375, 384] on span "Generate" at bounding box center [358, 379] width 53 height 22
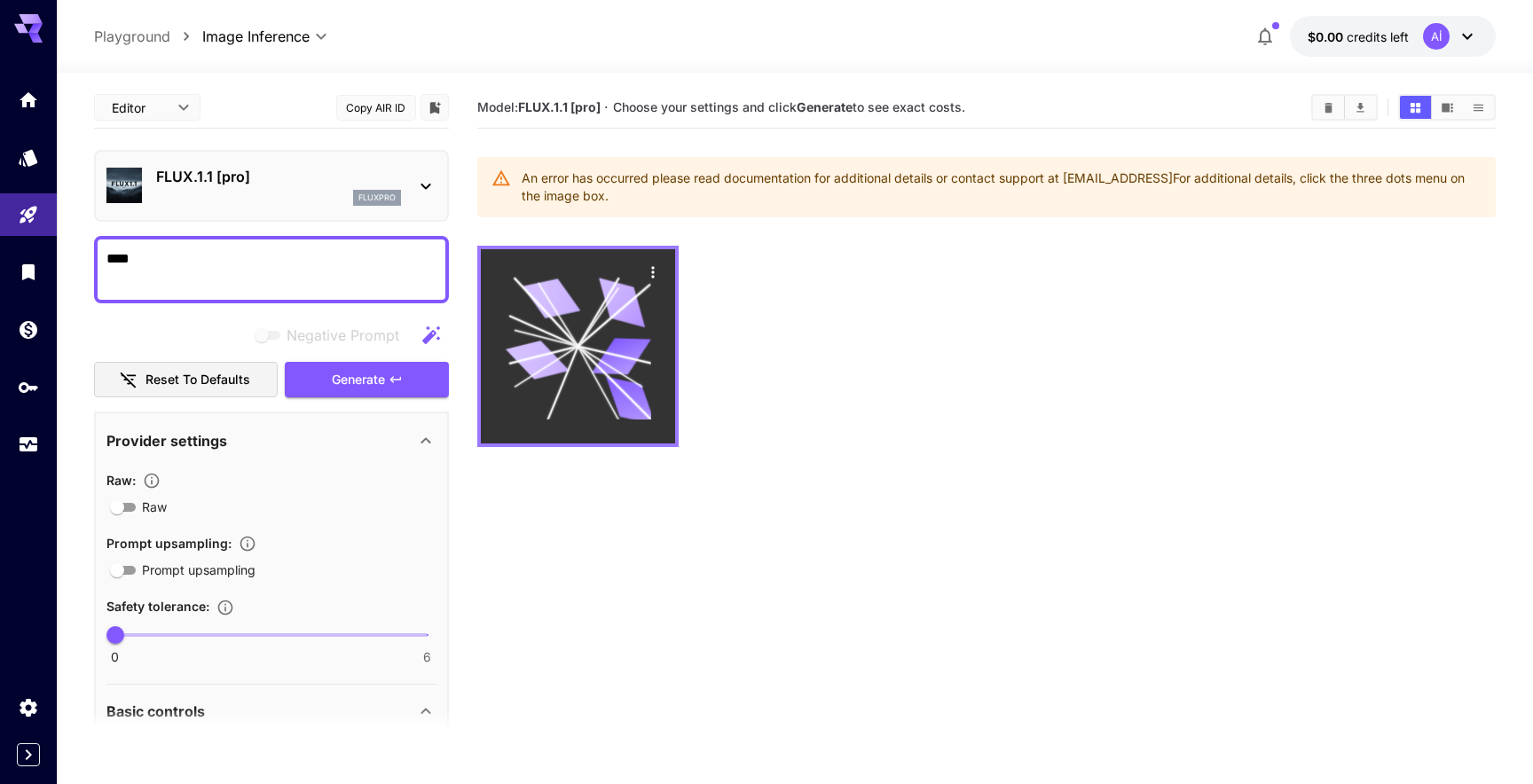
click at [575, 384] on icon at bounding box center [578, 346] width 145 height 145
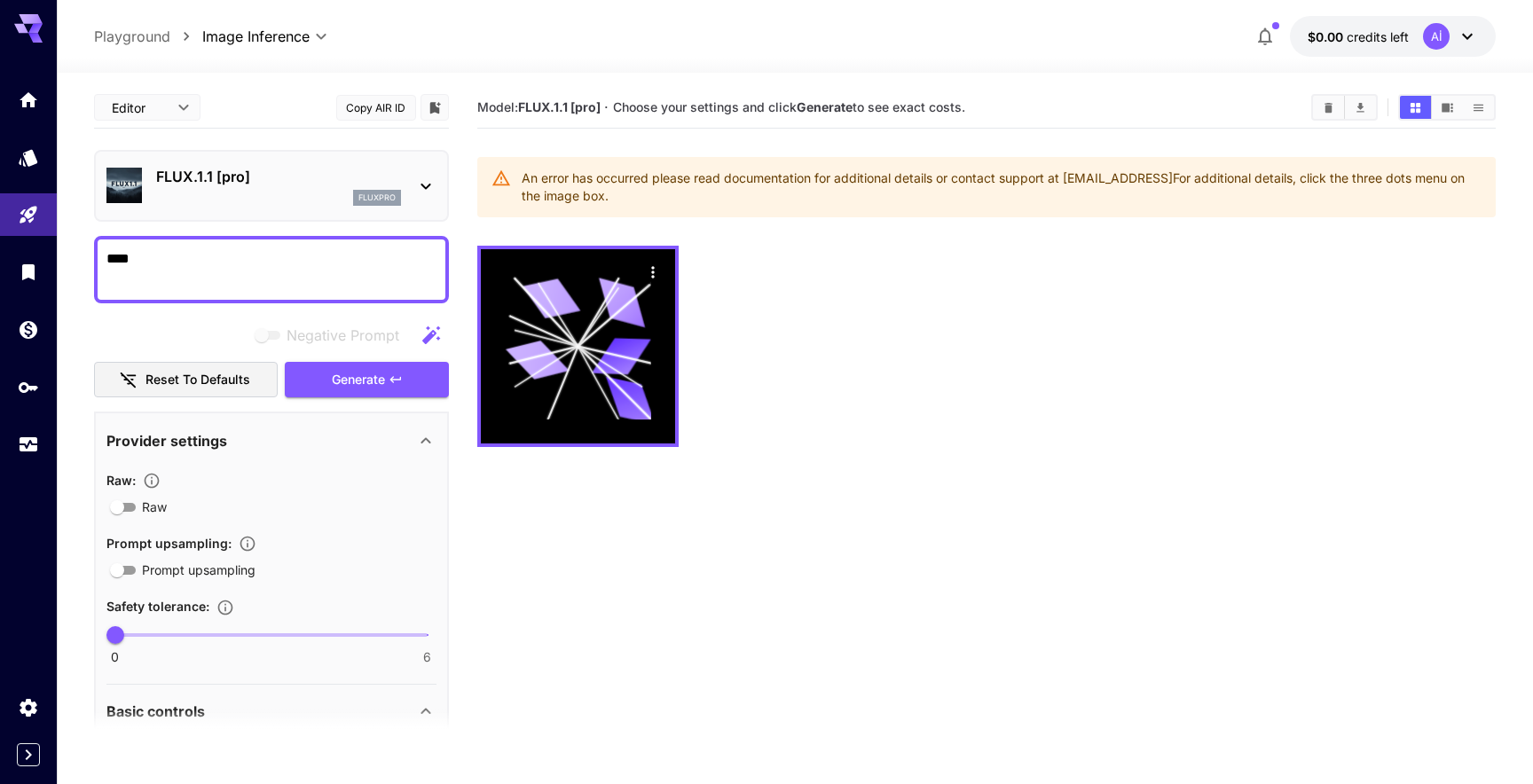
click at [823, 101] on b "Generate" at bounding box center [825, 107] width 56 height 15
click at [823, 102] on b "Generate" at bounding box center [825, 107] width 56 height 15
drag, startPoint x: 603, startPoint y: 108, endPoint x: 521, endPoint y: 108, distance: 82.0
click at [521, 108] on section "Model: FLUX.1.1 [pro] · Choose your settings and click Generate to see exact co…" at bounding box center [888, 108] width 820 height 22
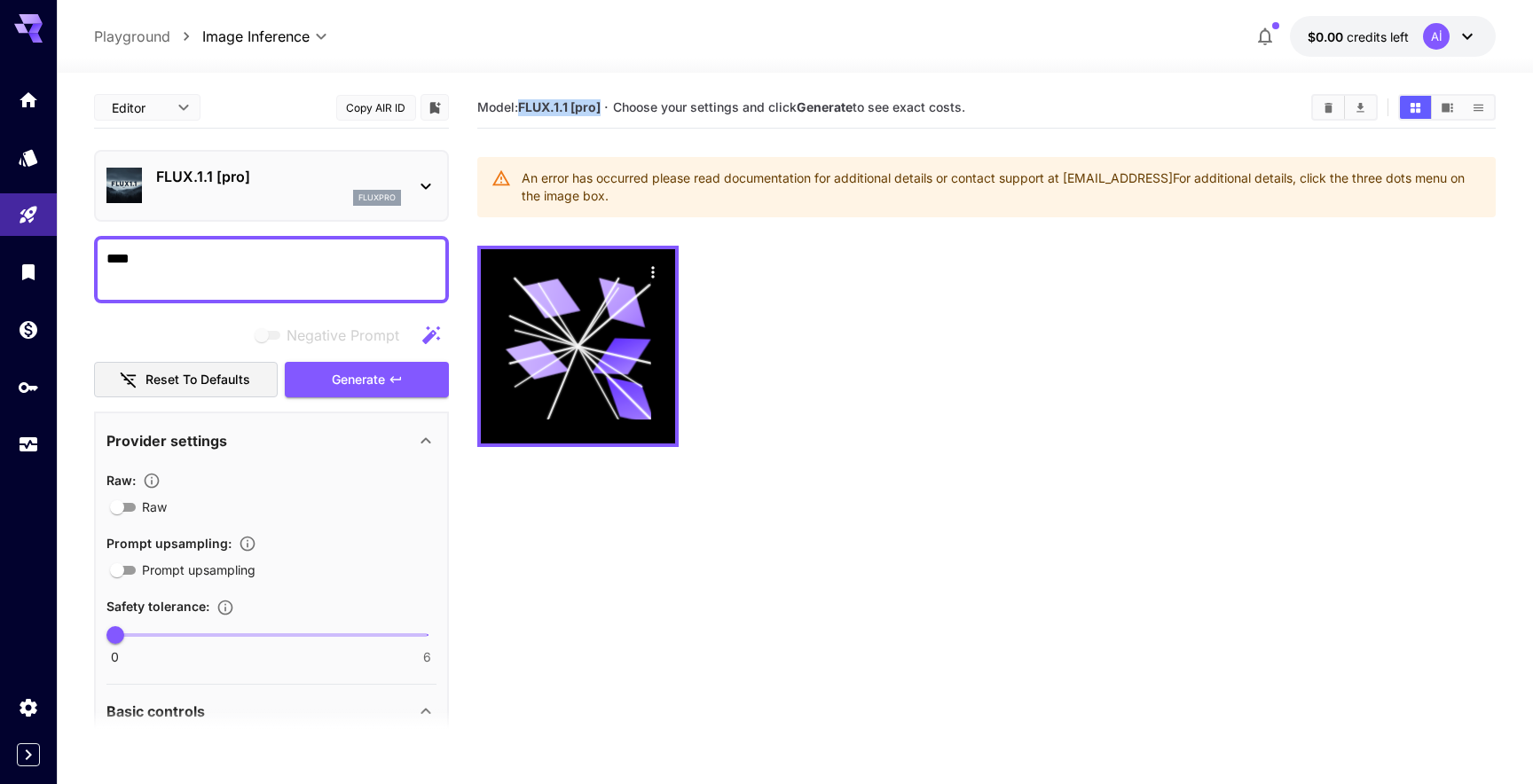
copy b "FLUX.1.1 [pro]"
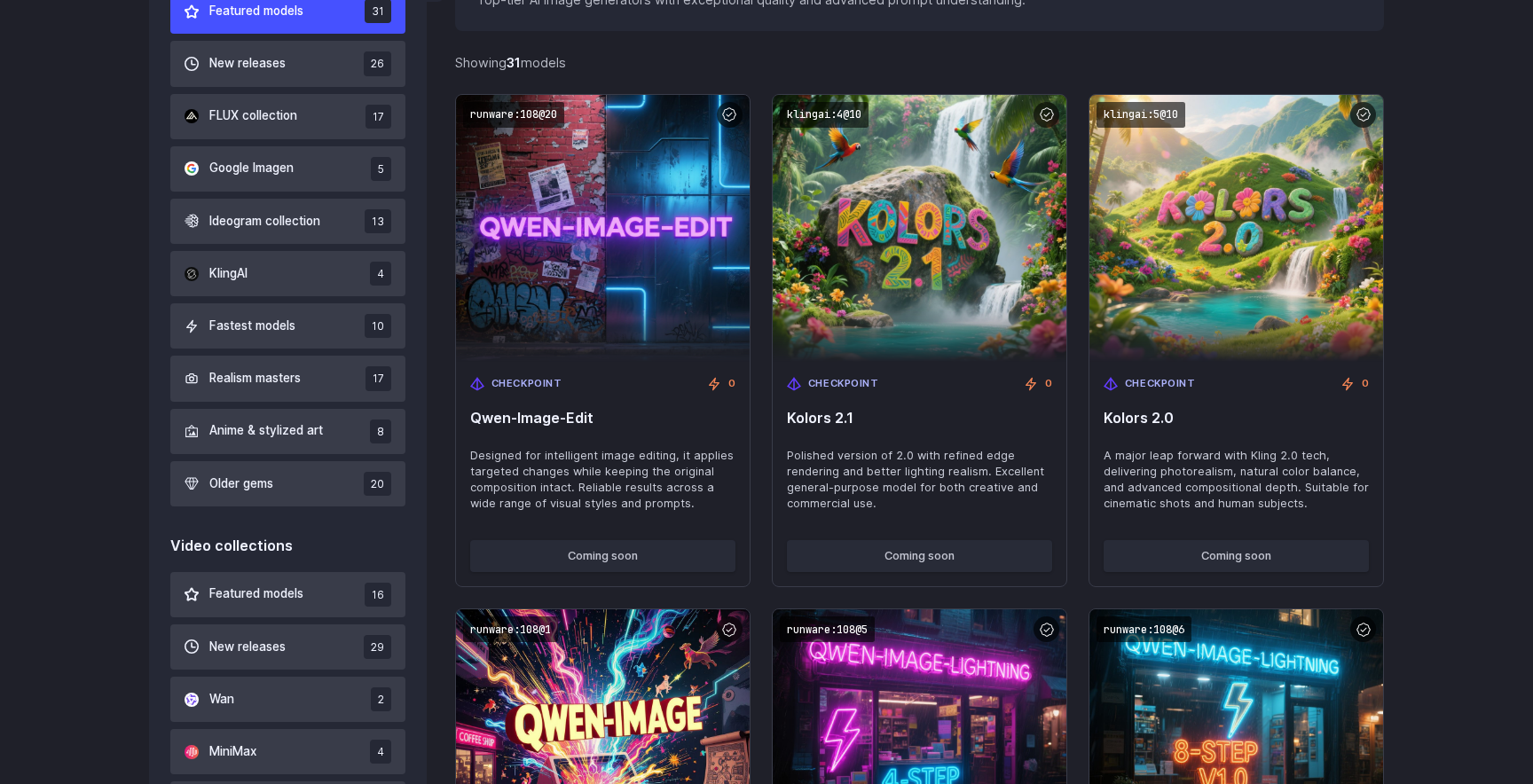
scroll to position [491, 0]
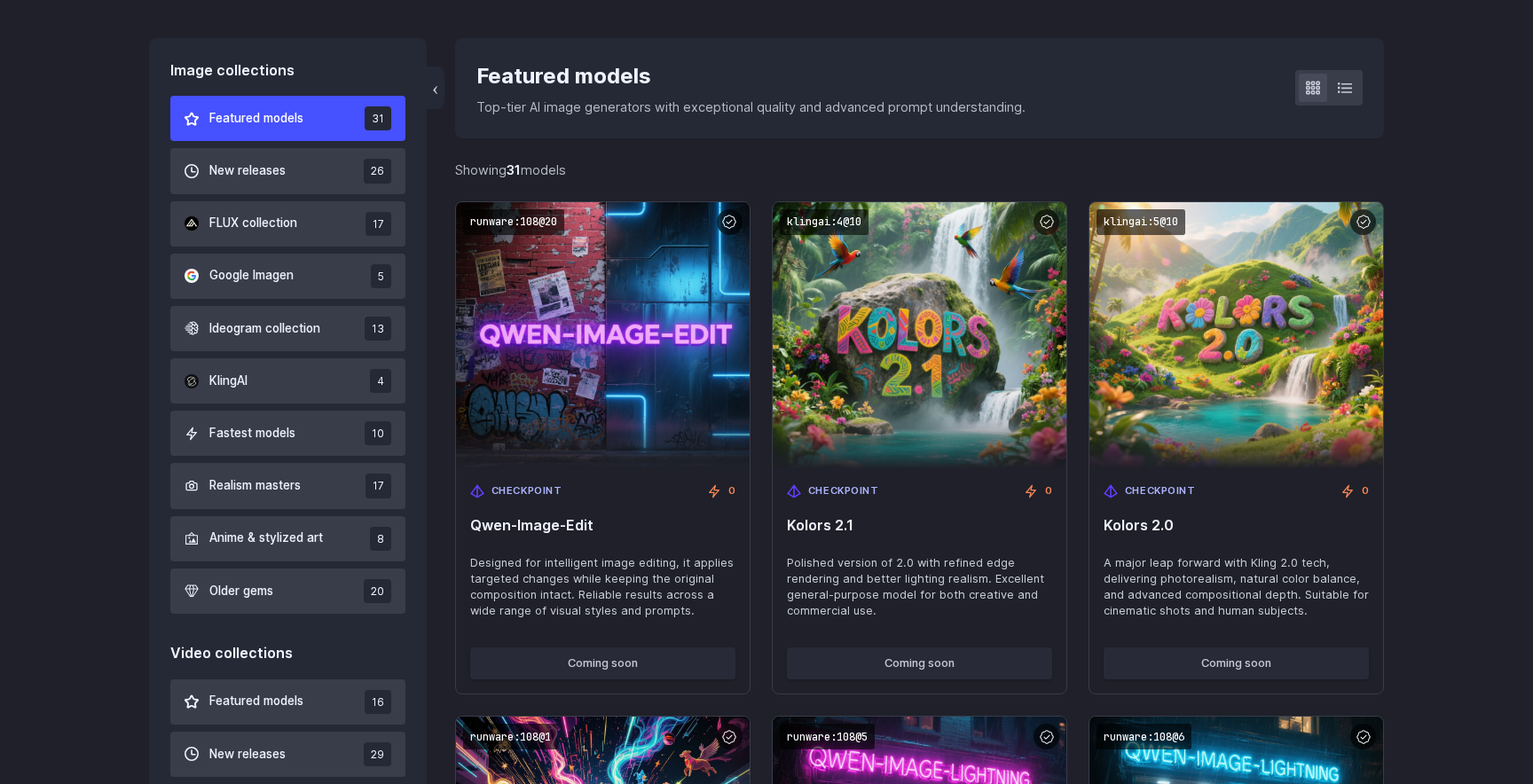
click at [230, 199] on div "Featured models 31 New releases 26 FLUX collection 17 Google Imagen 5 Ideogram …" at bounding box center [288, 354] width 235 height 518
click at [233, 213] on span "FLUX collection" at bounding box center [253, 223] width 88 height 20
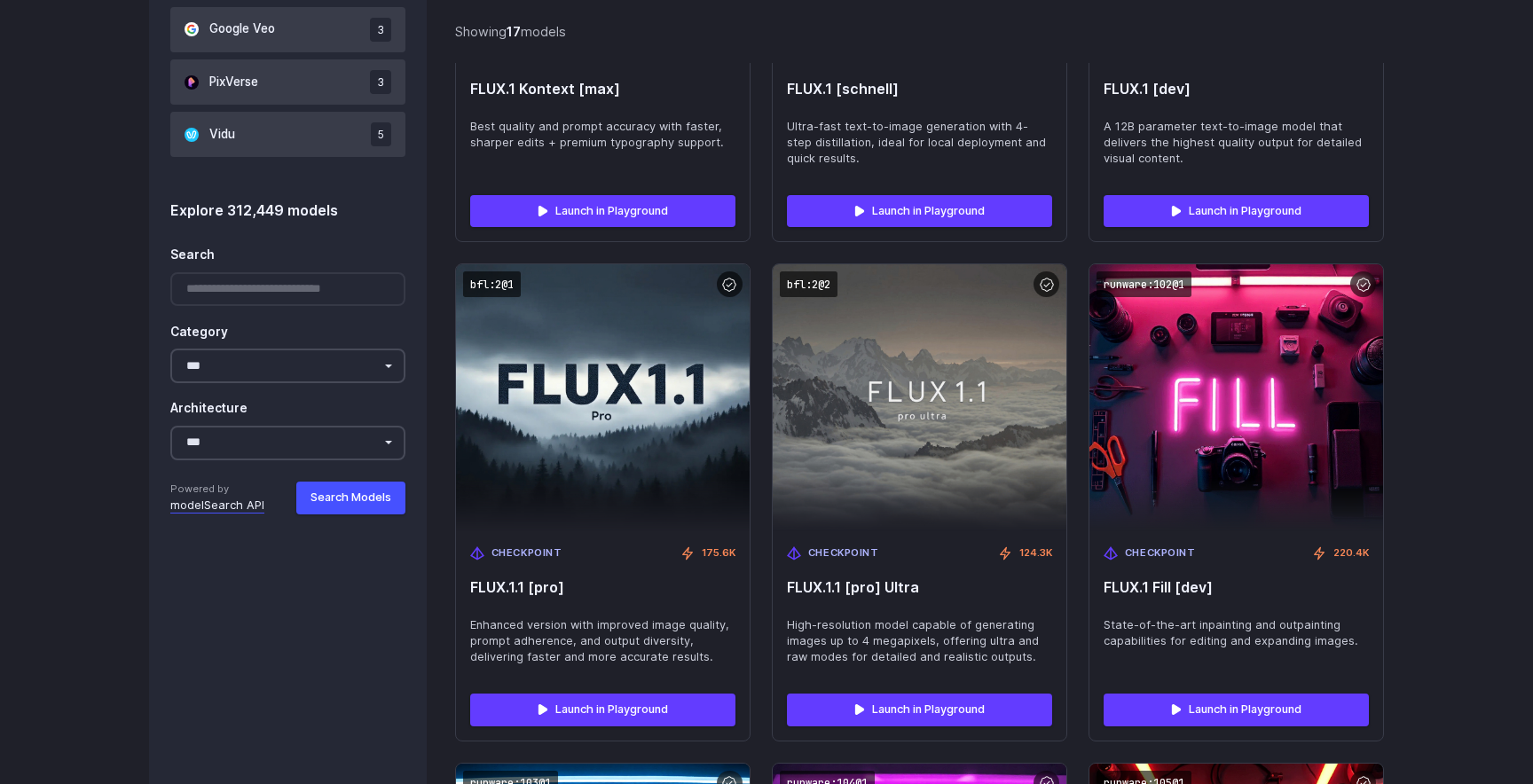
scroll to position [1525, 0]
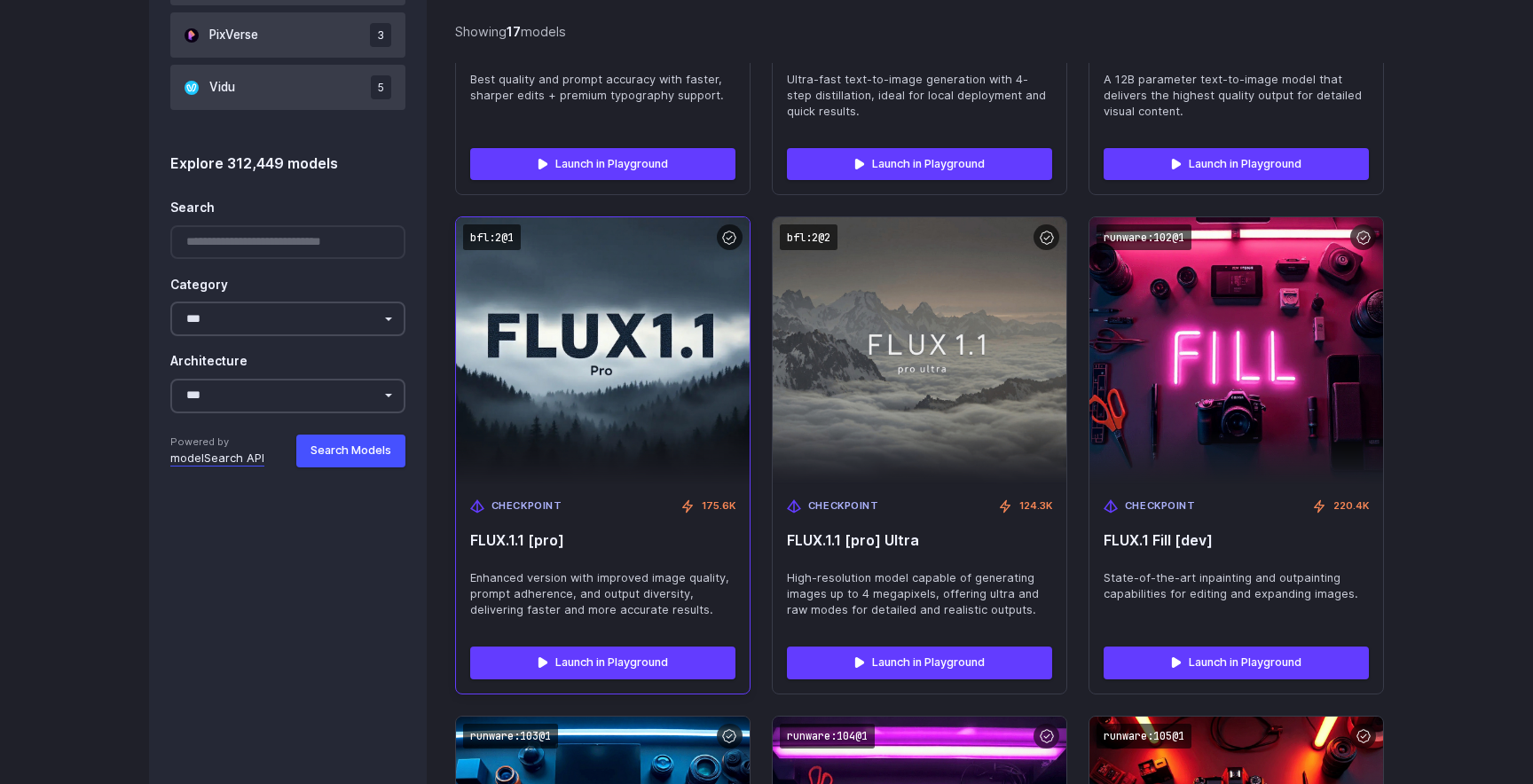
click at [645, 536] on span "FLUX.1.1 [pro]" at bounding box center [603, 540] width 266 height 17
click at [611, 414] on img at bounding box center [602, 350] width 323 height 293
click at [713, 237] on img at bounding box center [602, 350] width 323 height 293
click at [621, 658] on link "Launch in Playground" at bounding box center [603, 663] width 266 height 32
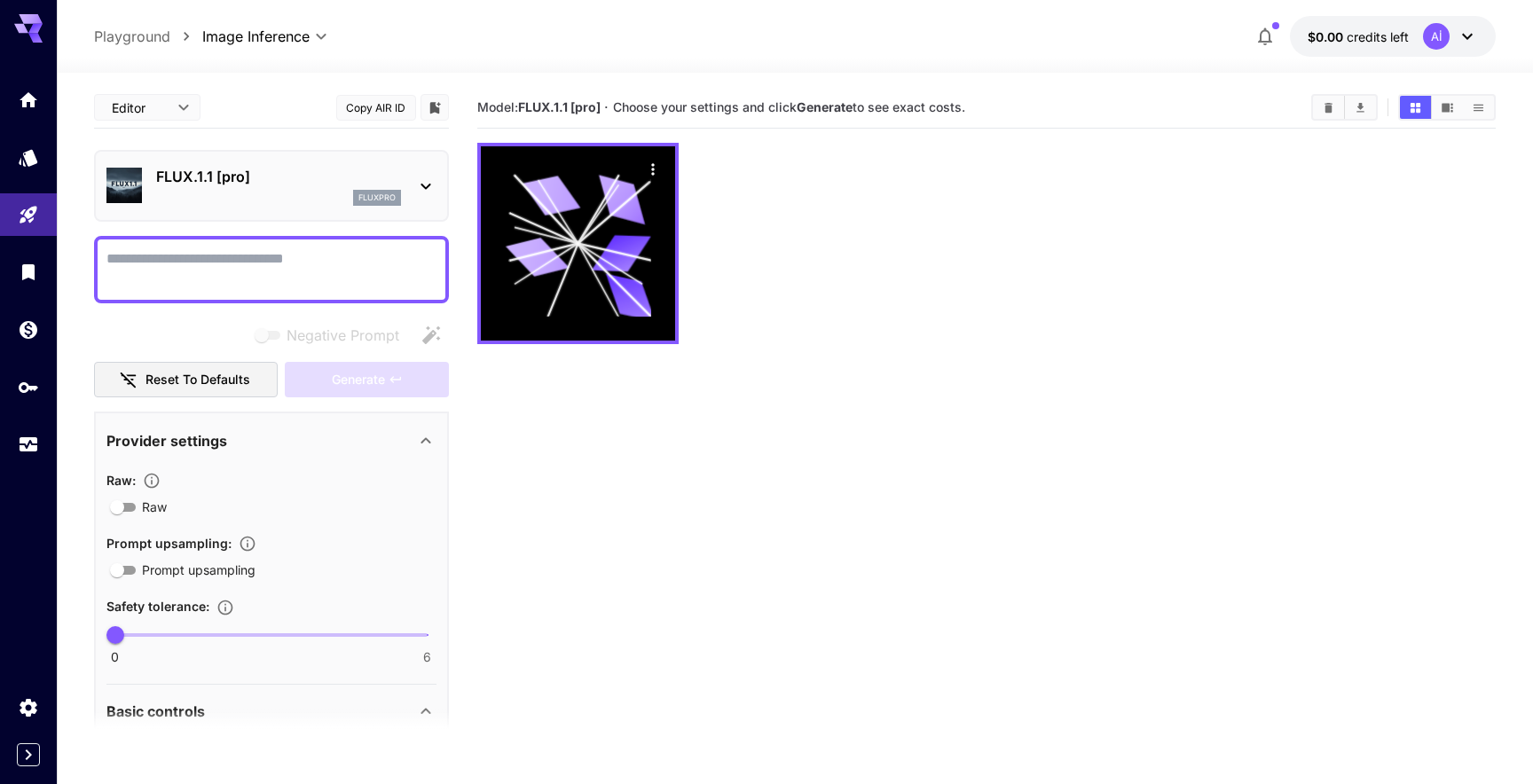
click at [1414, 41] on button "$0.00 credits left Aİ" at bounding box center [1393, 36] width 206 height 40
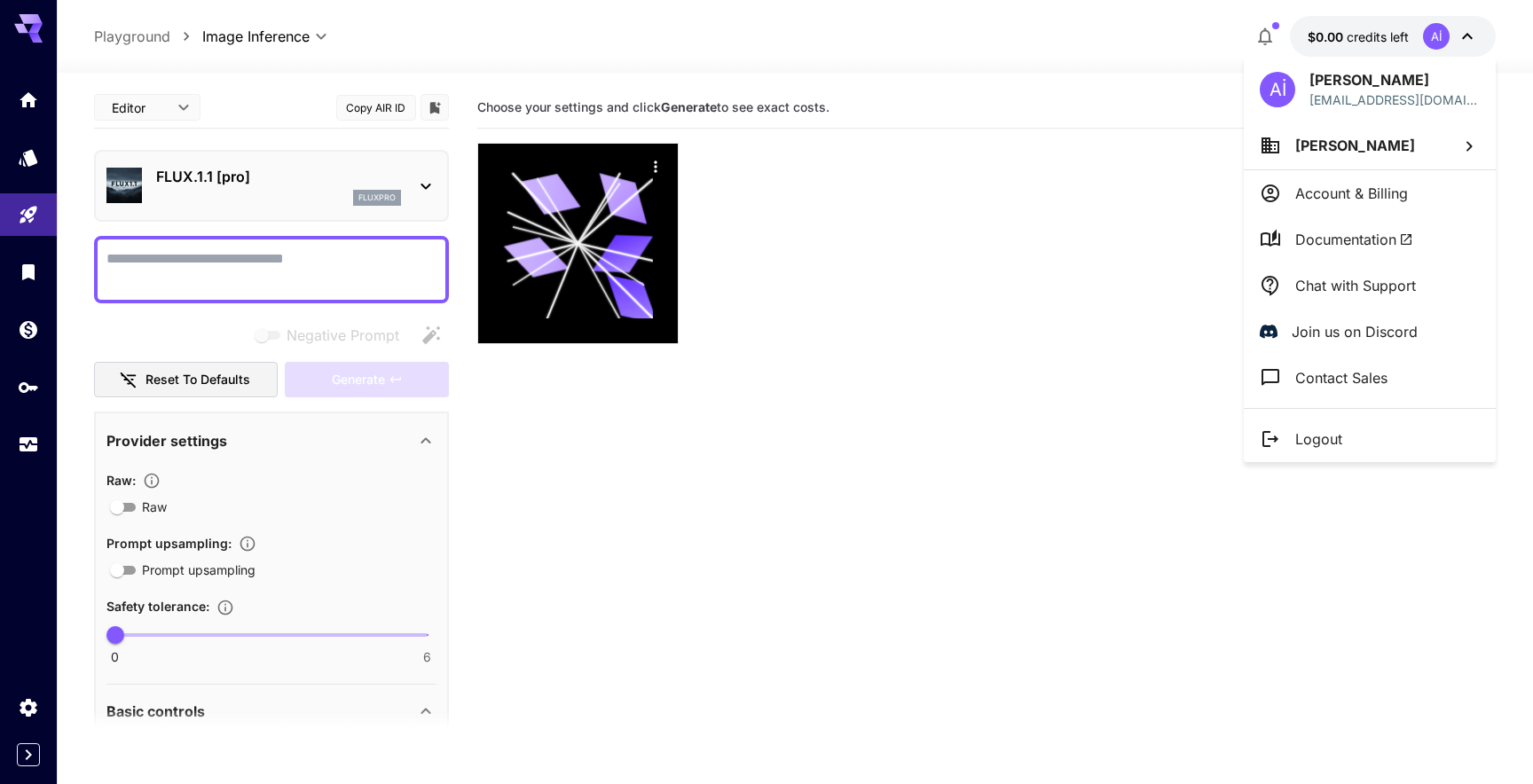
click at [1325, 185] on p "Account & Billing" at bounding box center [1352, 194] width 113 height 22
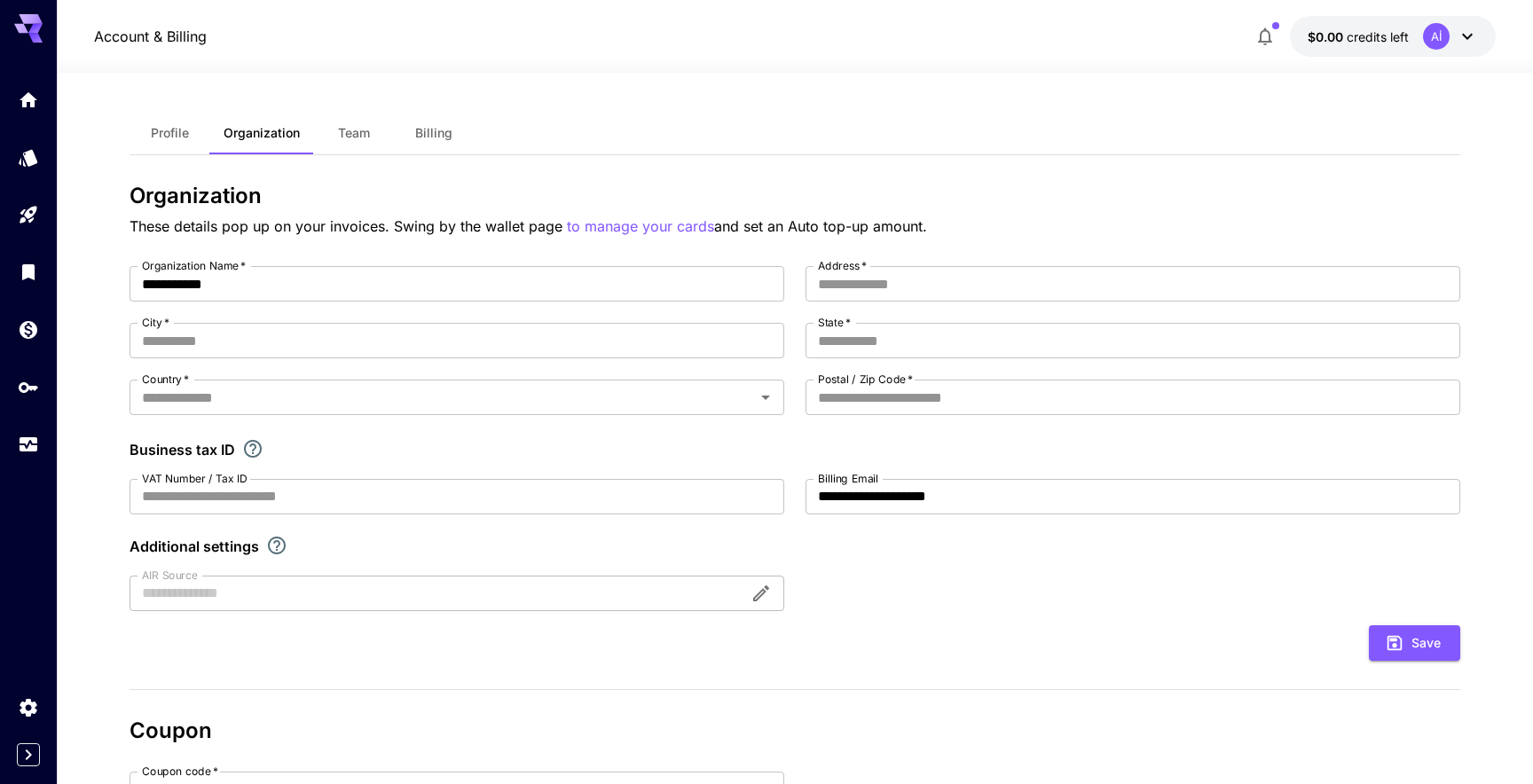
click at [424, 126] on span "Billing" at bounding box center [434, 133] width 38 height 16
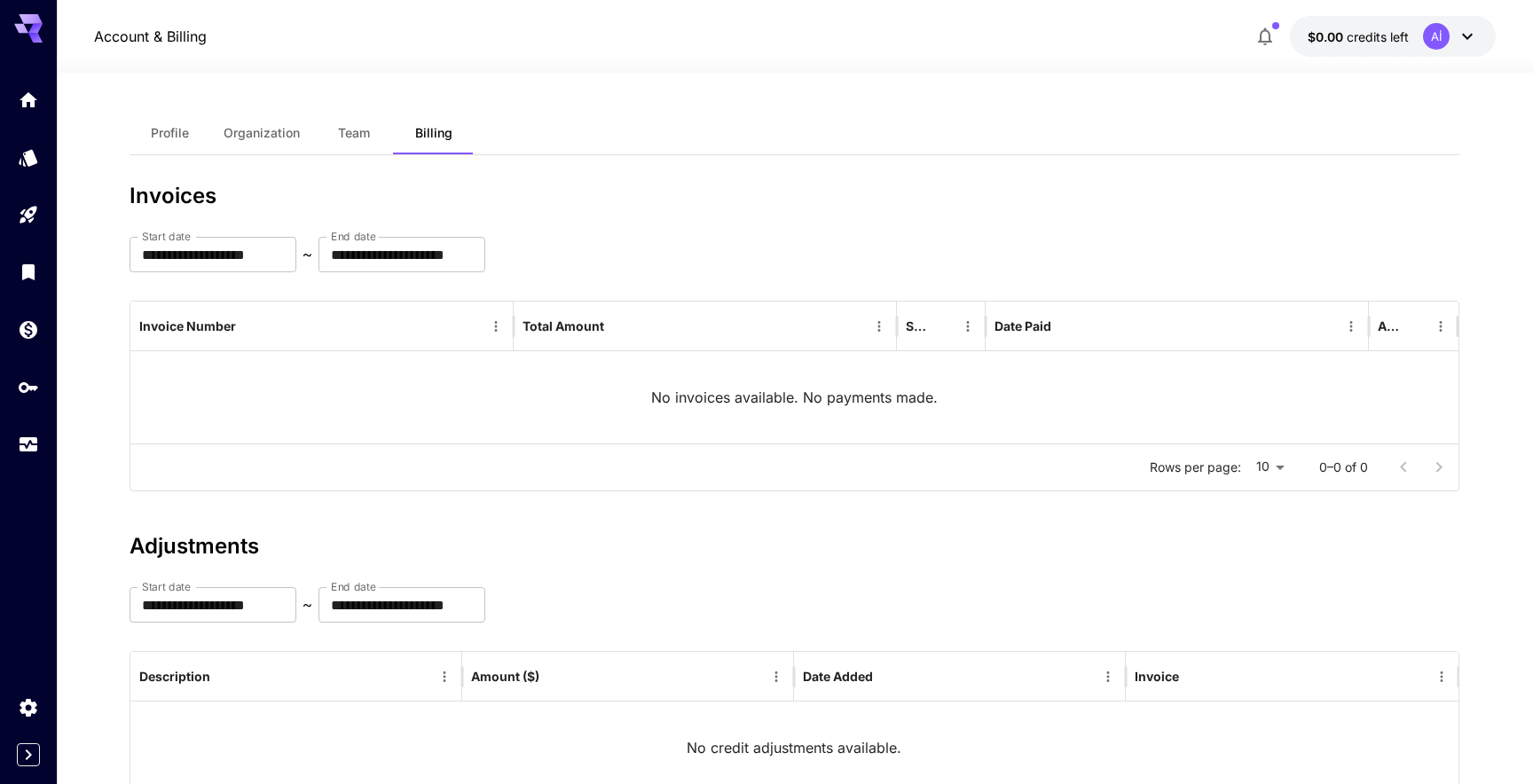
click at [1388, 38] on span "credits left" at bounding box center [1378, 37] width 62 height 15
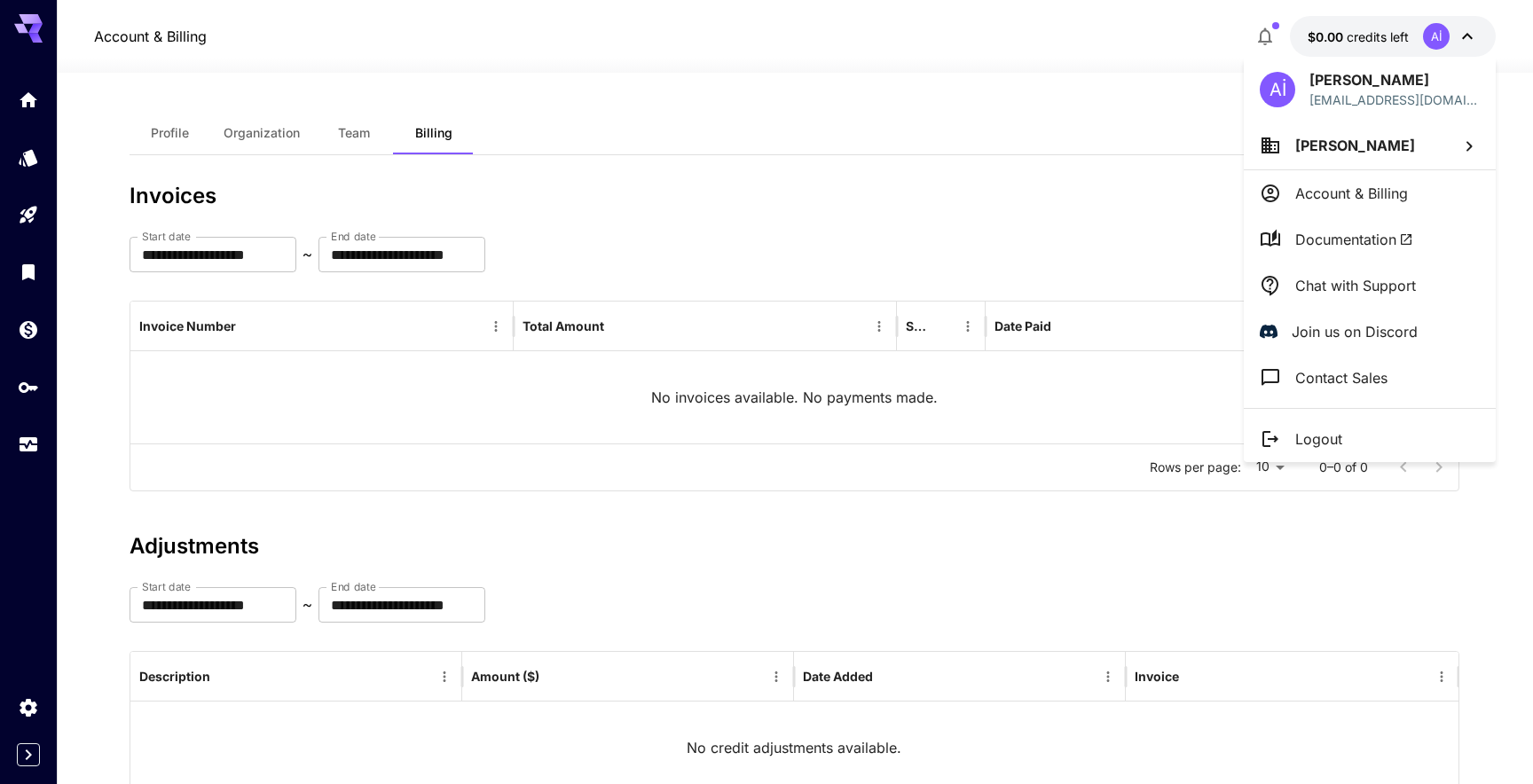
click at [908, 144] on div at bounding box center [766, 392] width 1533 height 784
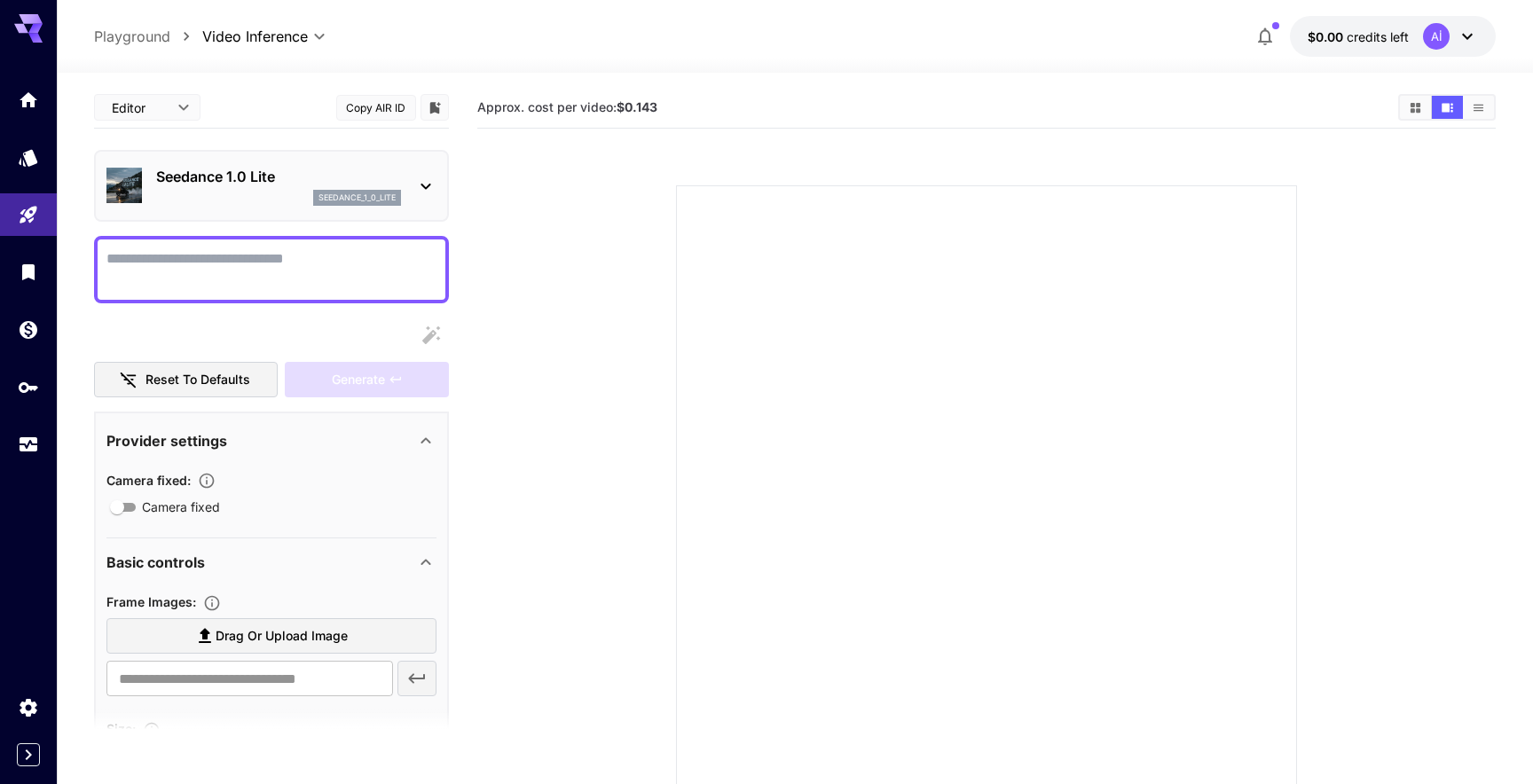
click at [165, 39] on p "Playground" at bounding box center [132, 37] width 76 height 22
type input "**********"
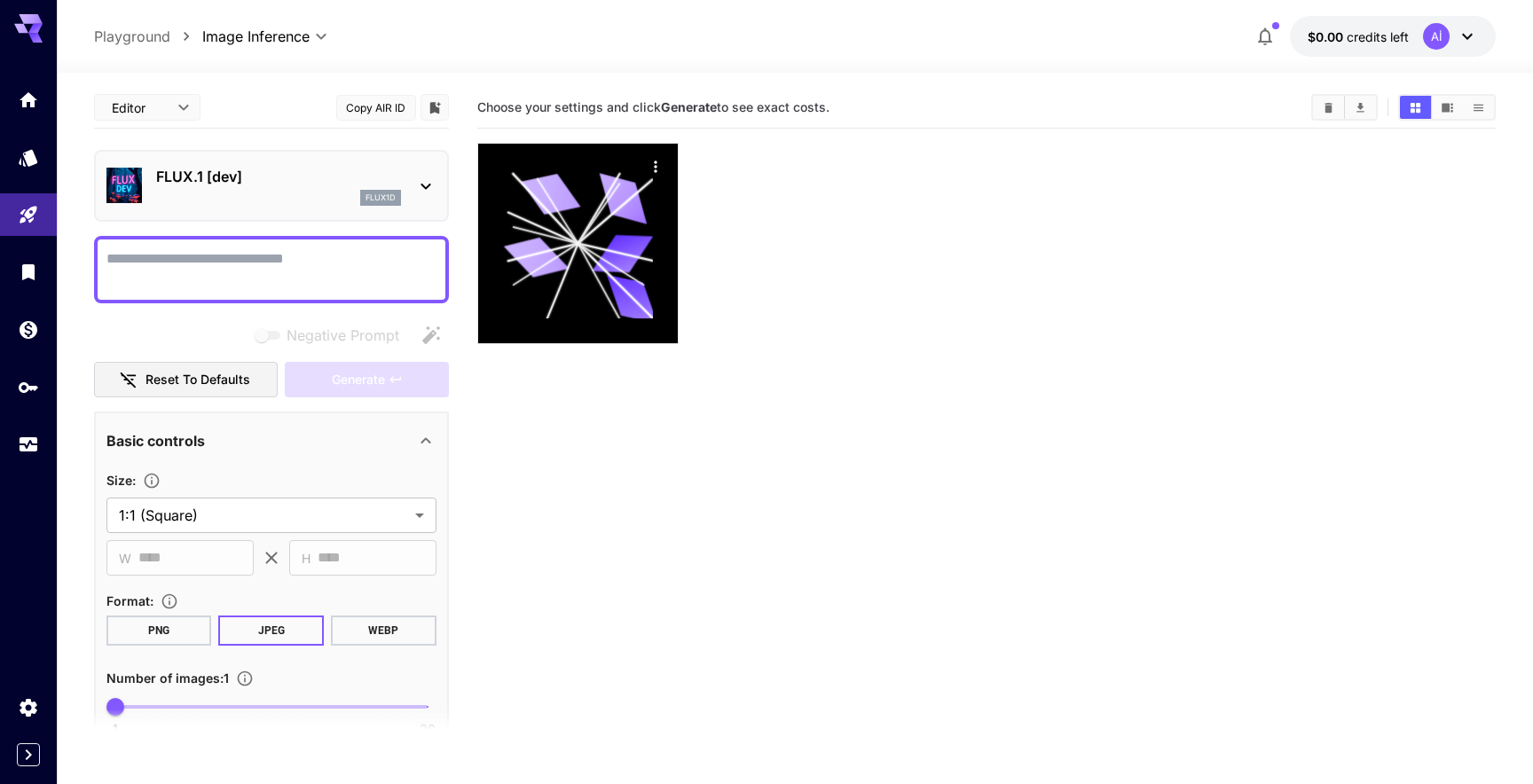
click at [743, 101] on span "Choose your settings and click Generate to see exact costs." at bounding box center [653, 107] width 352 height 15
click at [743, 100] on span "Choose your settings and click Generate to see exact costs." at bounding box center [653, 107] width 352 height 15
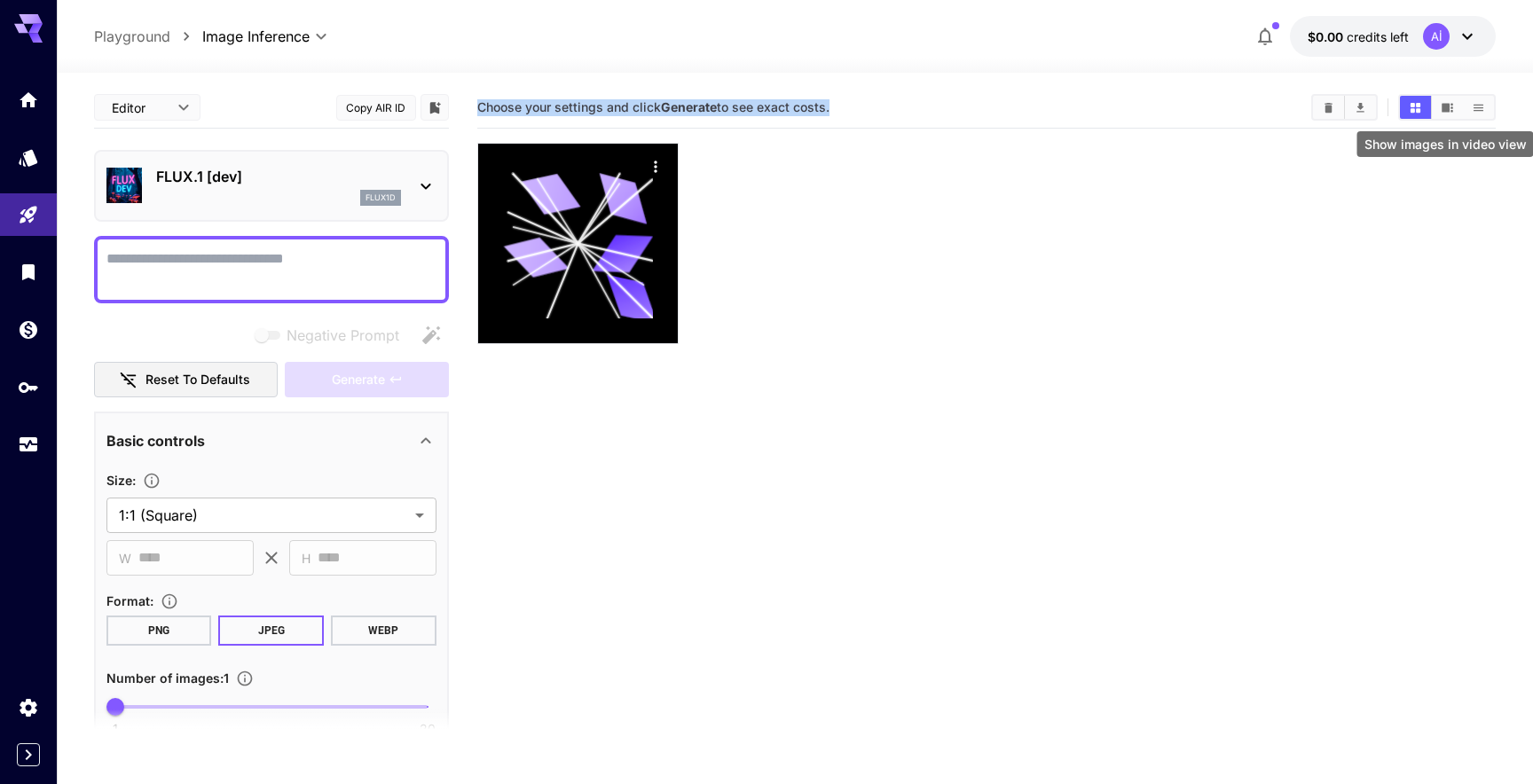
click at [1448, 113] on icon "Show images in video view" at bounding box center [1448, 108] width 13 height 13
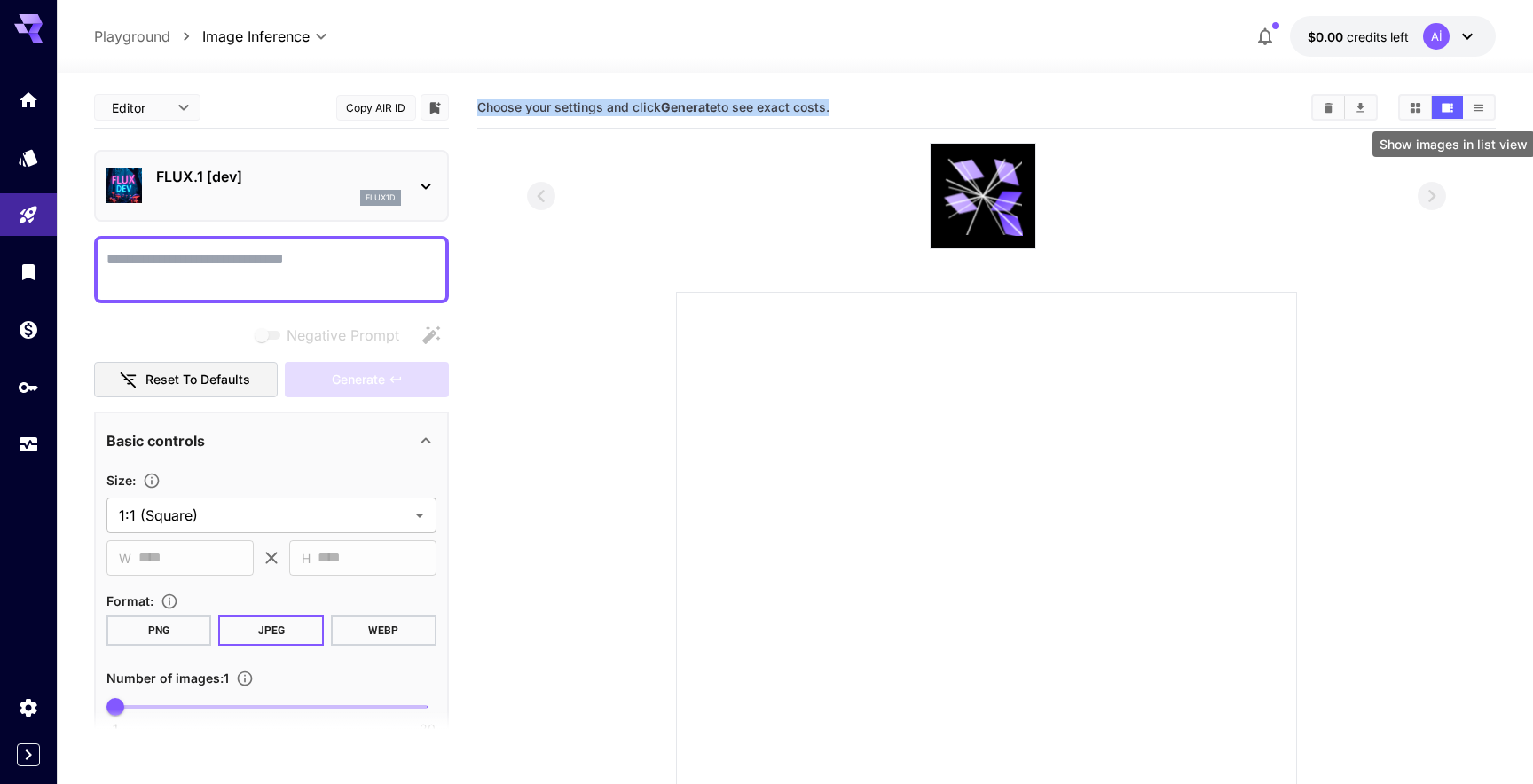
click at [1481, 110] on icon "Show images in list view" at bounding box center [1478, 108] width 10 height 7
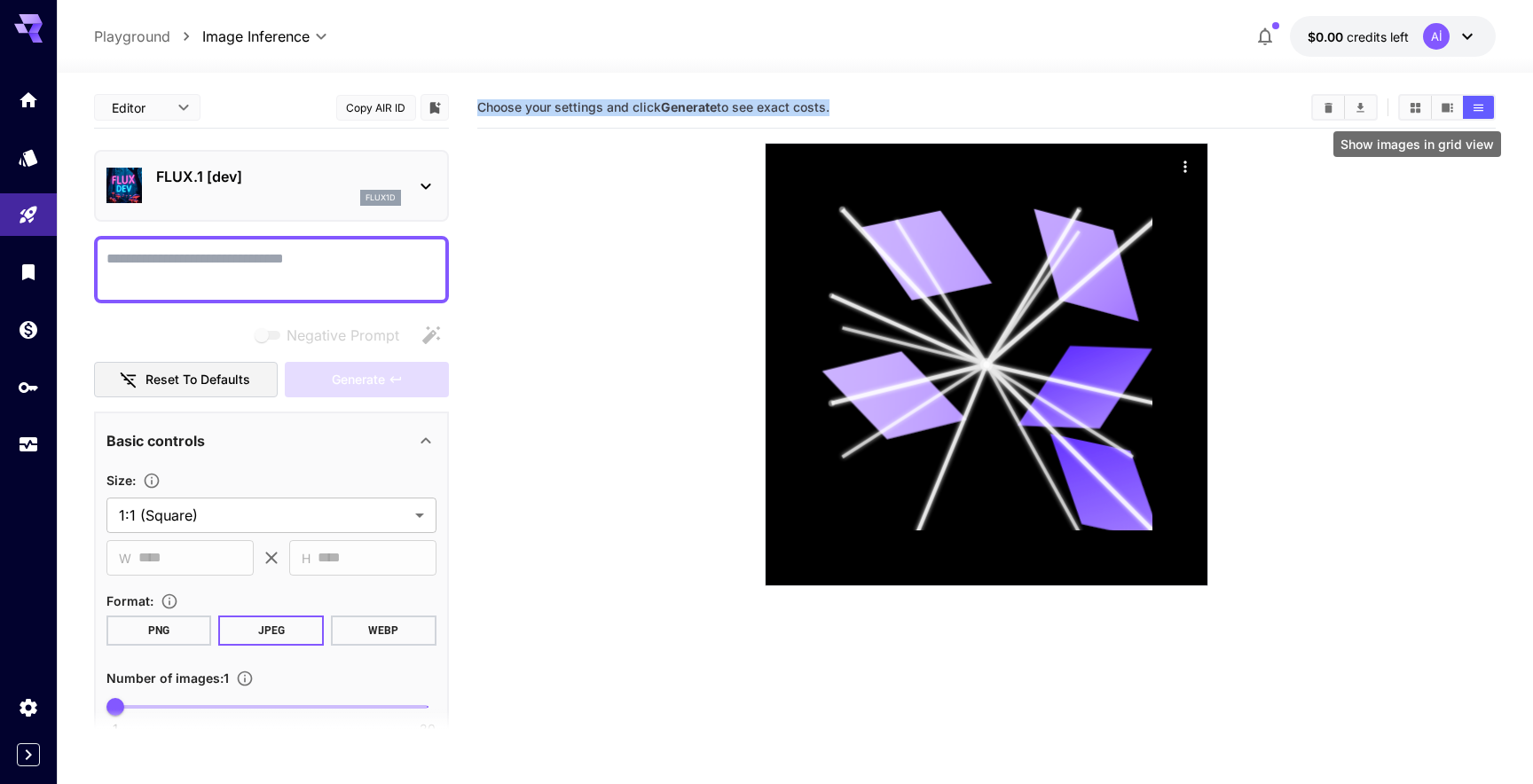
click at [1415, 114] on button "Show images in grid view" at bounding box center [1415, 108] width 31 height 23
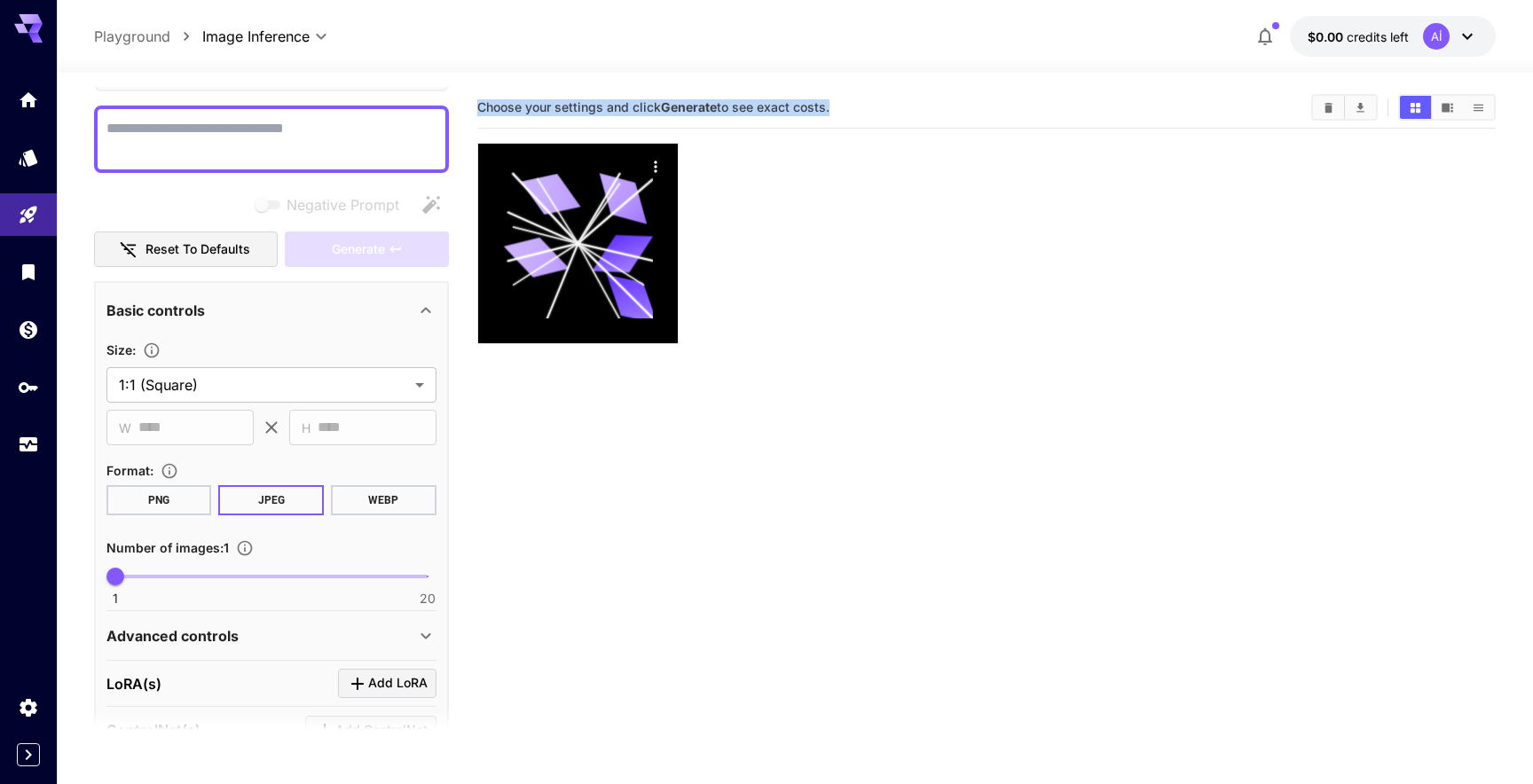
scroll to position [126, 0]
click at [195, 494] on button "PNG" at bounding box center [160, 504] width 106 height 30
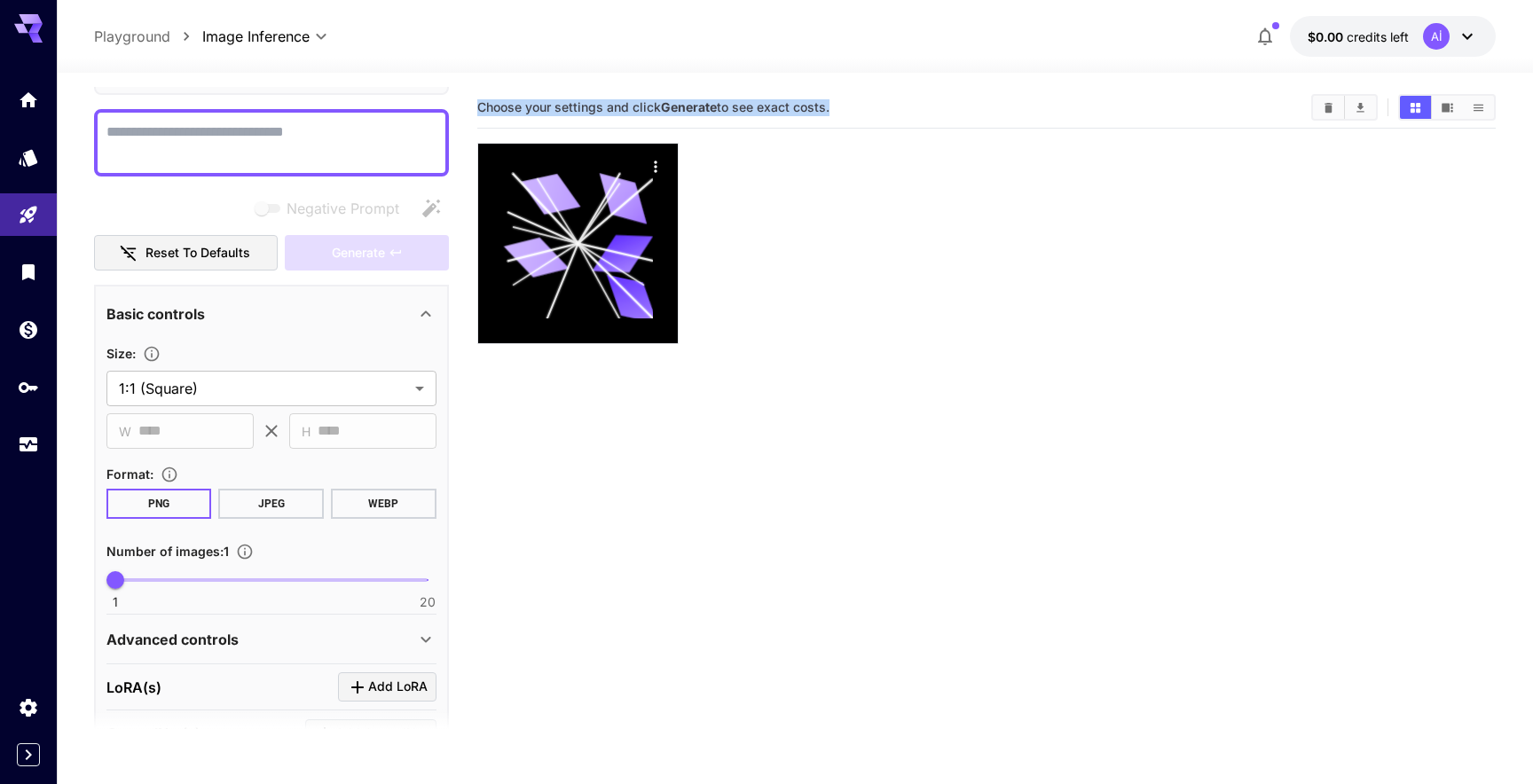
drag, startPoint x: 279, startPoint y: 503, endPoint x: 300, endPoint y: 506, distance: 21.2
click at [279, 503] on button "JPEG" at bounding box center [271, 504] width 106 height 30
click at [373, 510] on button "WEBP" at bounding box center [384, 504] width 106 height 30
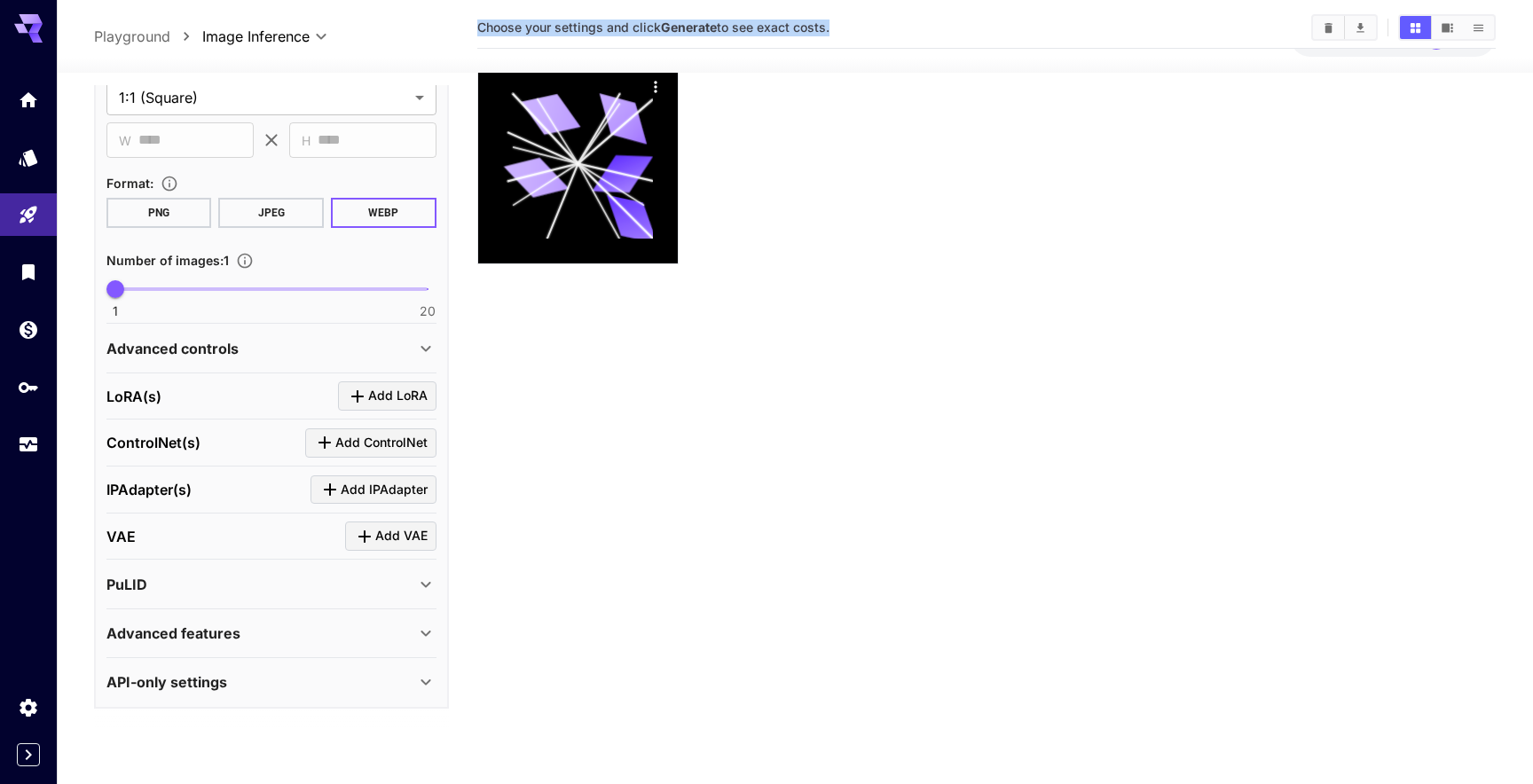
scroll to position [86, 0]
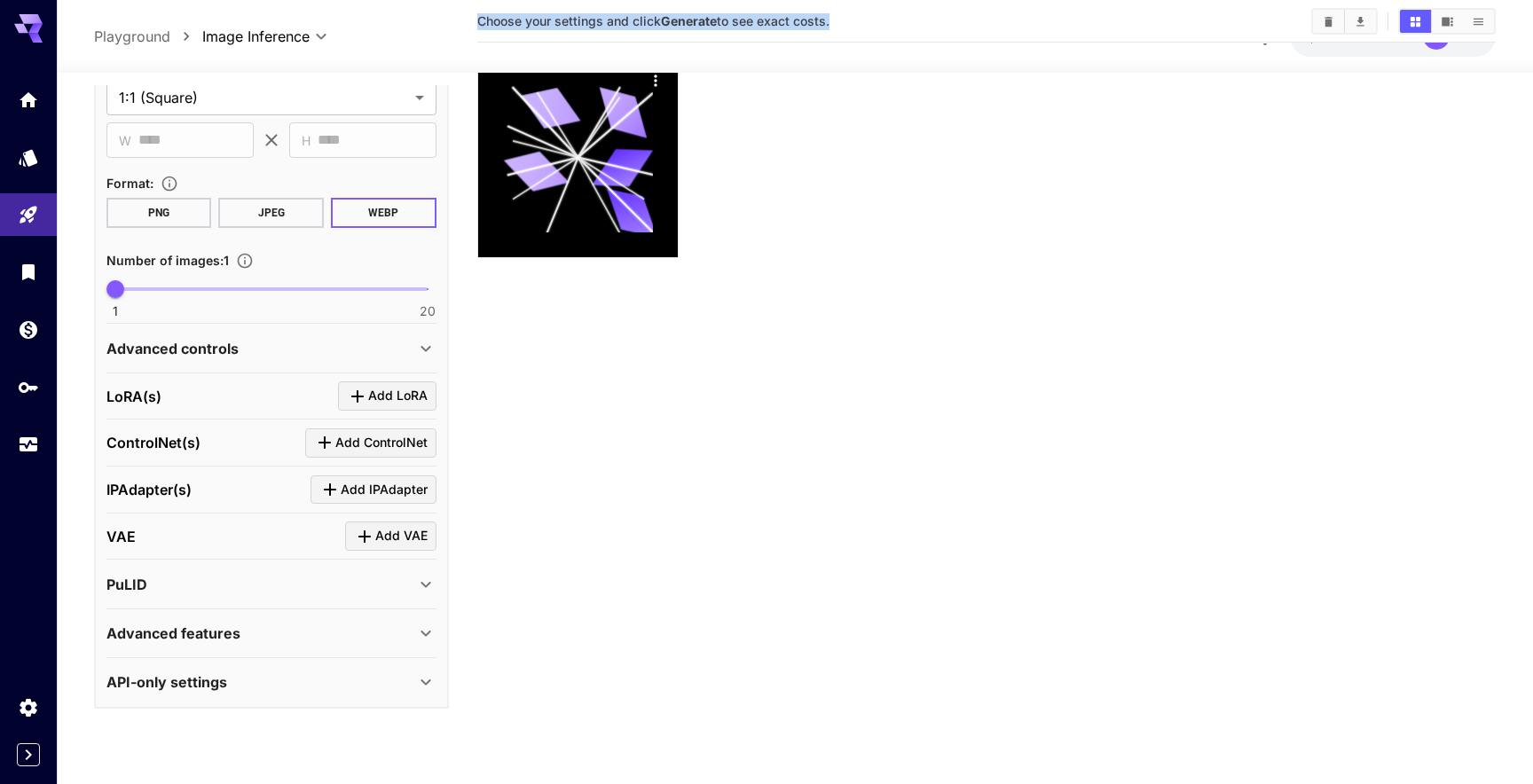
click at [321, 649] on div "Advanced features" at bounding box center [272, 632] width 330 height 42
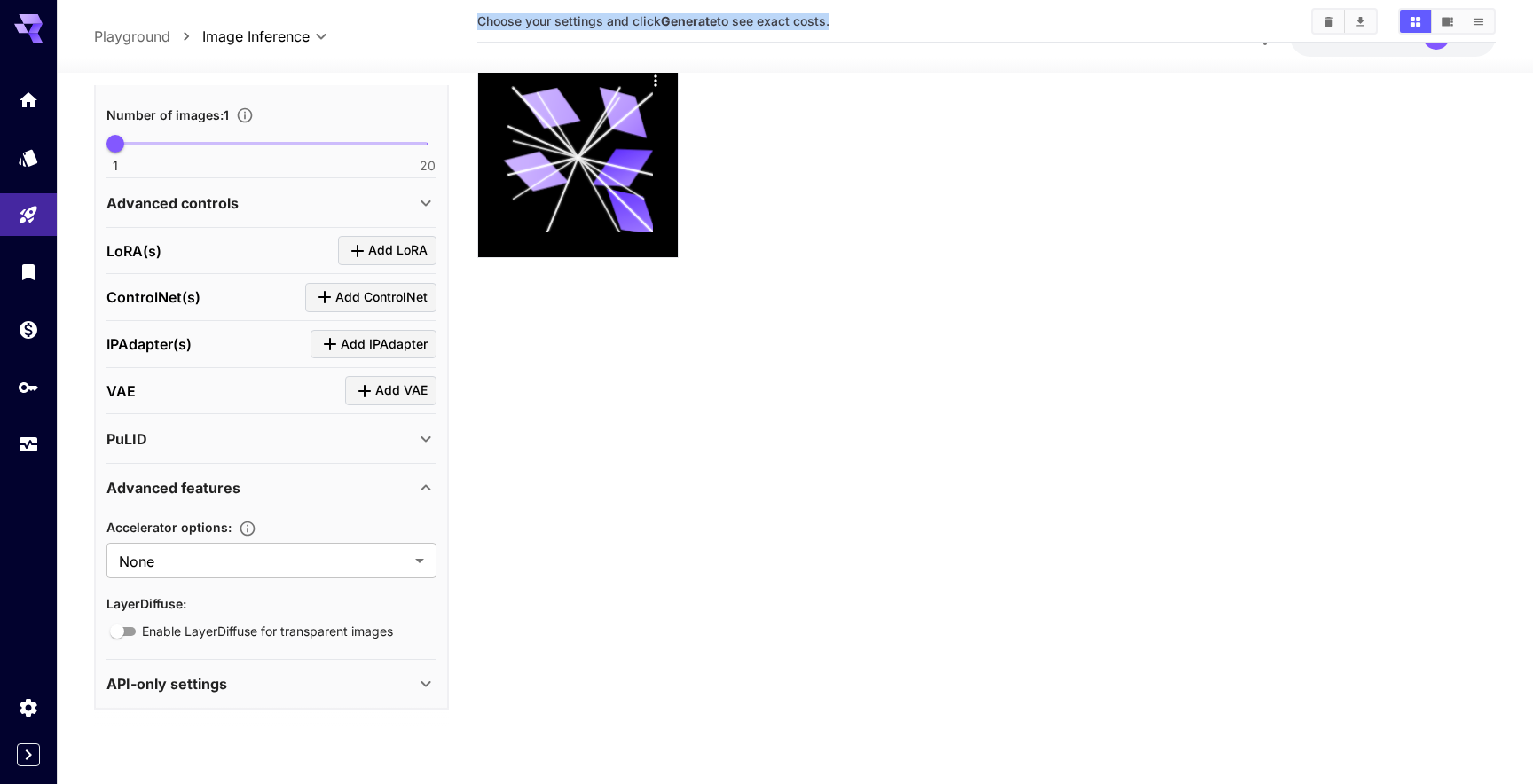
click at [281, 490] on div "Advanced features" at bounding box center [261, 488] width 309 height 22
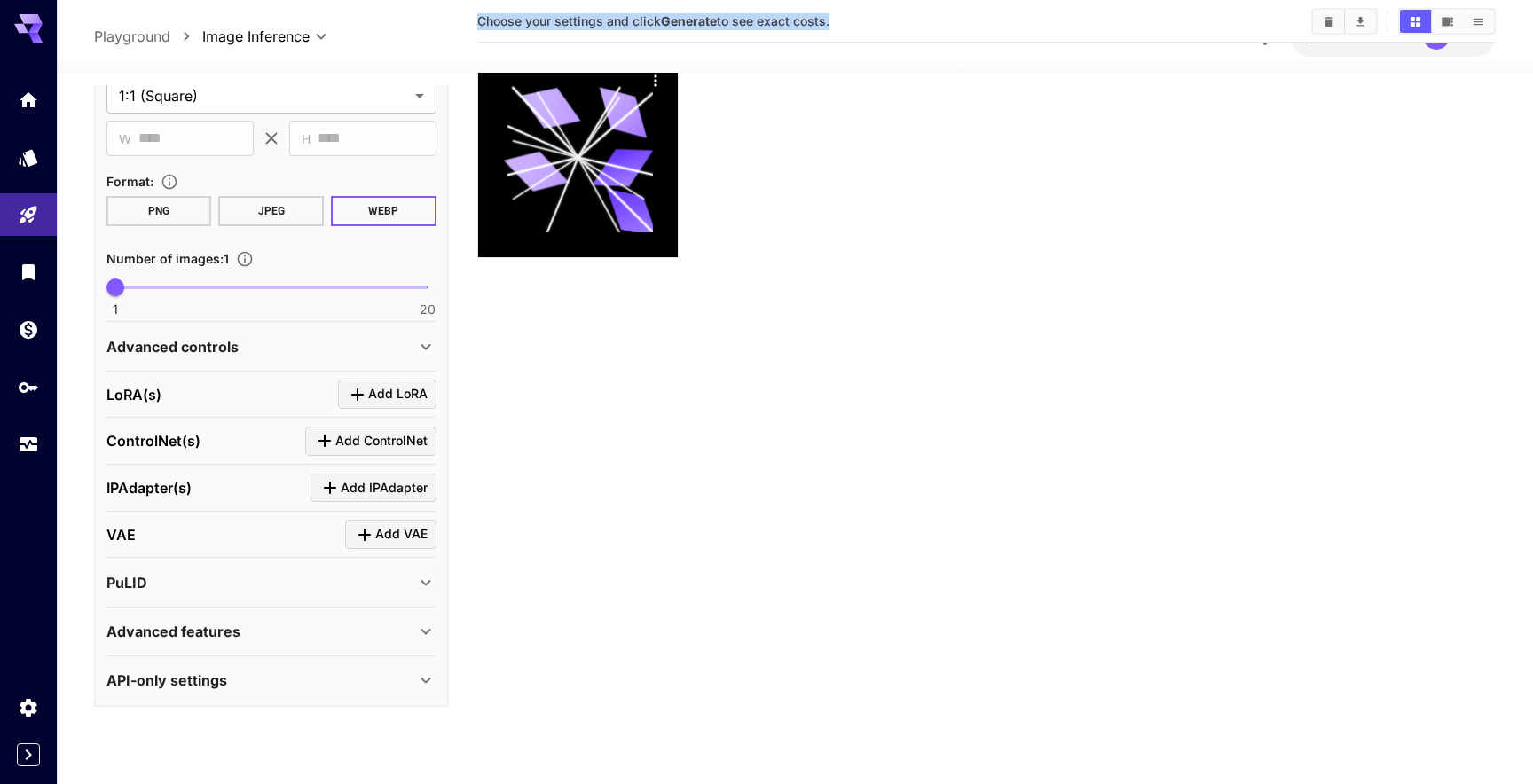
scroll to position [416, 0]
click at [274, 587] on div "PuLID" at bounding box center [261, 585] width 309 height 22
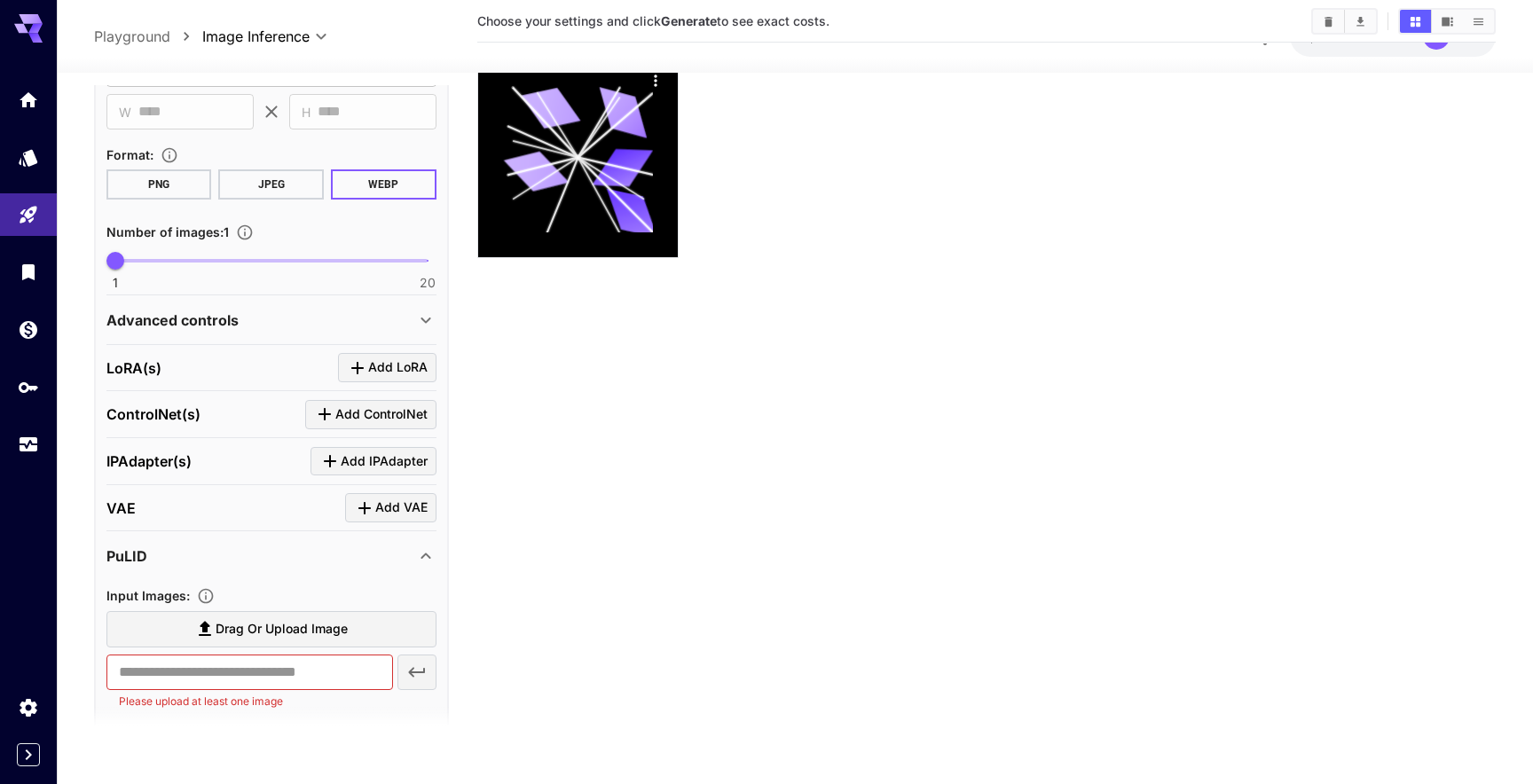
click at [274, 587] on div "Input Images :" at bounding box center [272, 596] width 330 height 22
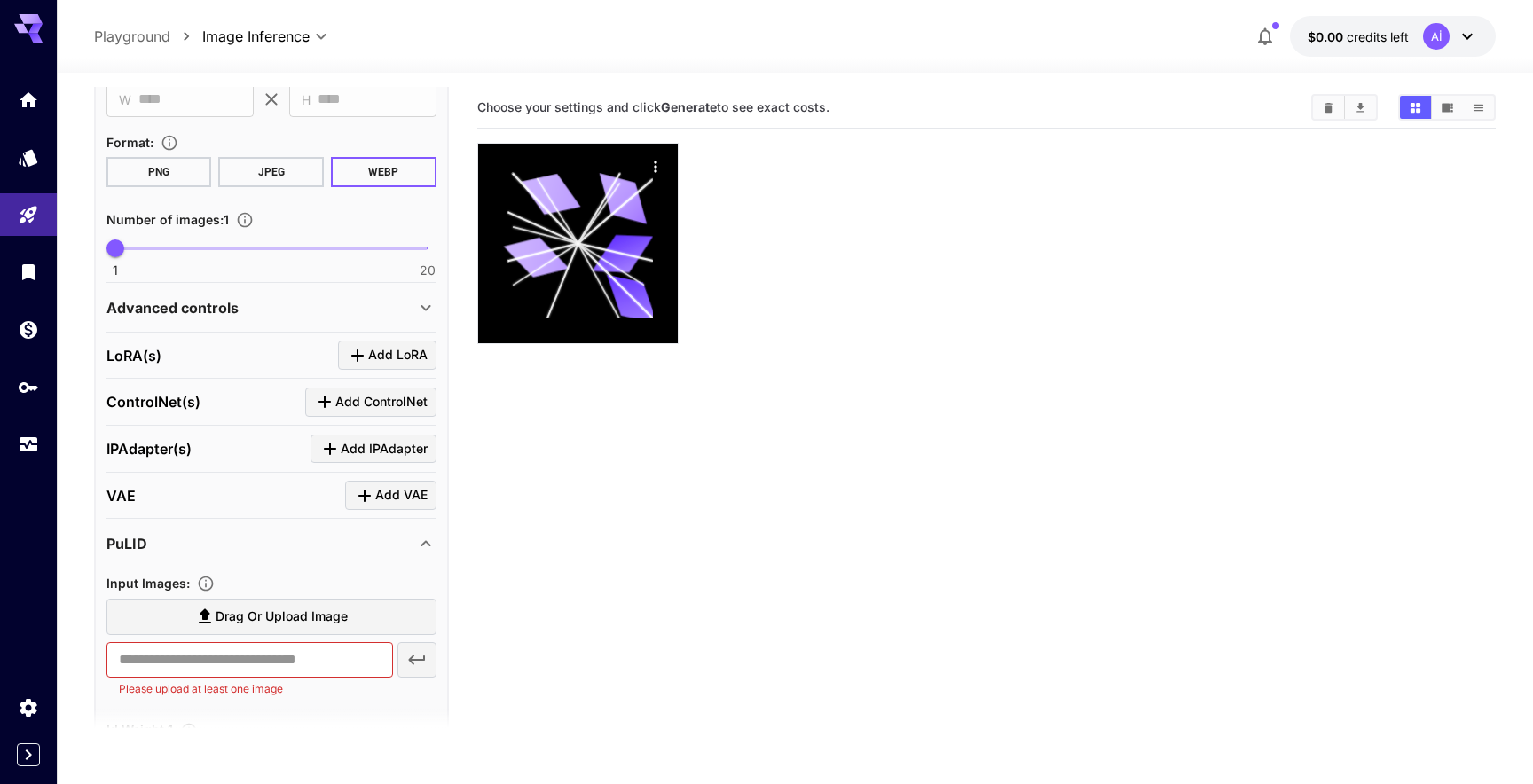
scroll to position [0, 0]
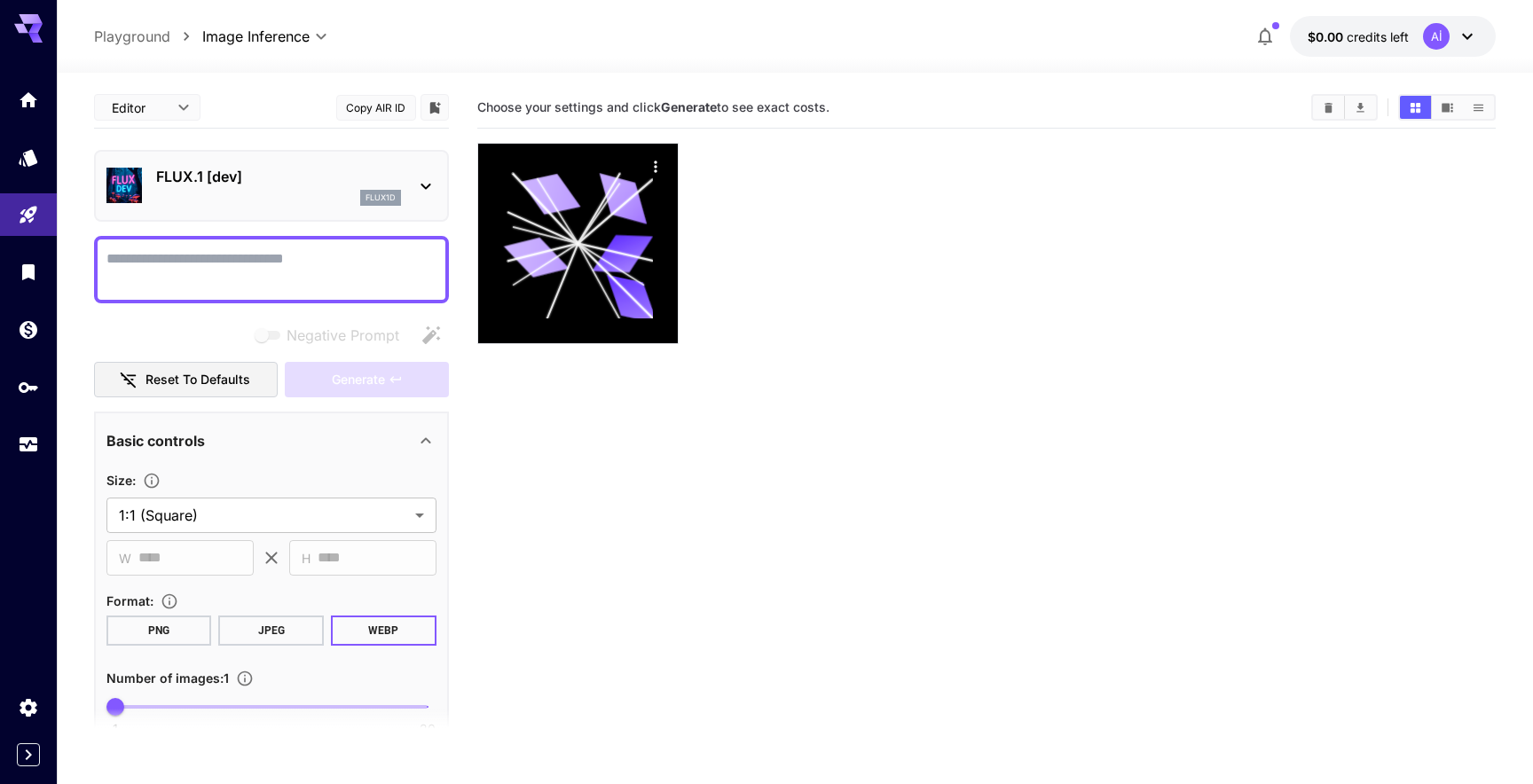
click at [266, 201] on div "flux1d" at bounding box center [278, 198] width 245 height 16
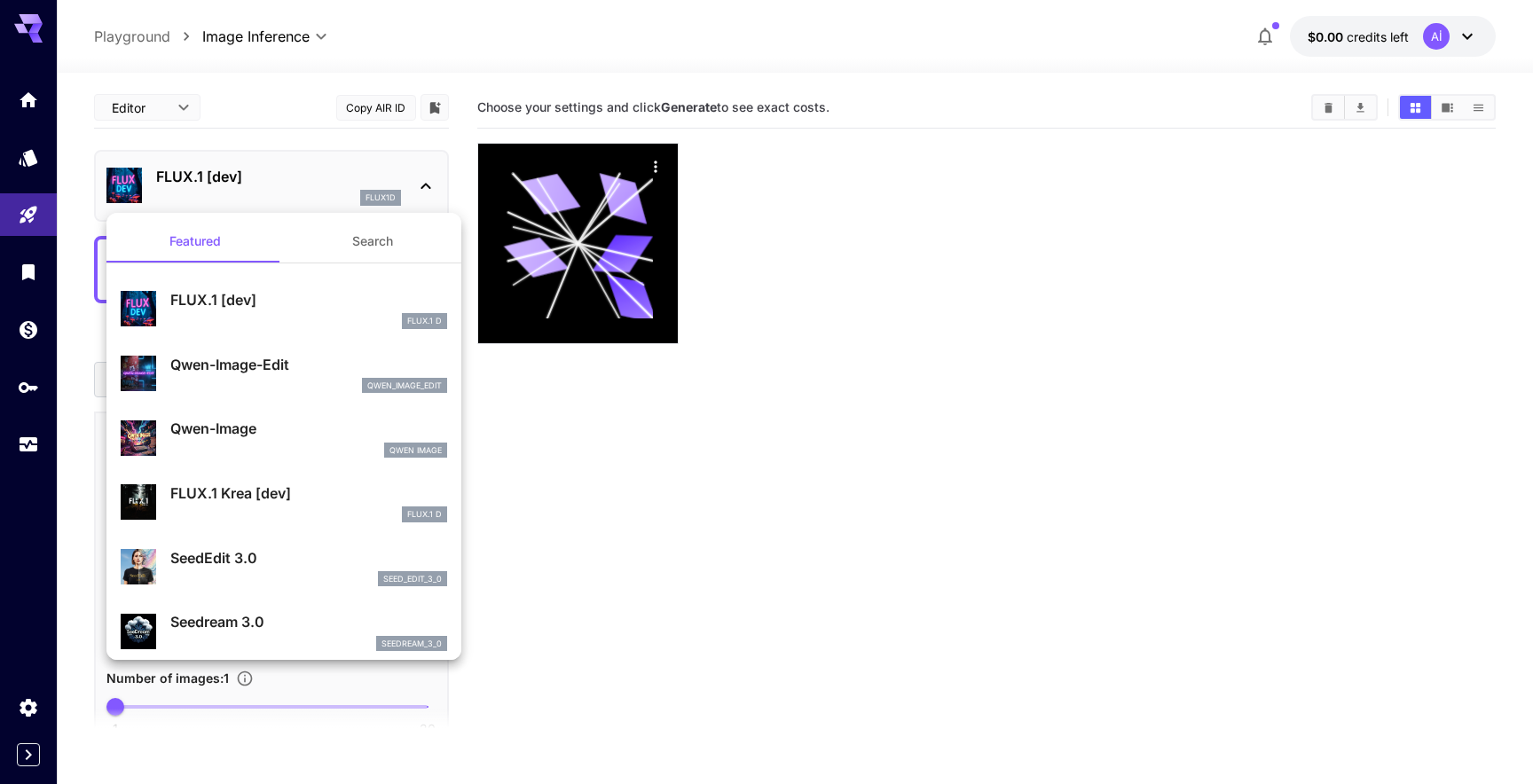
click at [770, 262] on div at bounding box center [766, 392] width 1533 height 784
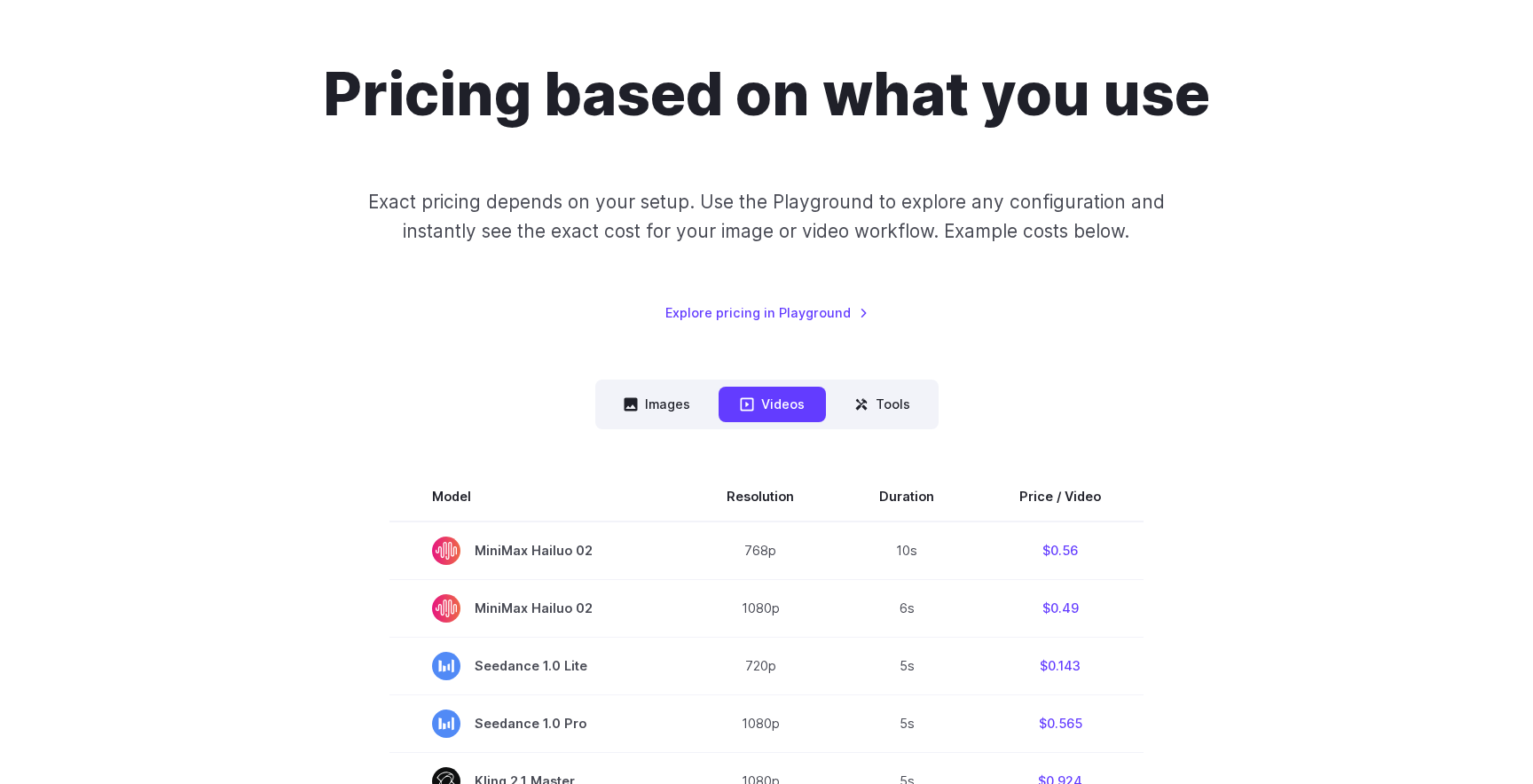
drag, startPoint x: 656, startPoint y: 393, endPoint x: 641, endPoint y: 385, distance: 17.0
click at [656, 393] on button "Images" at bounding box center [657, 404] width 110 height 35
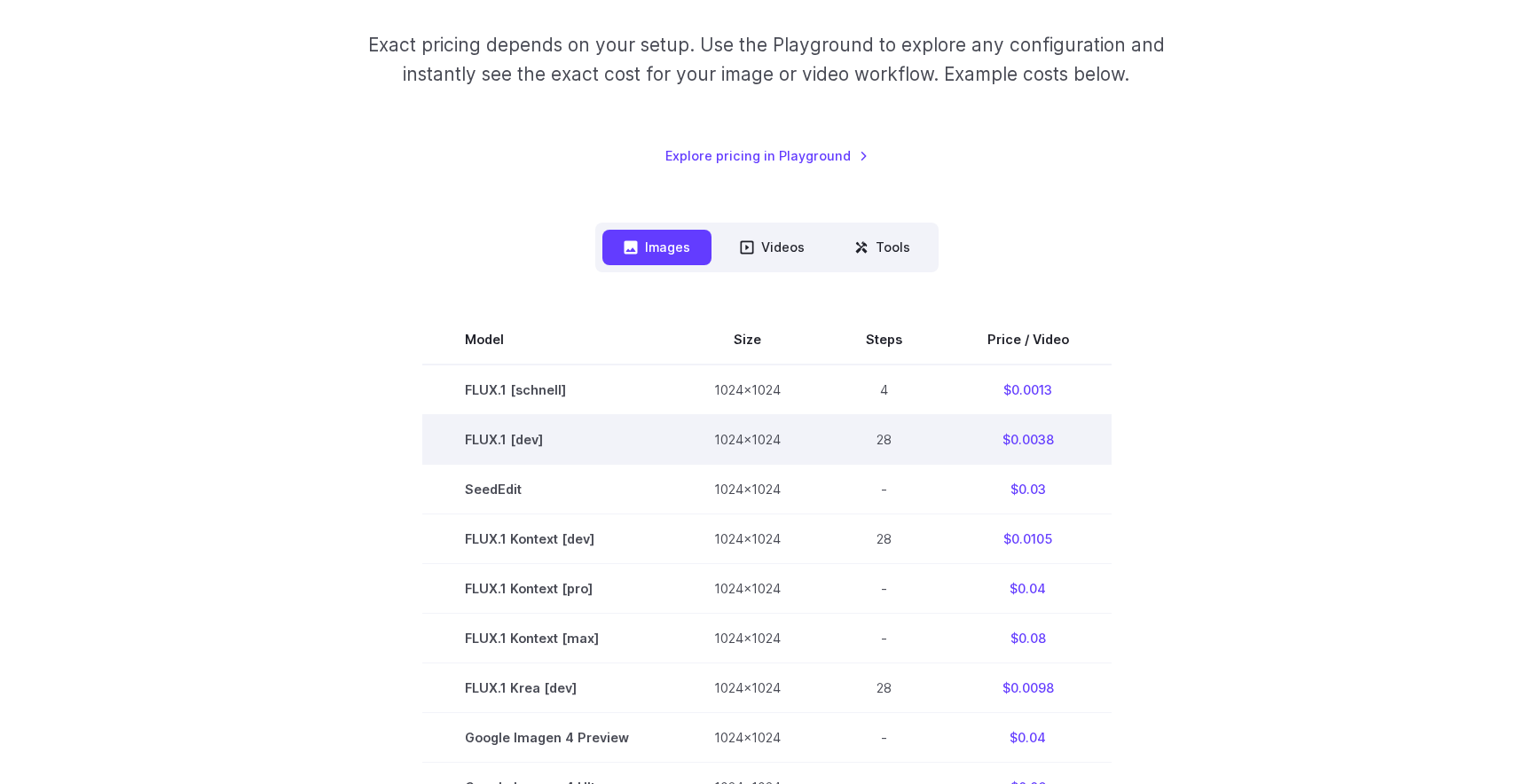
scroll to position [285, 0]
